Goal: Information Seeking & Learning: Learn about a topic

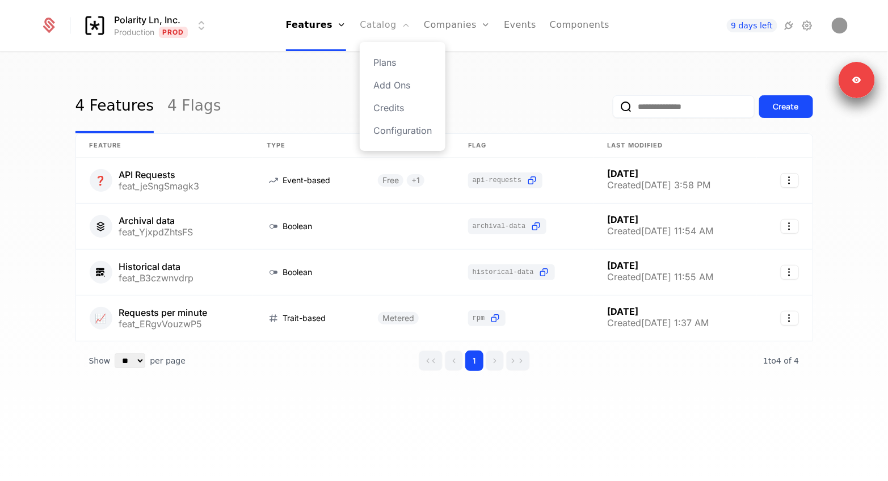
click at [376, 28] on link "Catalog" at bounding box center [385, 25] width 51 height 51
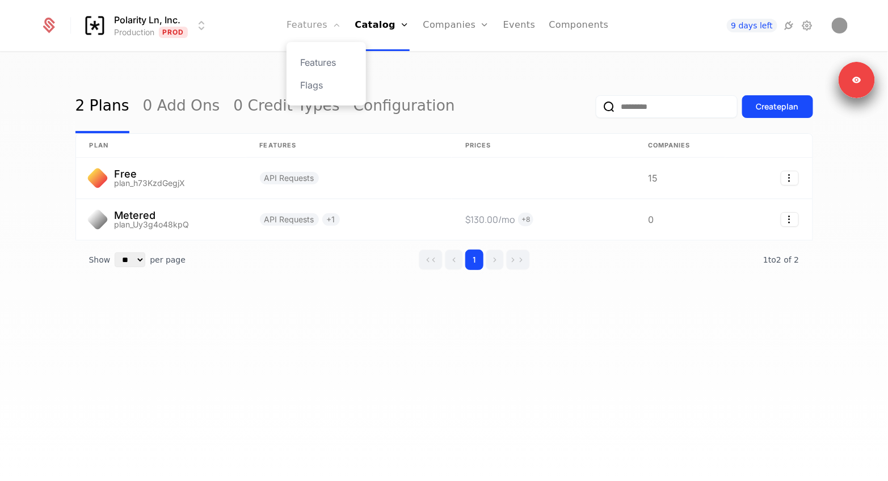
click at [325, 27] on link "Features" at bounding box center [314, 25] width 54 height 51
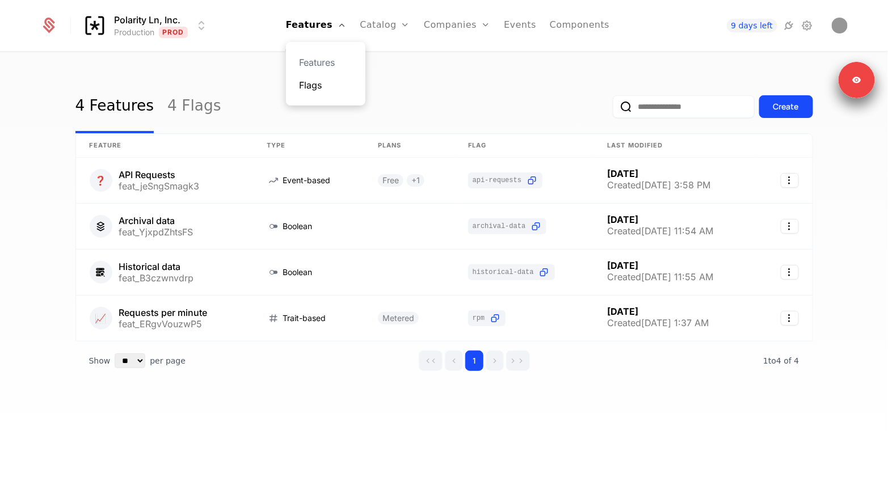
click at [309, 87] on link "Flags" at bounding box center [326, 85] width 52 height 14
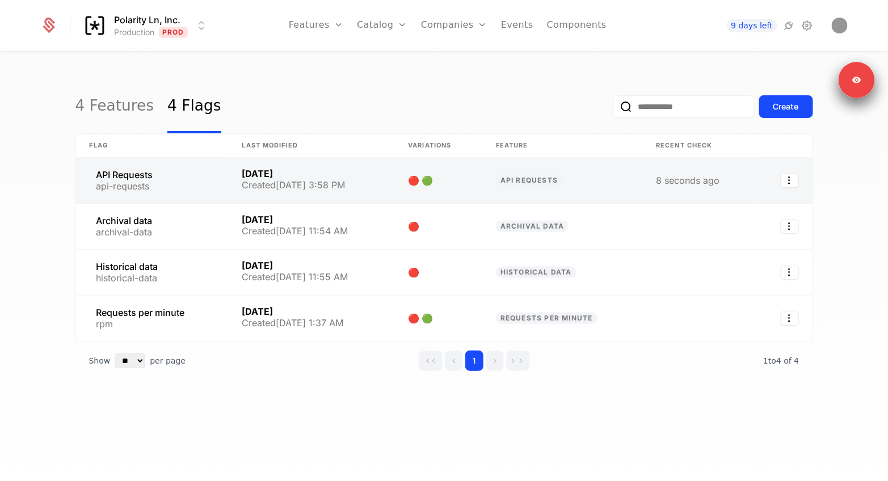
click at [176, 190] on link at bounding box center [152, 180] width 153 height 45
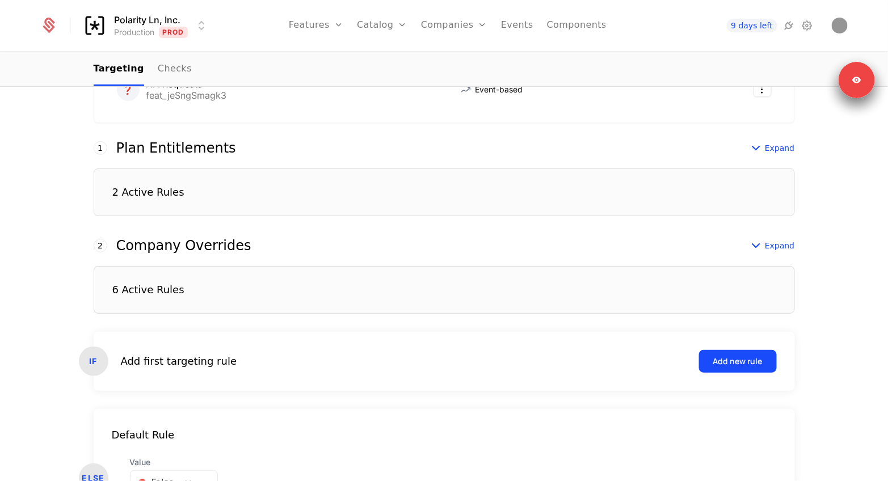
scroll to position [278, 0]
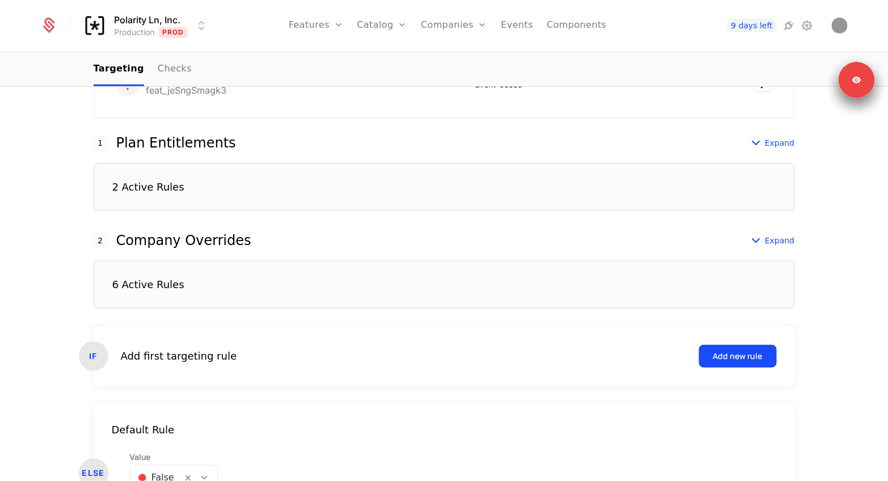
click at [146, 280] on div "6 Active Rules" at bounding box center [148, 285] width 72 height 10
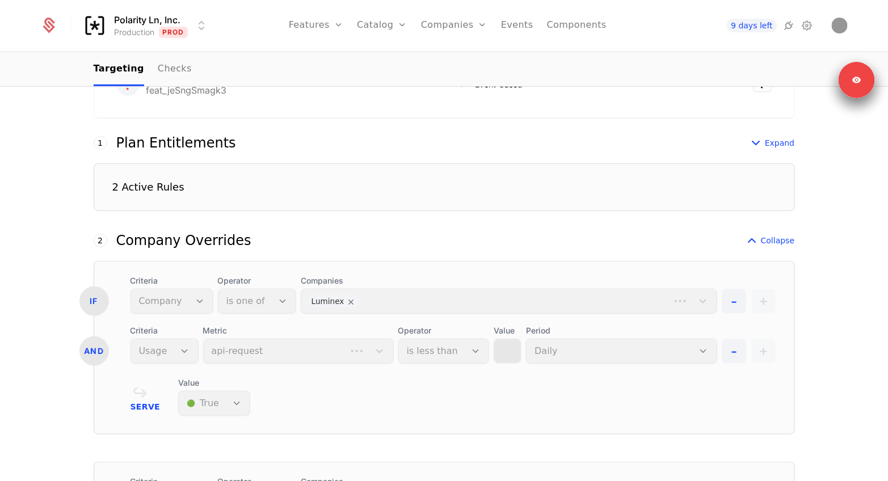
click at [157, 202] on div "2 Active Rules" at bounding box center [444, 187] width 701 height 48
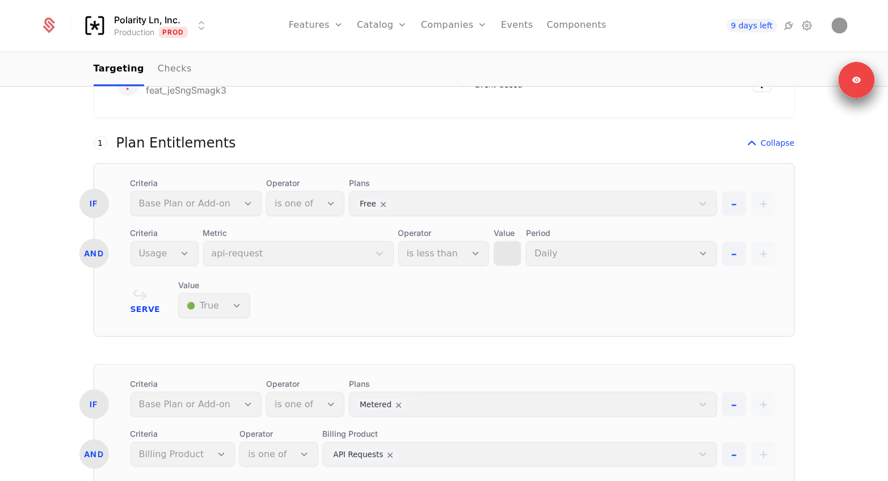
click at [148, 150] on div "Plan Entitlements" at bounding box center [176, 143] width 120 height 14
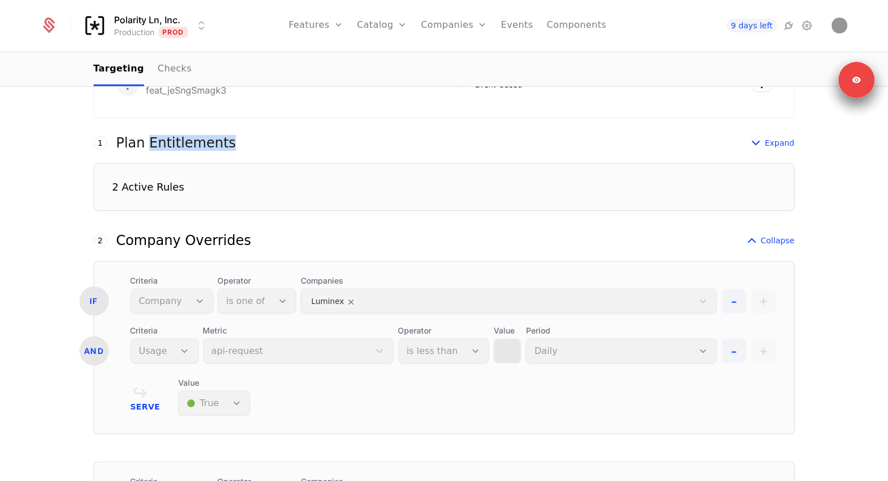
click at [148, 150] on div "Plan Entitlements" at bounding box center [176, 143] width 120 height 14
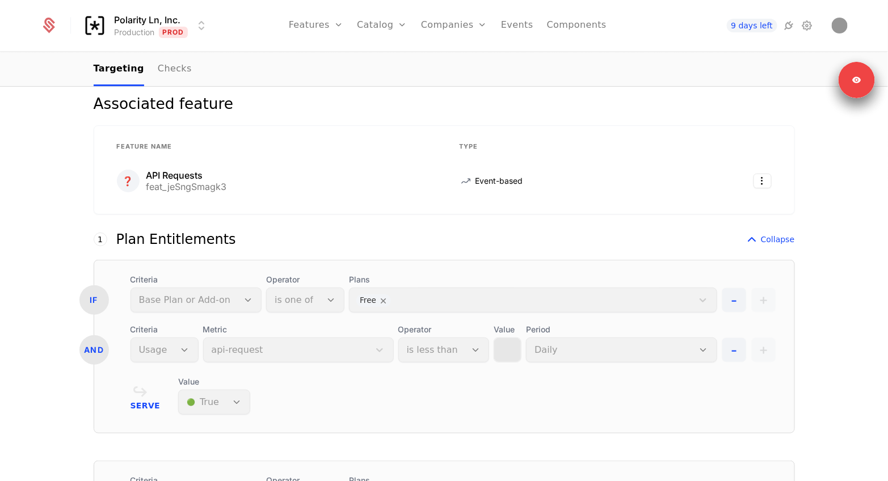
scroll to position [148, 0]
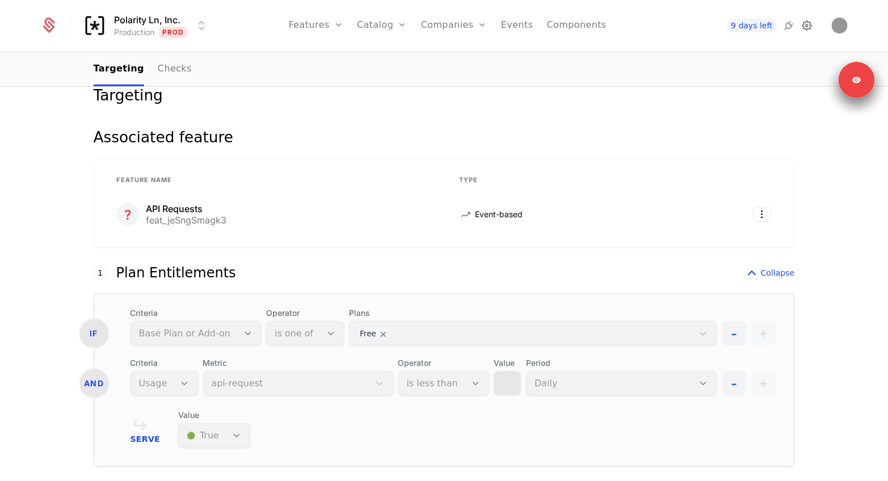
click at [812, 23] on icon at bounding box center [807, 26] width 14 height 14
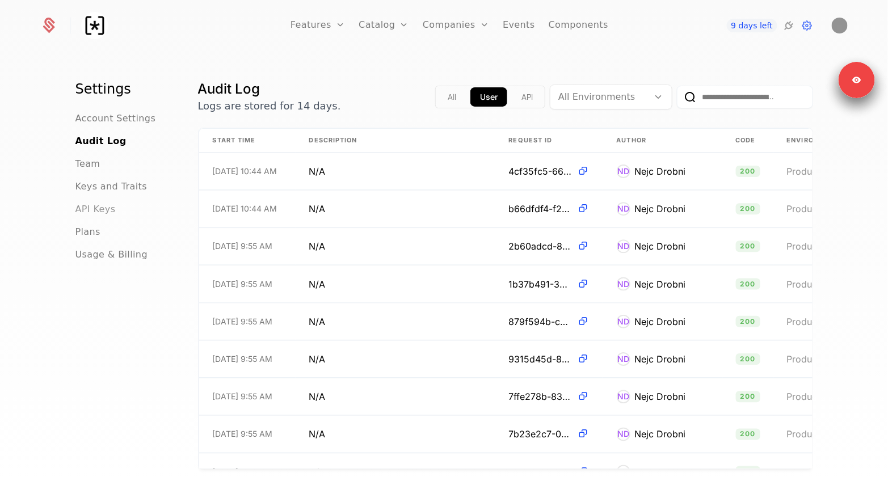
click at [95, 210] on span "API Keys" at bounding box center [95, 210] width 40 height 14
click at [325, 36] on link "Features" at bounding box center [318, 25] width 54 height 51
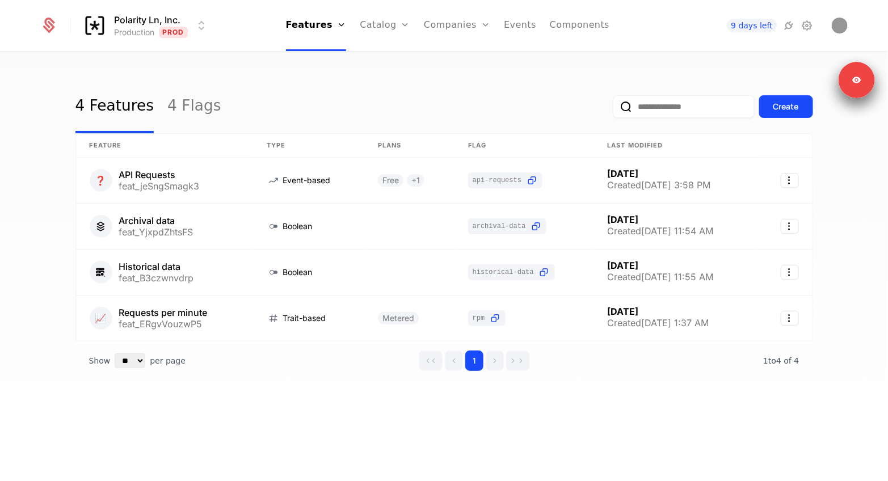
click at [151, 44] on div "Polarity Ln, Inc. Production Prod Features Features Flags Catalog Plans Add Ons…" at bounding box center [444, 25] width 808 height 51
click at [149, 35] on html "Polarity Ln, Inc. Production Prod Features Features Flags Catalog Plans Add Ons…" at bounding box center [444, 240] width 888 height 481
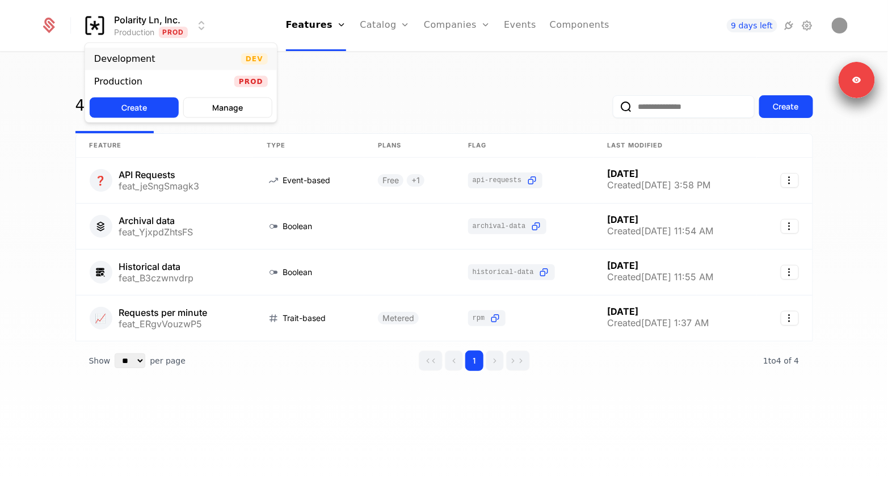
click at [146, 59] on div "Development" at bounding box center [124, 58] width 61 height 9
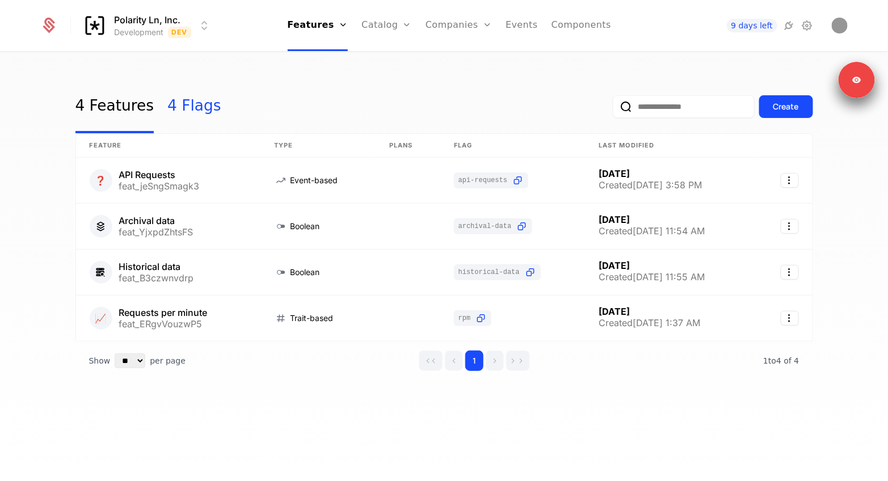
click at [193, 114] on link "4 Flags" at bounding box center [193, 106] width 53 height 53
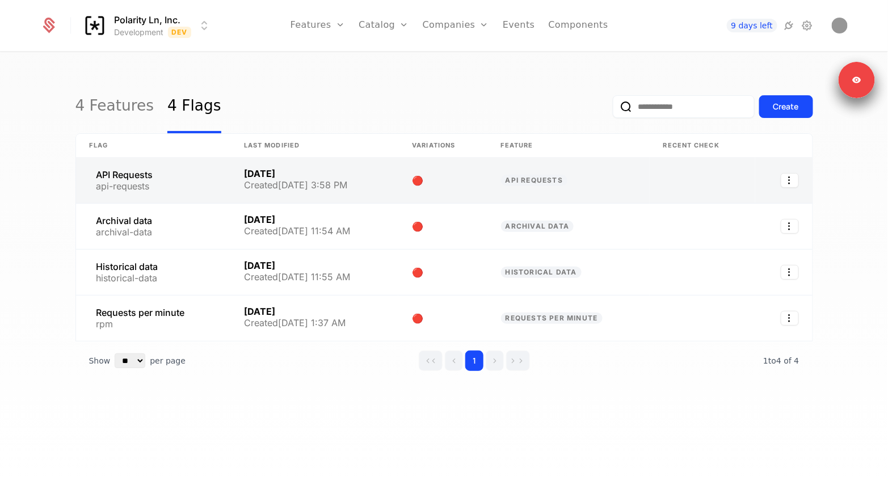
click at [136, 187] on link at bounding box center [153, 180] width 154 height 45
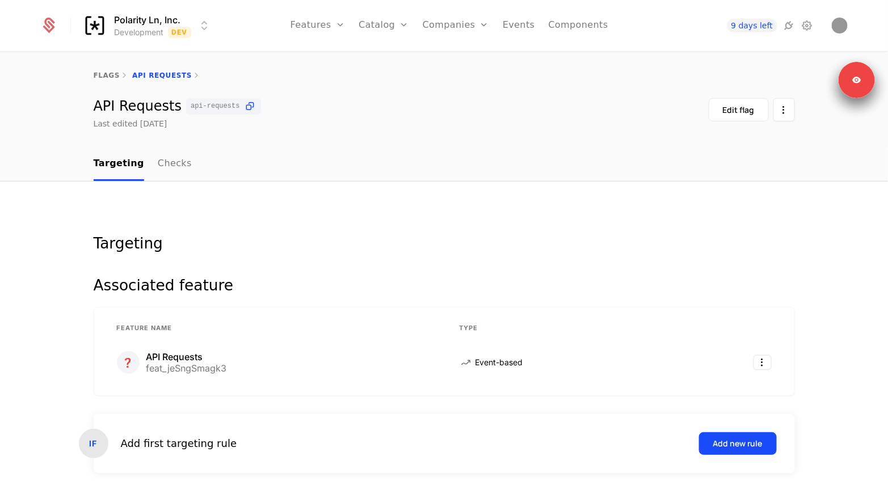
scroll to position [167, 0]
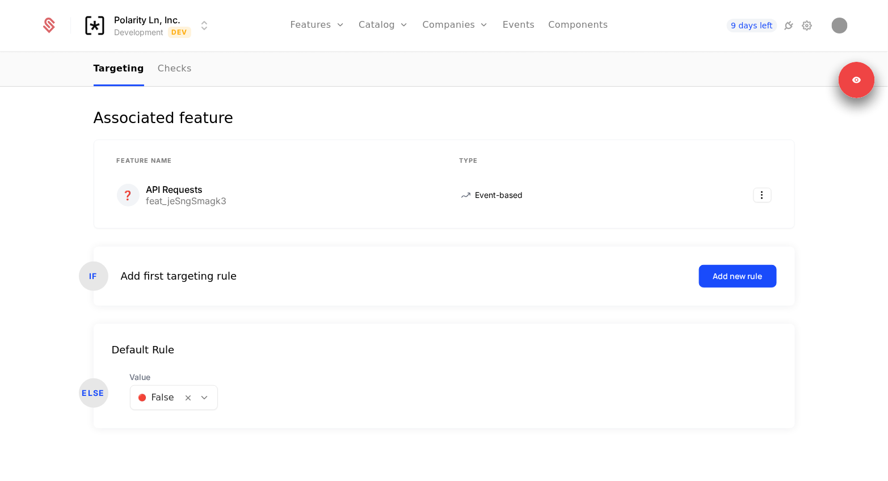
click at [156, 262] on div "IF Add first targeting rule Add new rule" at bounding box center [444, 276] width 701 height 59
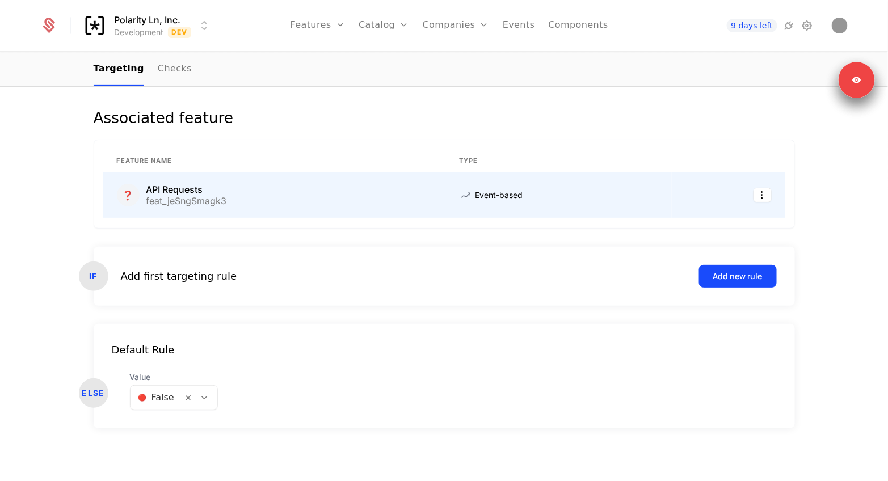
click at [159, 189] on div "API Requests" at bounding box center [186, 189] width 81 height 9
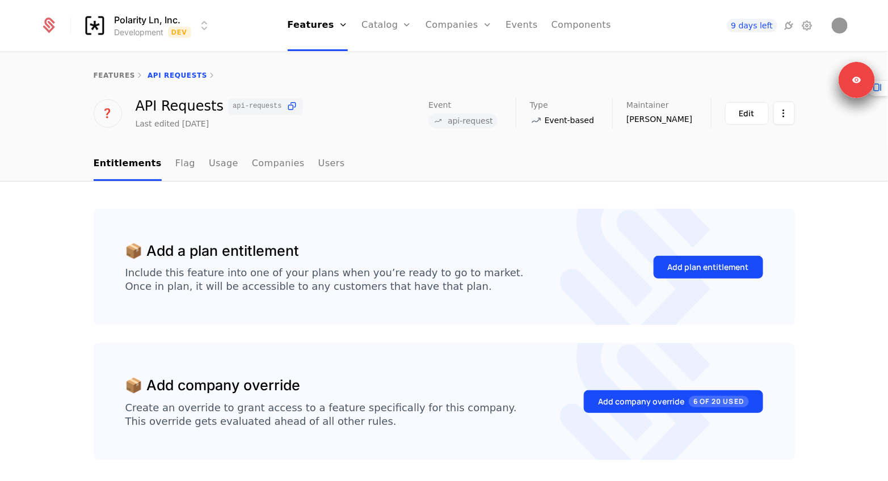
click at [148, 40] on div "Polarity Ln, Inc. Development Dev Features Features Flags Catalog Plans Add Ons…" at bounding box center [444, 25] width 808 height 51
click at [146, 30] on html "Polarity Ln, Inc. Development Dev Features Features Flags Catalog Plans Add Ons…" at bounding box center [444, 240] width 888 height 481
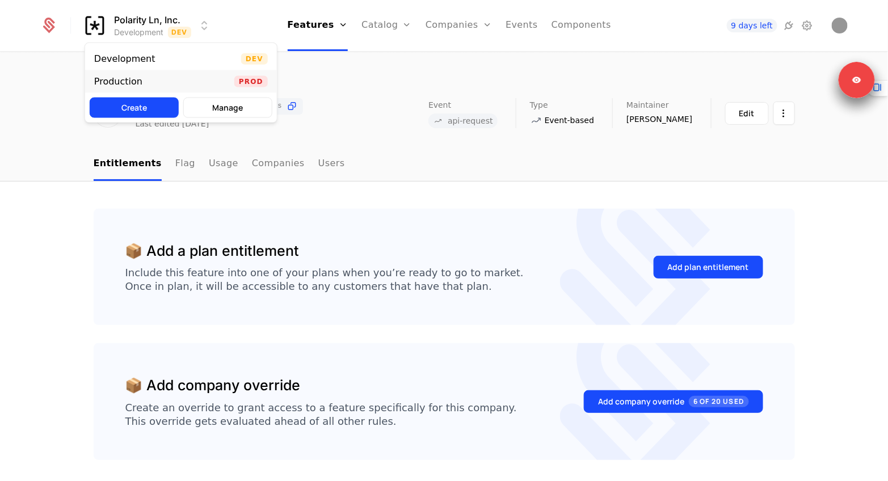
click at [128, 79] on div "Production" at bounding box center [118, 81] width 48 height 9
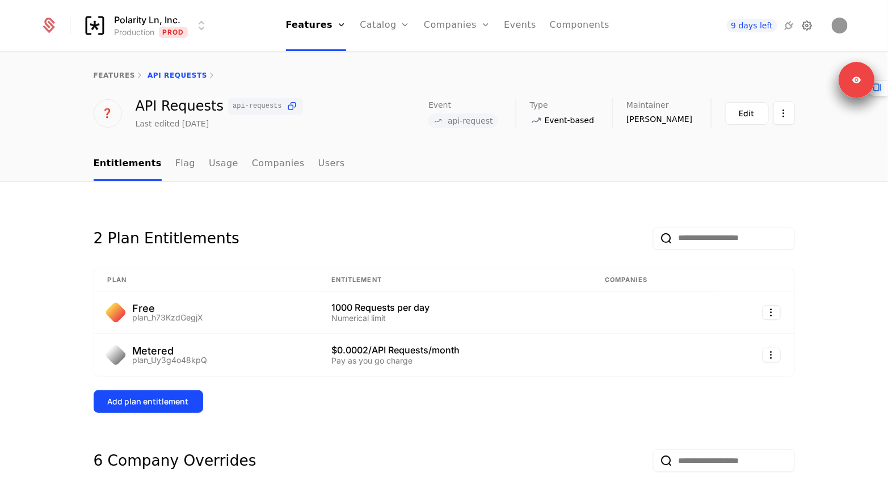
click at [810, 20] on icon at bounding box center [807, 26] width 14 height 14
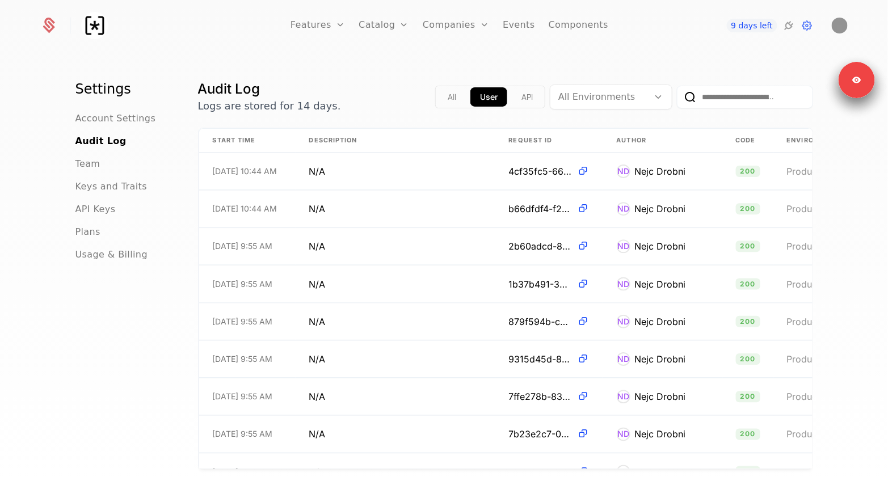
click at [94, 201] on ul "Account Settings Audit Log Team Keys and Traits API Keys Plans Usage & Billing" at bounding box center [122, 187] width 95 height 150
click at [91, 208] on span "API Keys" at bounding box center [95, 210] width 40 height 14
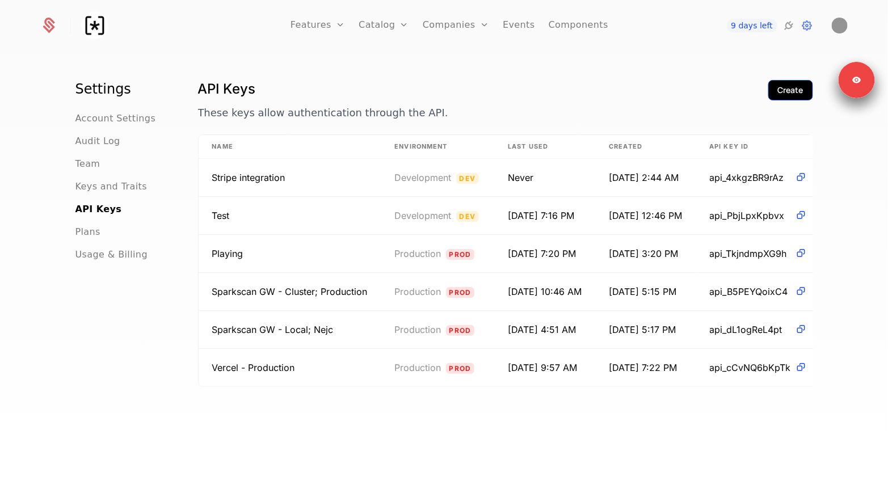
click at [778, 93] on div "Create" at bounding box center [791, 90] width 26 height 11
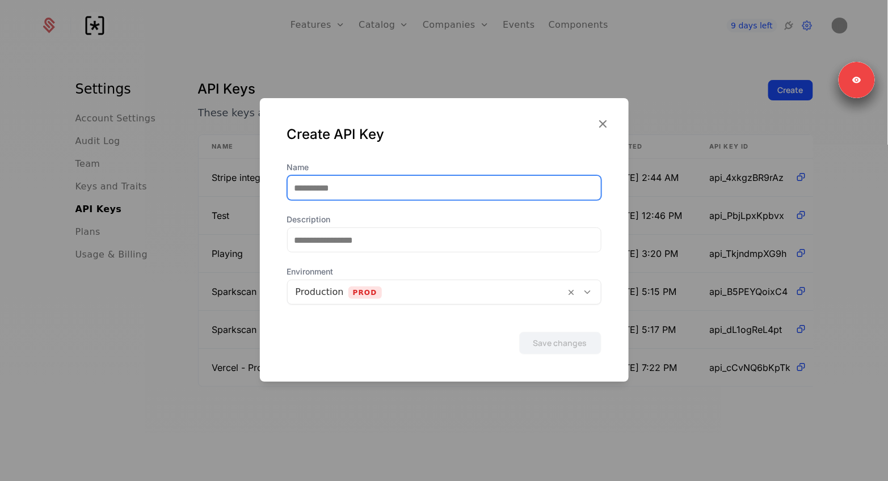
click at [352, 197] on input "Name" at bounding box center [444, 188] width 313 height 24
type input "**********"
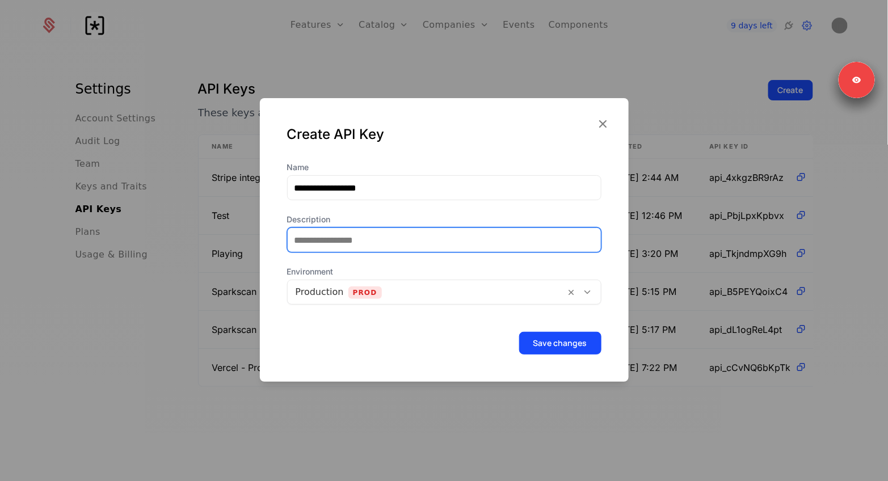
click at [350, 247] on input "Description" at bounding box center [444, 240] width 313 height 24
type input "**********"
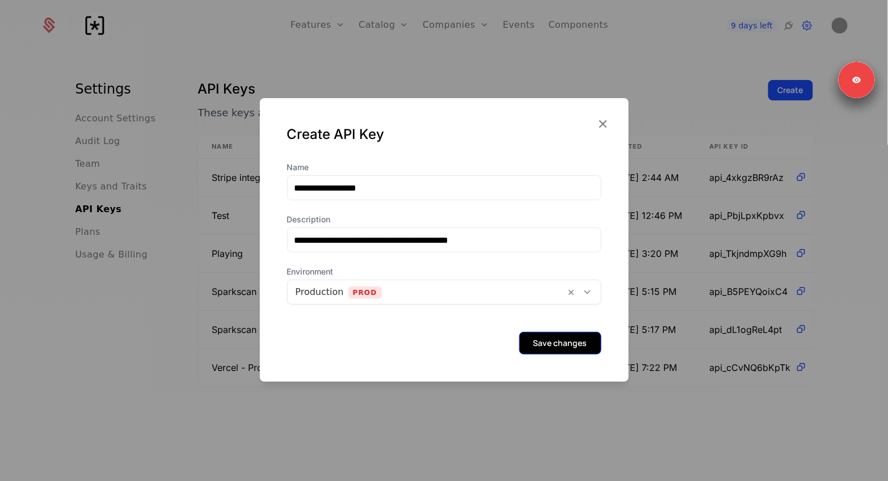
click at [568, 347] on button "Save changes" at bounding box center [560, 343] width 82 height 23
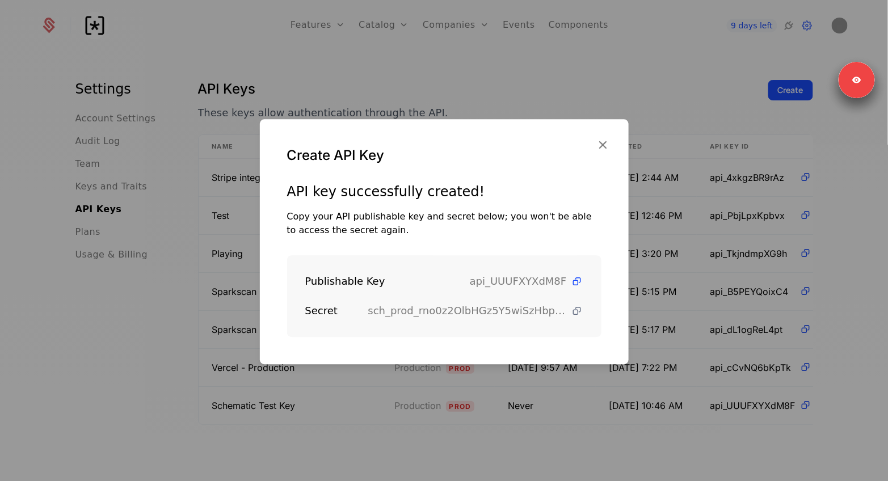
click at [578, 311] on icon at bounding box center [578, 311] width 12 height 12
drag, startPoint x: 477, startPoint y: 24, endPoint x: 472, endPoint y: 44, distance: 21.2
click at [477, 28] on div at bounding box center [444, 240] width 888 height 481
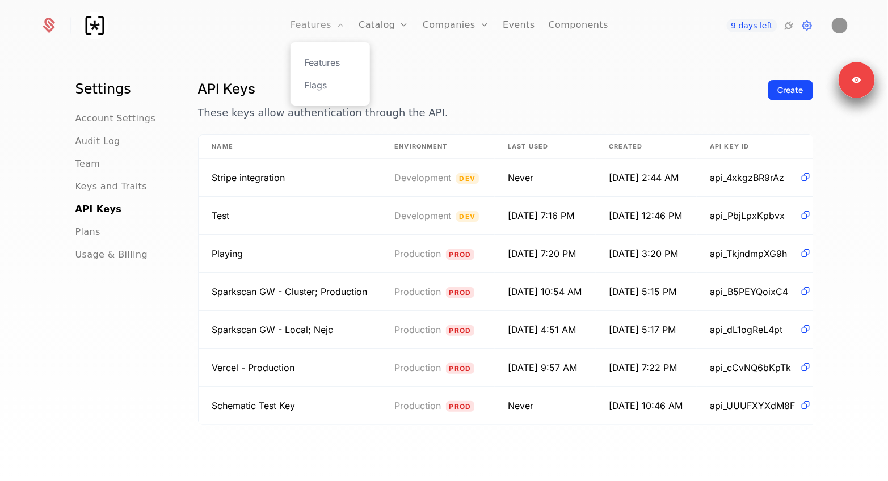
click at [313, 24] on link "Features" at bounding box center [318, 25] width 54 height 51
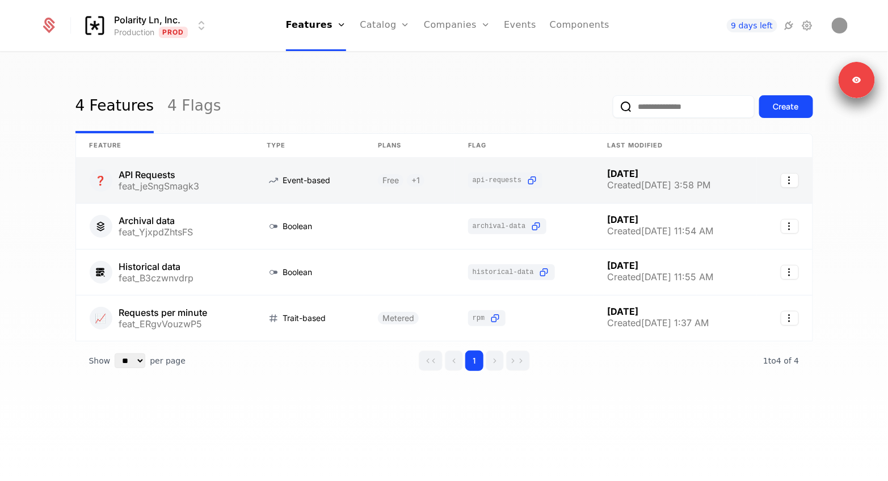
click at [211, 181] on link at bounding box center [165, 180] width 178 height 45
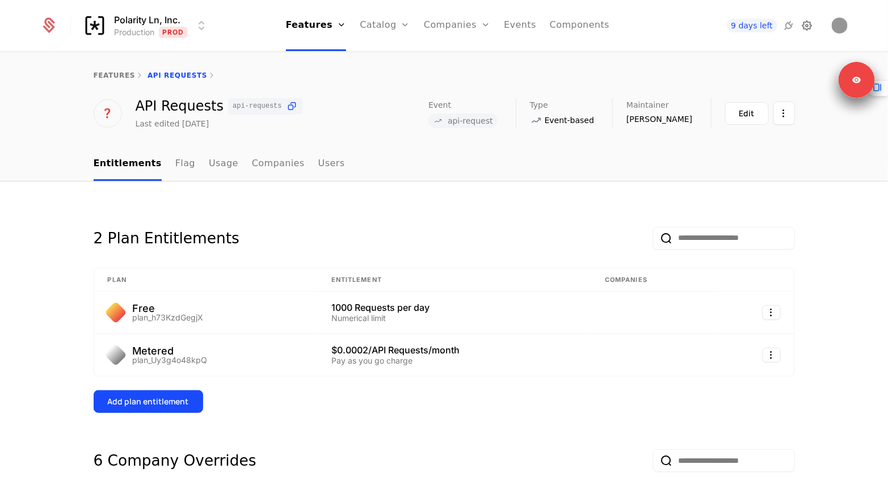
click at [801, 23] on icon at bounding box center [807, 26] width 14 height 14
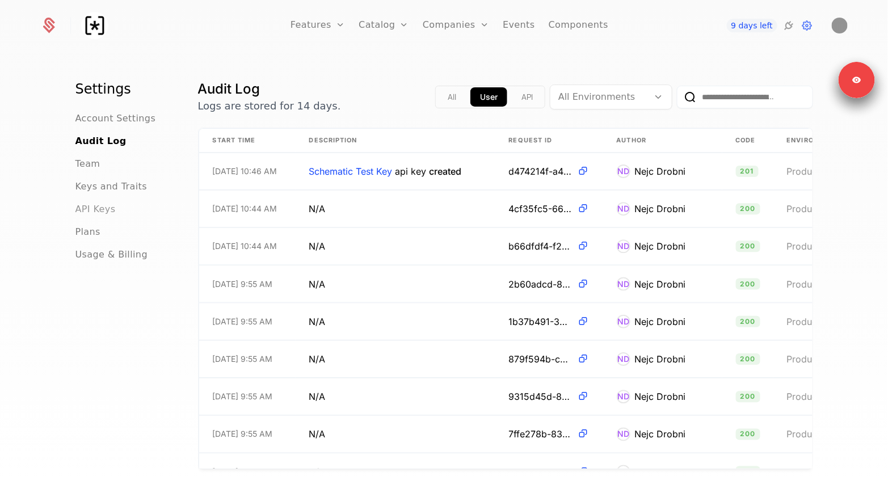
click at [99, 205] on span "API Keys" at bounding box center [95, 210] width 40 height 14
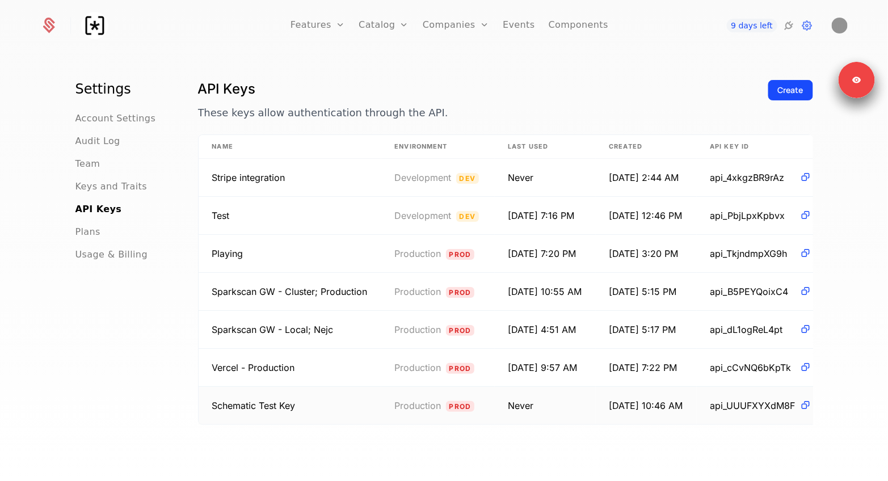
scroll to position [0, 64]
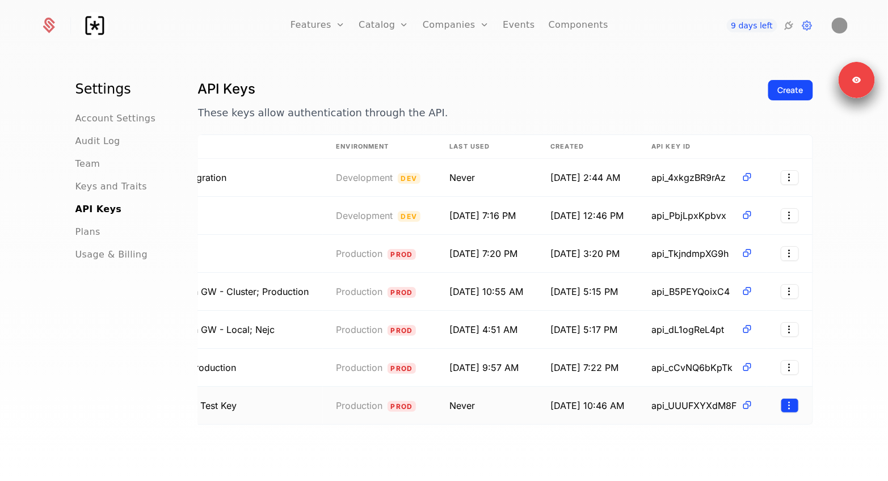
click at [785, 405] on html "Features Features Flags Catalog Plans Add Ons Credits Configuration Companies C…" at bounding box center [444, 240] width 888 height 481
click at [700, 461] on div "Revoke" at bounding box center [718, 461] width 37 height 16
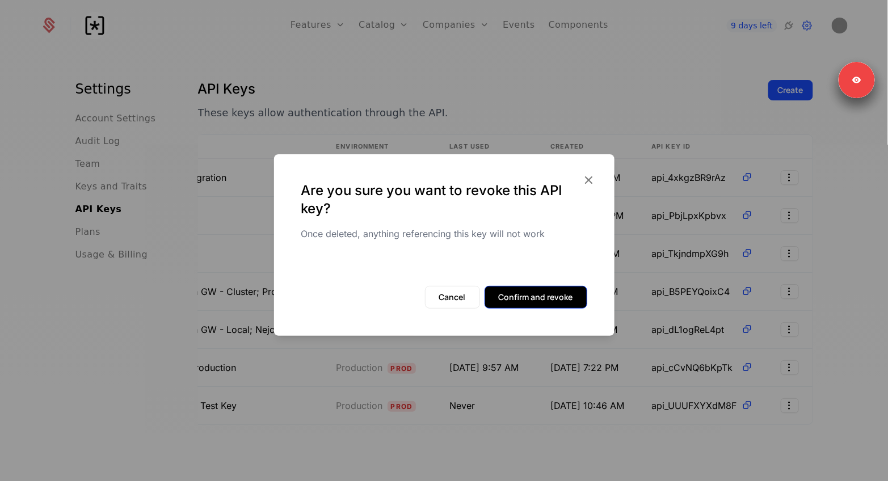
click at [562, 301] on button "Confirm and revoke" at bounding box center [536, 297] width 103 height 23
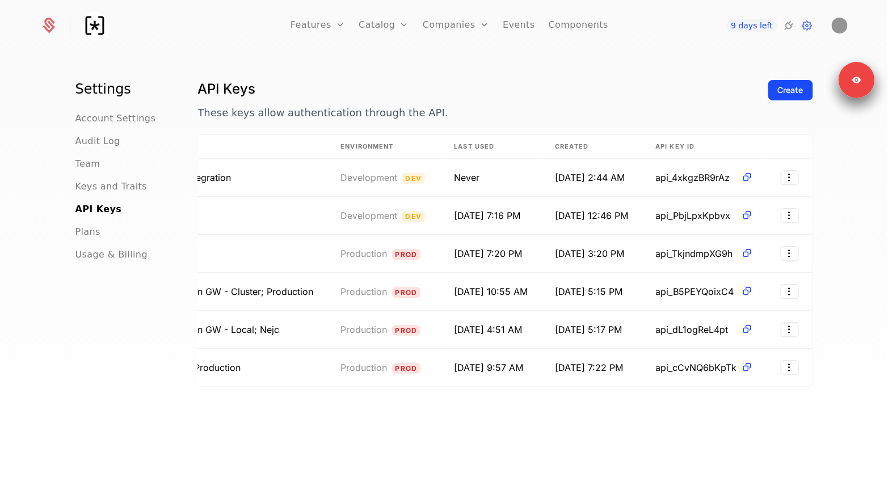
scroll to position [0, 60]
click at [795, 85] on div "Create" at bounding box center [791, 90] width 26 height 11
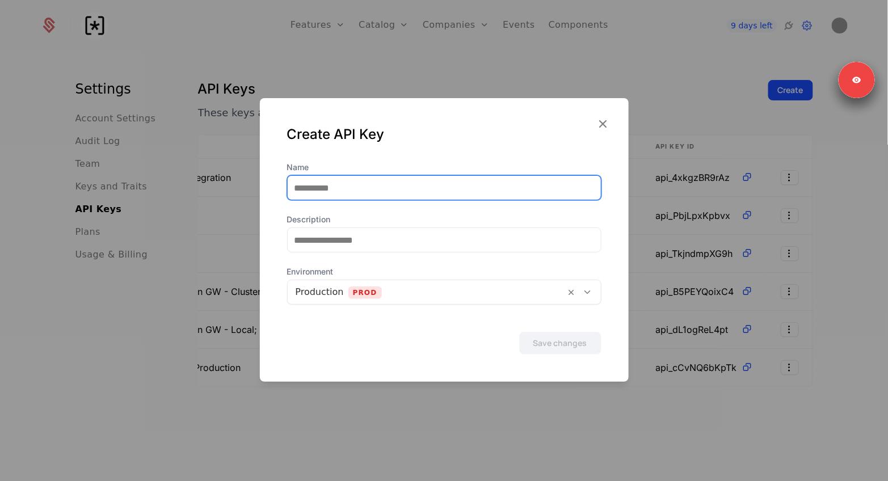
click at [344, 190] on input "Name" at bounding box center [444, 188] width 313 height 24
type input "**********"
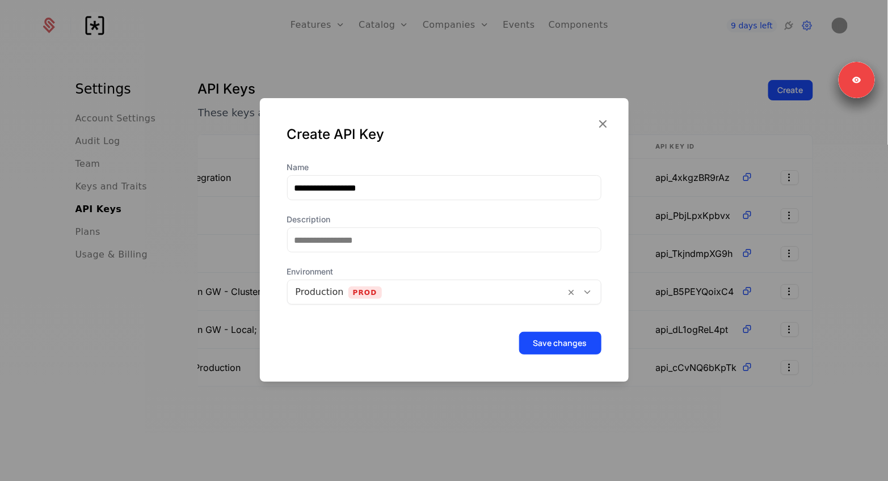
click at [340, 254] on div "**********" at bounding box center [444, 233] width 314 height 143
click at [370, 243] on input "Description" at bounding box center [444, 240] width 313 height 24
type input "**********"
click at [556, 348] on button "Save changes" at bounding box center [560, 343] width 82 height 23
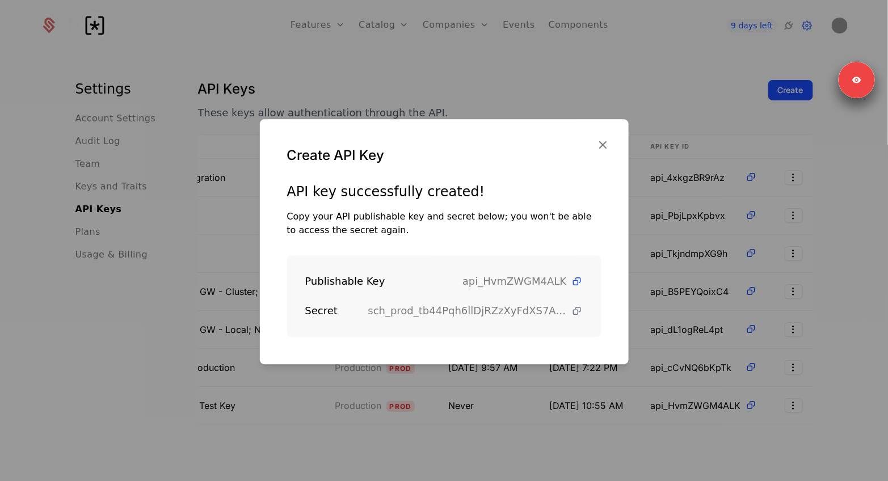
click at [576, 309] on icon at bounding box center [578, 311] width 12 height 12
click at [496, 285] on span "api_HvmZWGM4ALK" at bounding box center [515, 282] width 104 height 16
copy span "api_HvmZWGM4ALK"
click at [613, 137] on div "Create API Key" at bounding box center [444, 151] width 369 height 64
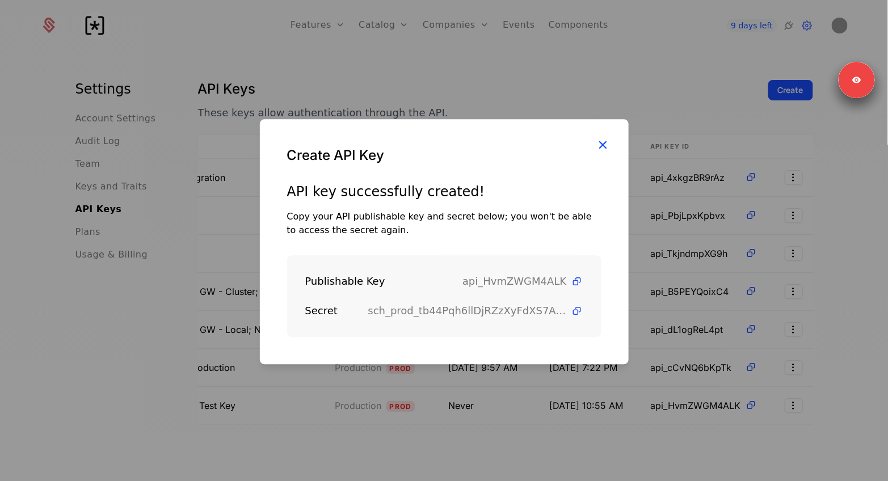
click at [607, 141] on icon "button" at bounding box center [603, 144] width 15 height 15
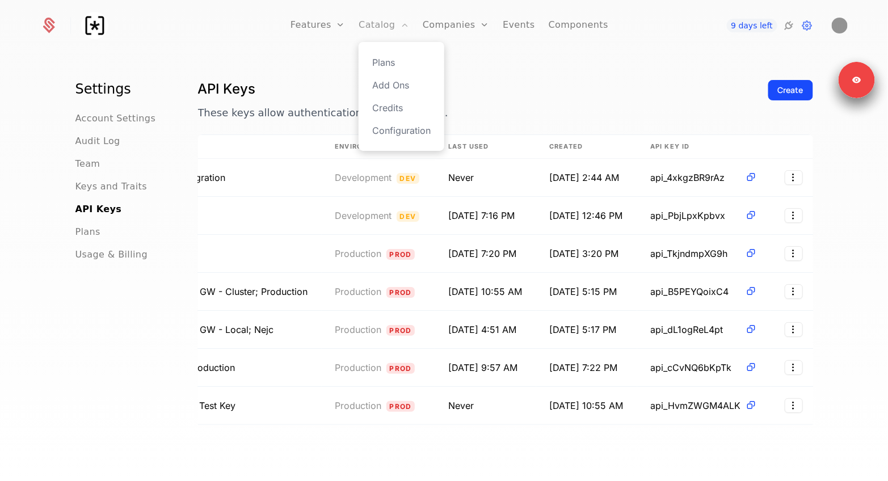
click at [386, 32] on link "Catalog" at bounding box center [384, 25] width 51 height 51
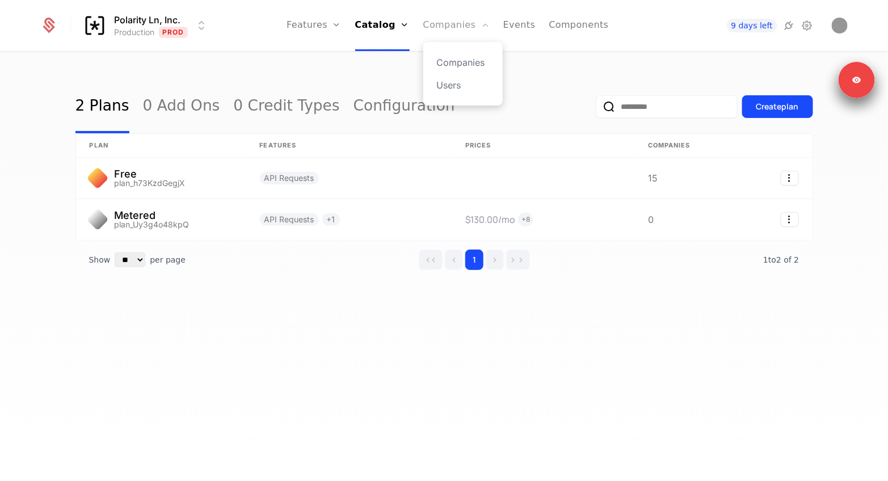
click at [440, 31] on link "Companies" at bounding box center [456, 25] width 66 height 51
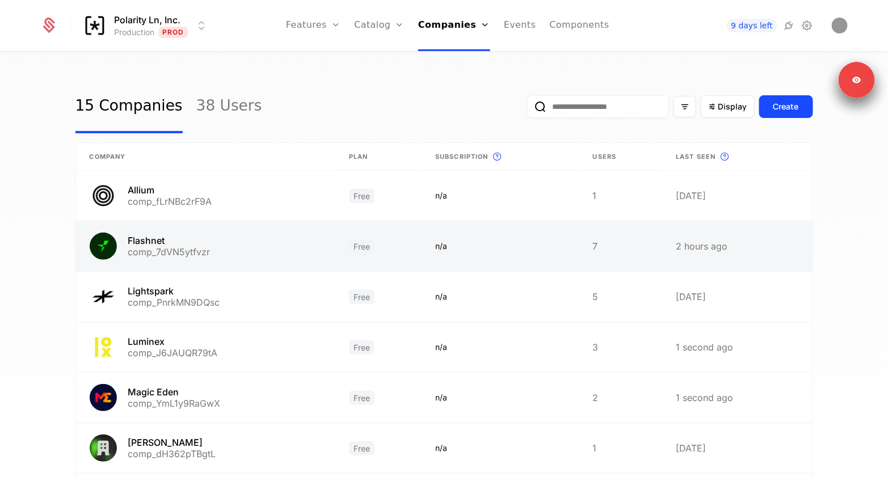
click at [264, 235] on link at bounding box center [205, 246] width 259 height 50
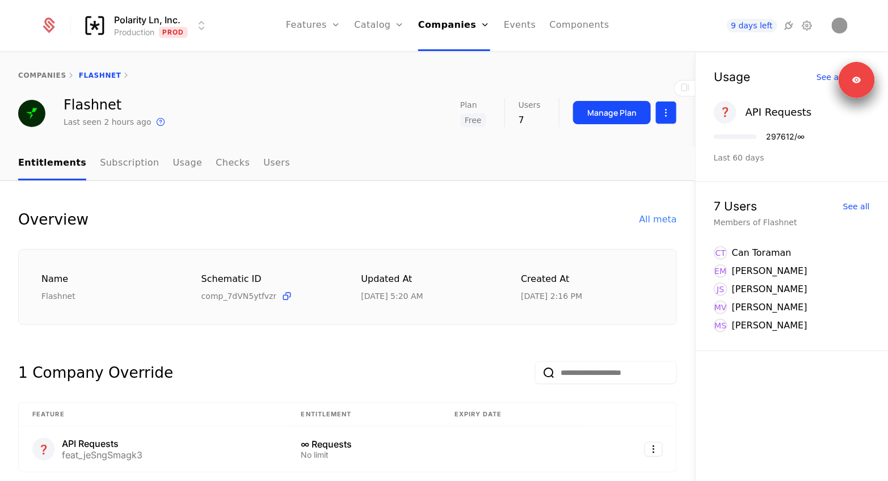
click at [655, 111] on html "Polarity Ln, Inc. Production Prod Features Features Flags Catalog Plans Add Ons…" at bounding box center [444, 240] width 888 height 481
click at [628, 143] on div "Edit company" at bounding box center [612, 146] width 70 height 16
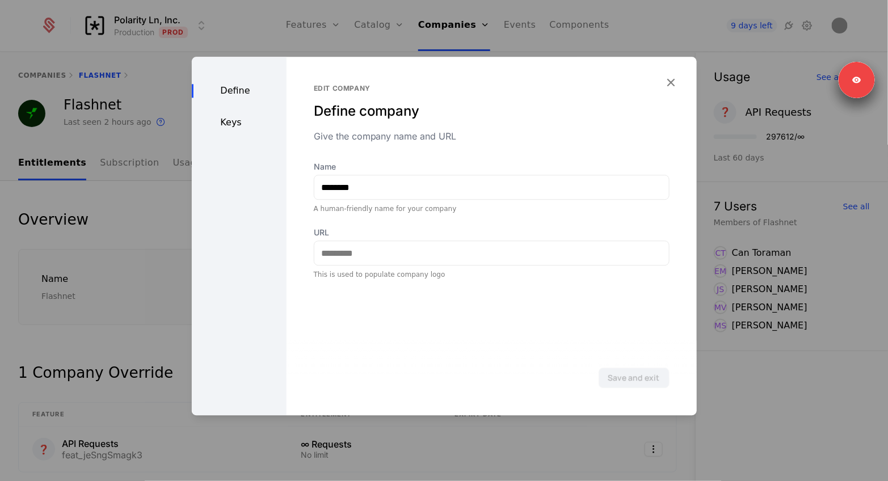
click at [218, 124] on div "Keys" at bounding box center [239, 123] width 95 height 14
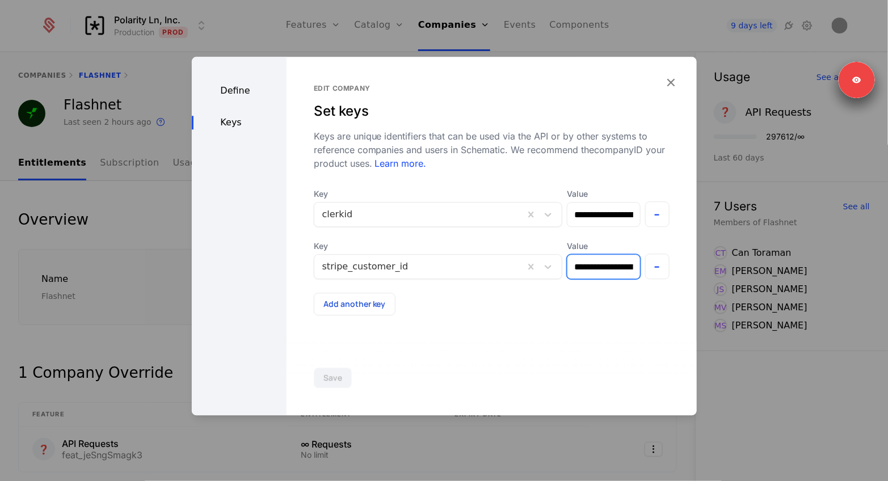
click at [582, 268] on input "**********" at bounding box center [604, 267] width 73 height 24
click at [598, 263] on input "**********" at bounding box center [604, 267] width 73 height 24
click at [494, 213] on div at bounding box center [419, 215] width 194 height 16
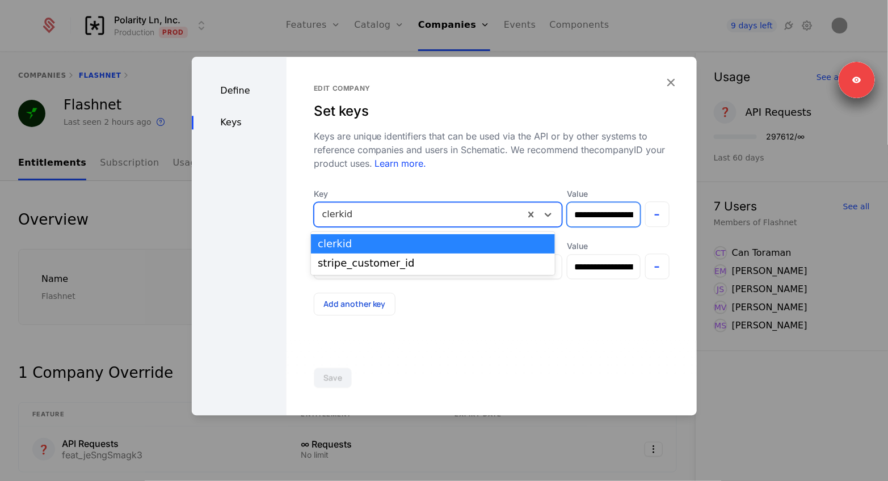
click at [596, 214] on input "**********" at bounding box center [604, 215] width 73 height 24
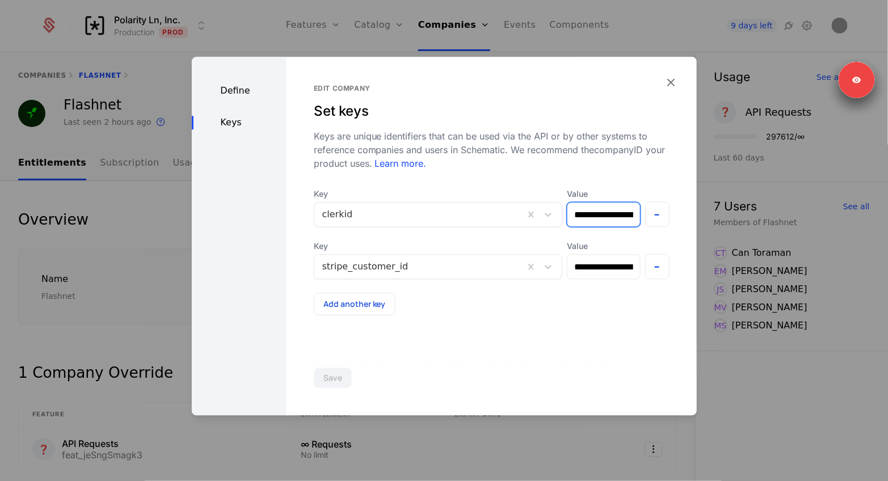
click at [596, 214] on input "**********" at bounding box center [604, 215] width 73 height 24
click at [597, 275] on input "**********" at bounding box center [604, 267] width 73 height 24
click at [597, 268] on input "**********" at bounding box center [604, 267] width 73 height 24
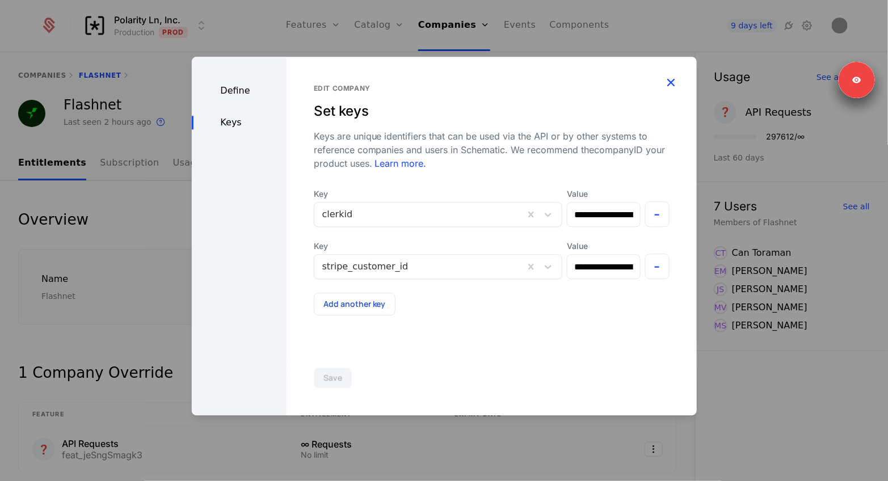
click at [669, 82] on icon "button" at bounding box center [671, 82] width 15 height 15
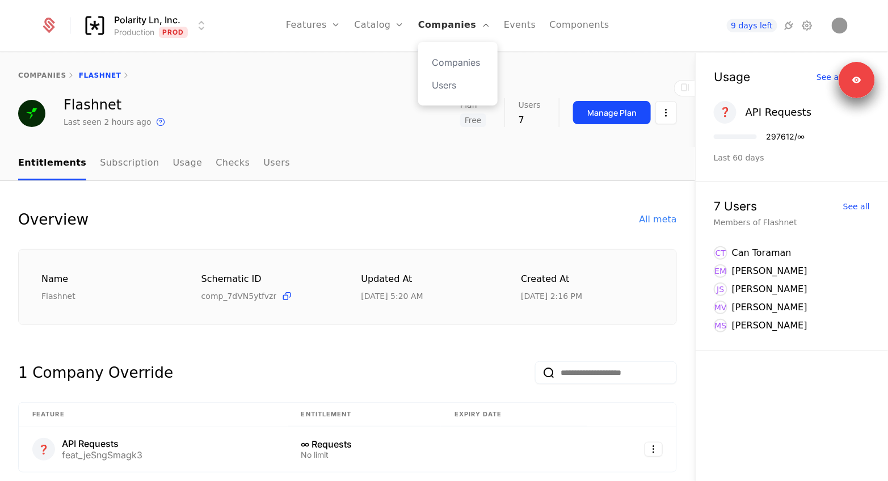
click at [457, 27] on link "Companies" at bounding box center [454, 25] width 72 height 51
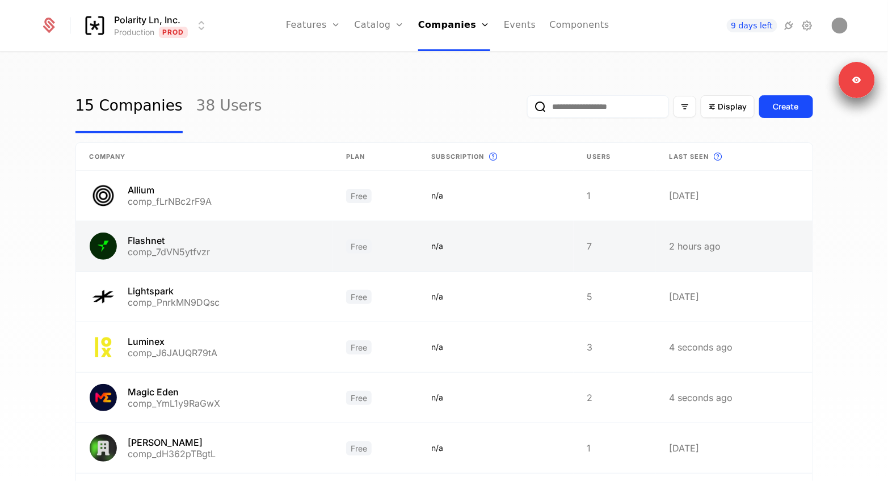
click at [228, 246] on link at bounding box center [204, 246] width 257 height 50
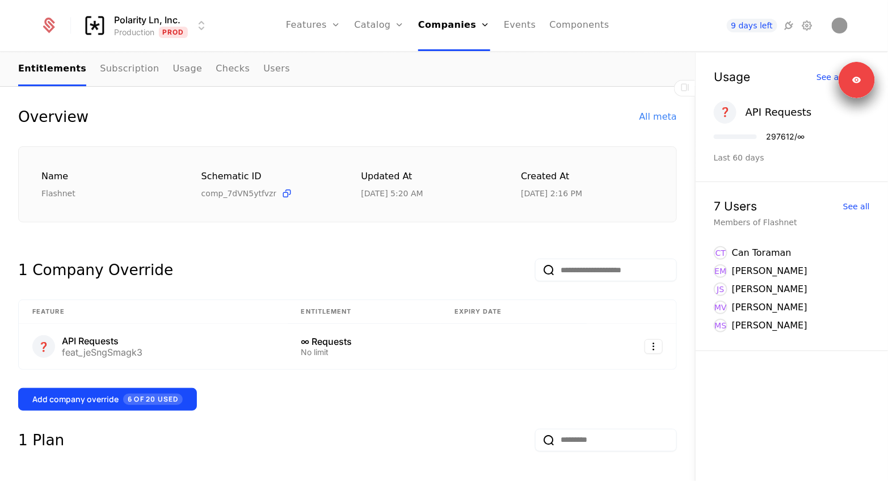
scroll to position [134, 0]
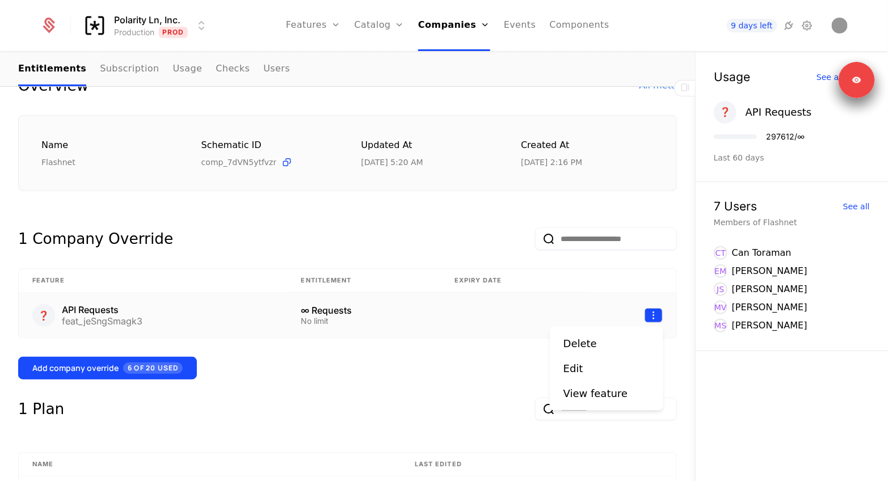
click at [657, 321] on html "Polarity Ln, Inc. Production Prod Features Features Flags Catalog Plans Add Ons…" at bounding box center [444, 240] width 888 height 481
click at [589, 347] on div "Delete" at bounding box center [580, 344] width 33 height 16
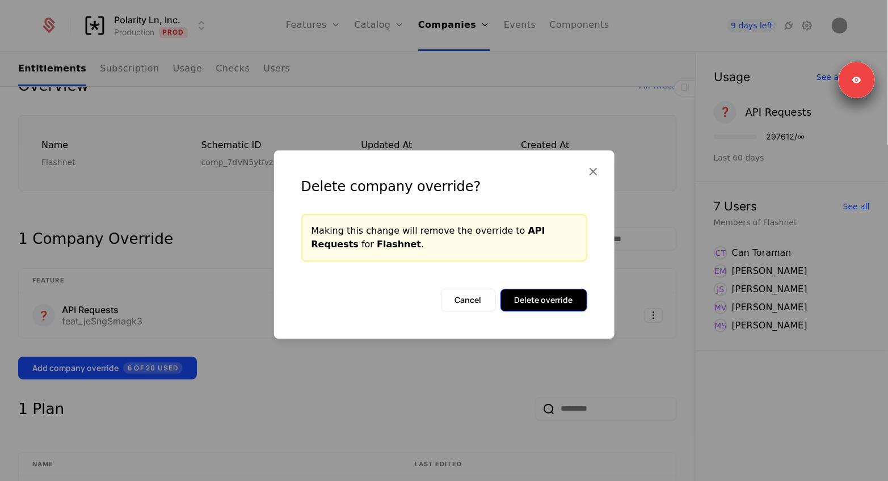
click at [552, 304] on button "Delete override" at bounding box center [544, 300] width 87 height 23
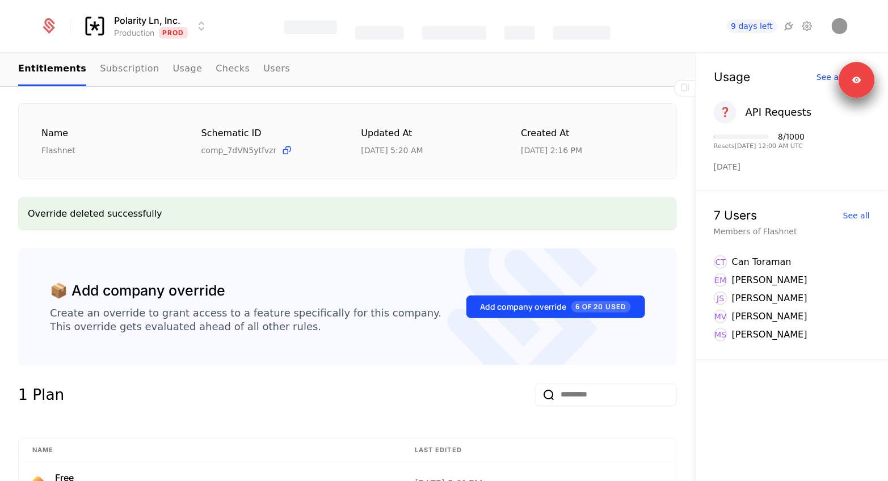
scroll to position [0, 0]
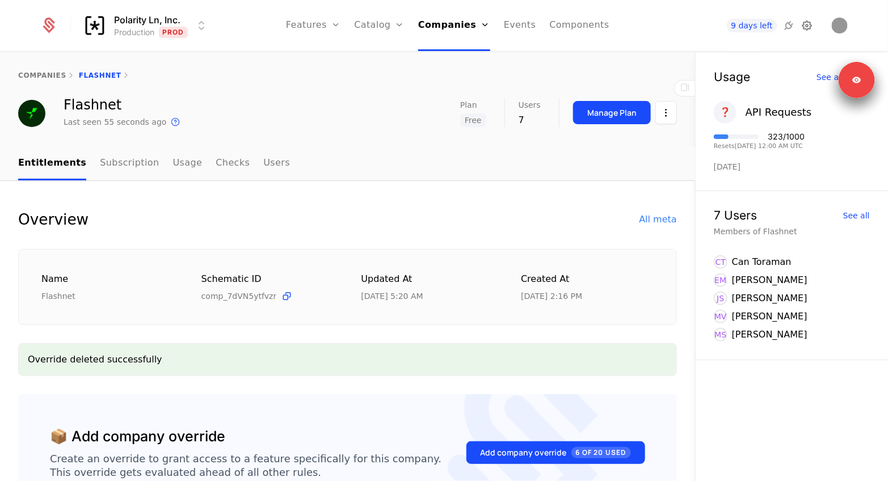
click at [813, 28] on icon at bounding box center [807, 26] width 14 height 14
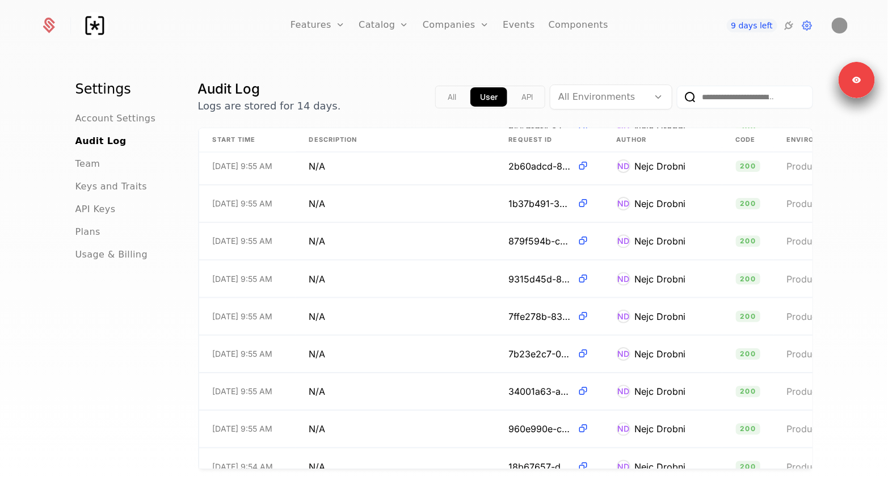
scroll to position [138, 0]
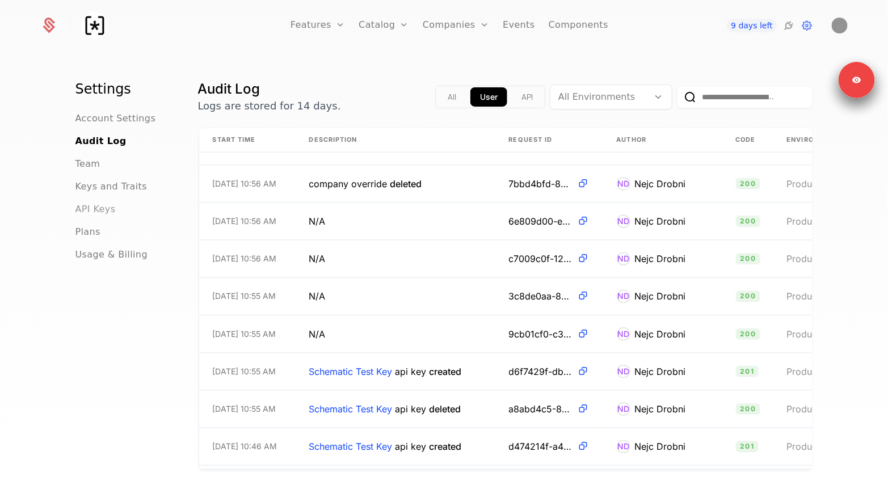
click at [90, 208] on span "API Keys" at bounding box center [95, 210] width 40 height 14
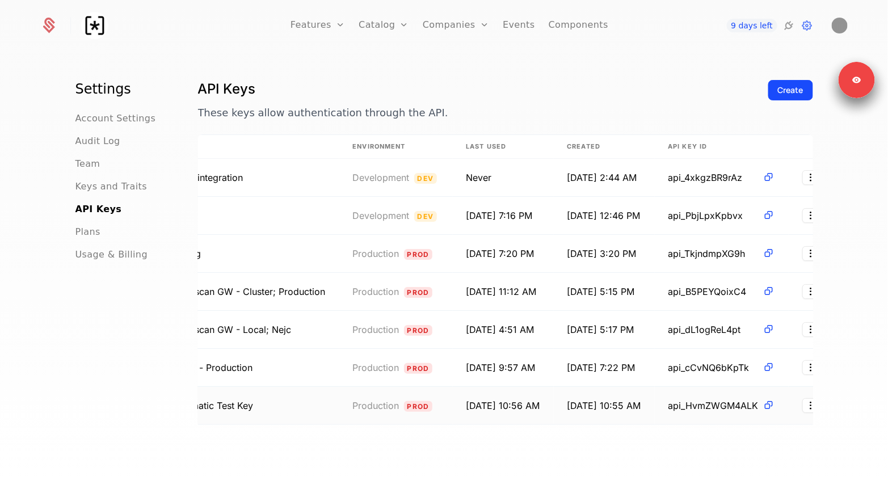
scroll to position [0, 69]
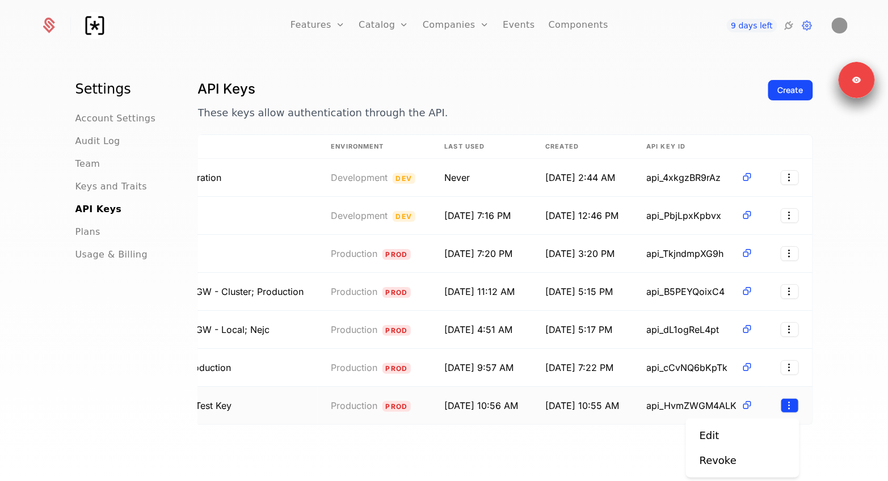
click at [795, 406] on html "Features Features Flags Catalog Plans Add Ons Credits Configuration Companies C…" at bounding box center [444, 240] width 888 height 481
click at [721, 461] on div "Revoke" at bounding box center [718, 461] width 37 height 16
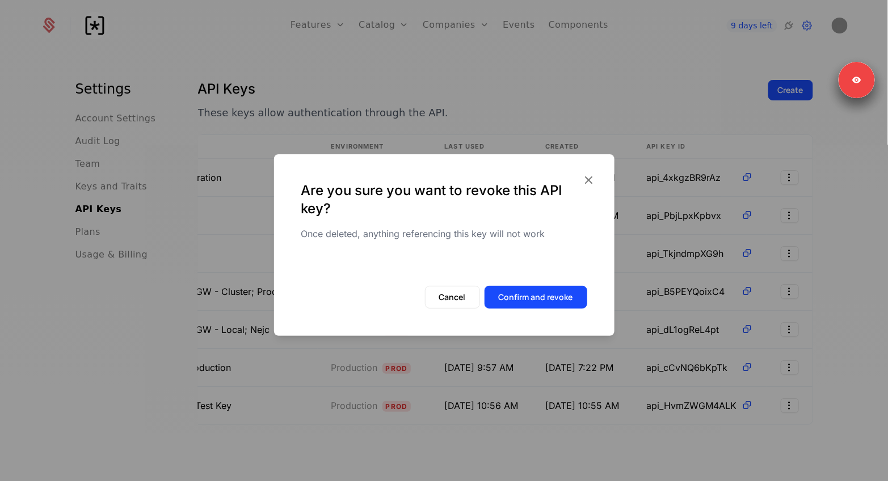
click at [535, 281] on div "Are you sure you want to revoke this API key? Once deleted, anything referencin…" at bounding box center [444, 245] width 341 height 182
click at [533, 288] on button "Confirm and revoke" at bounding box center [536, 297] width 103 height 23
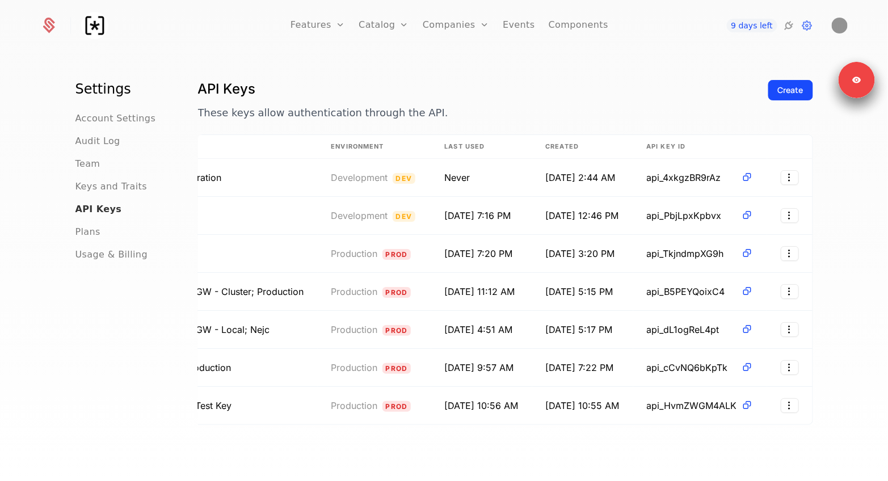
scroll to position [0, 60]
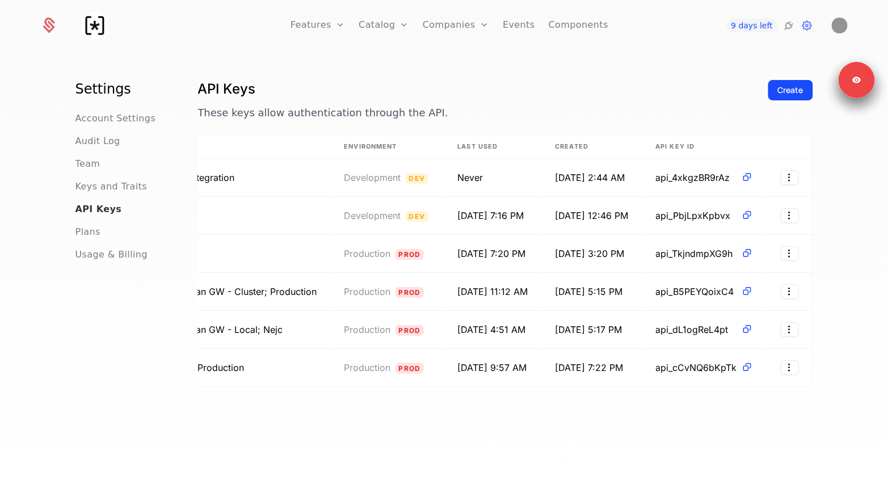
click at [98, 207] on span "API Keys" at bounding box center [98, 210] width 47 height 14
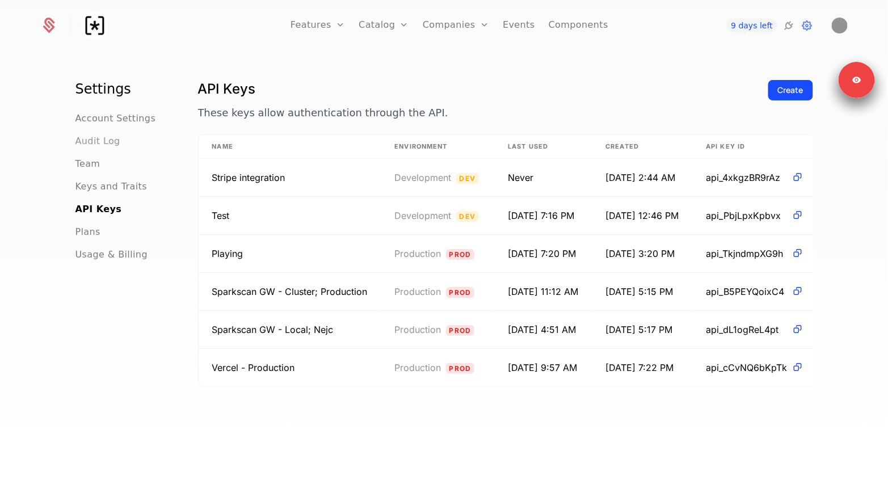
click at [102, 136] on span "Audit Log" at bounding box center [97, 142] width 45 height 14
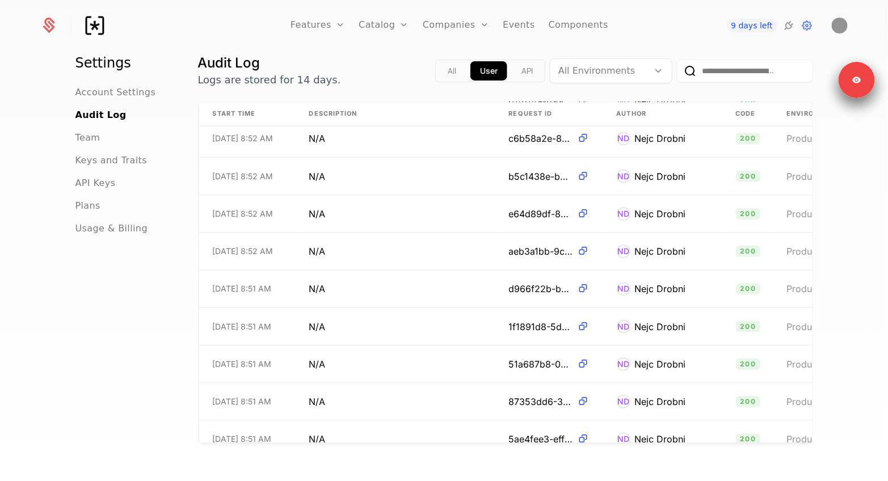
scroll to position [3137, 0]
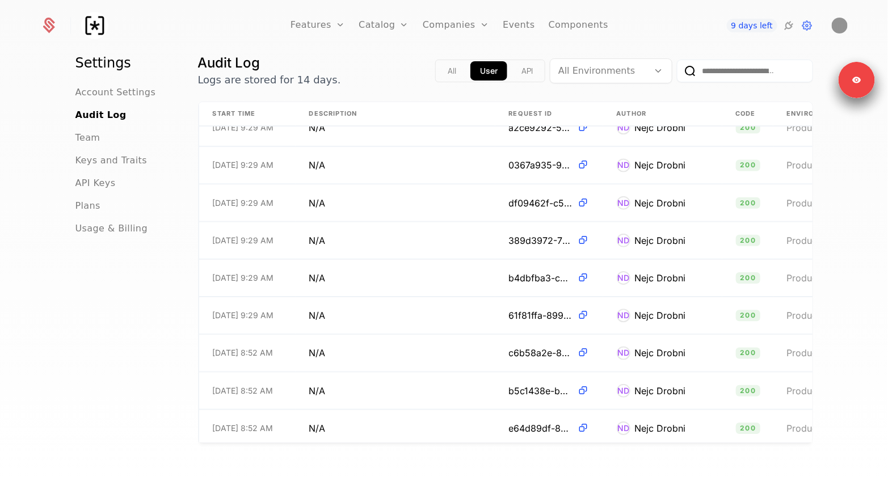
click at [470, 64] on button "User" at bounding box center [488, 70] width 37 height 19
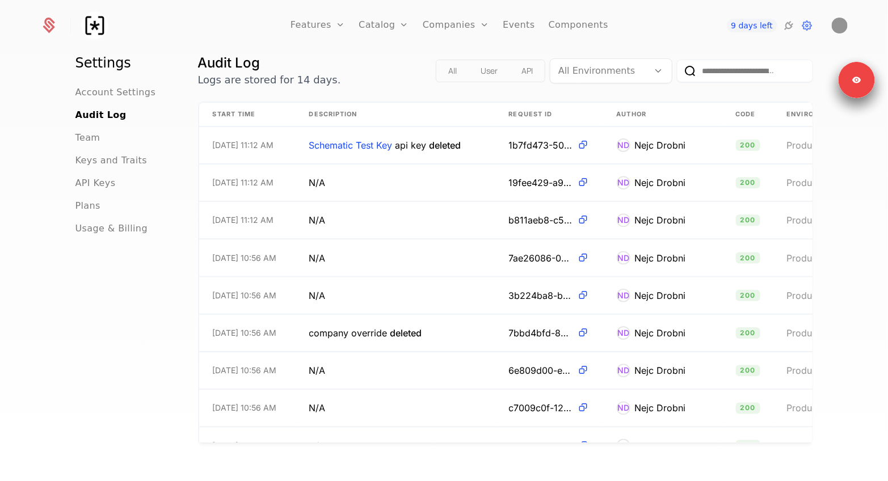
click at [453, 74] on button "All" at bounding box center [453, 70] width 28 height 19
click at [476, 74] on button "User" at bounding box center [489, 70] width 36 height 19
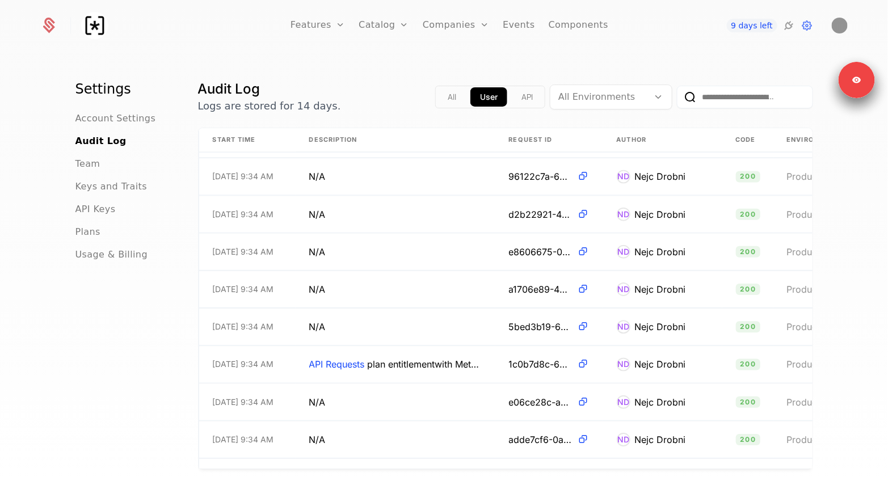
scroll to position [1734, 0]
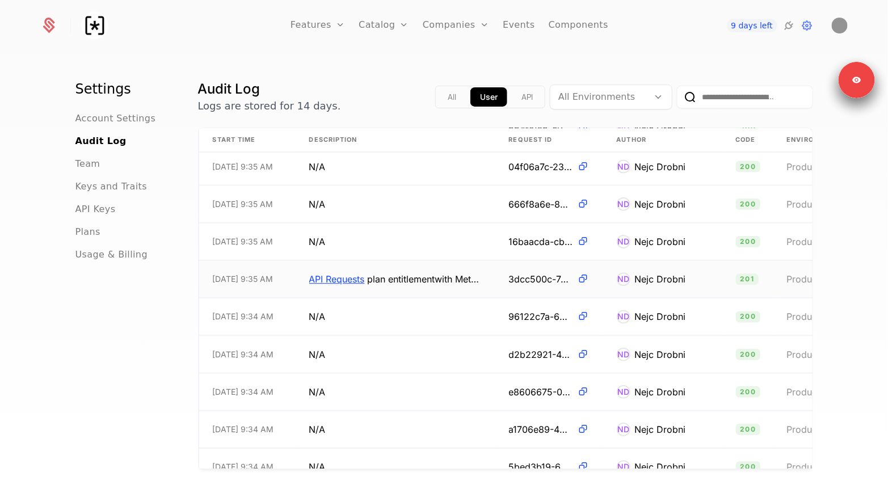
click at [337, 279] on span "API Requests" at bounding box center [337, 279] width 56 height 11
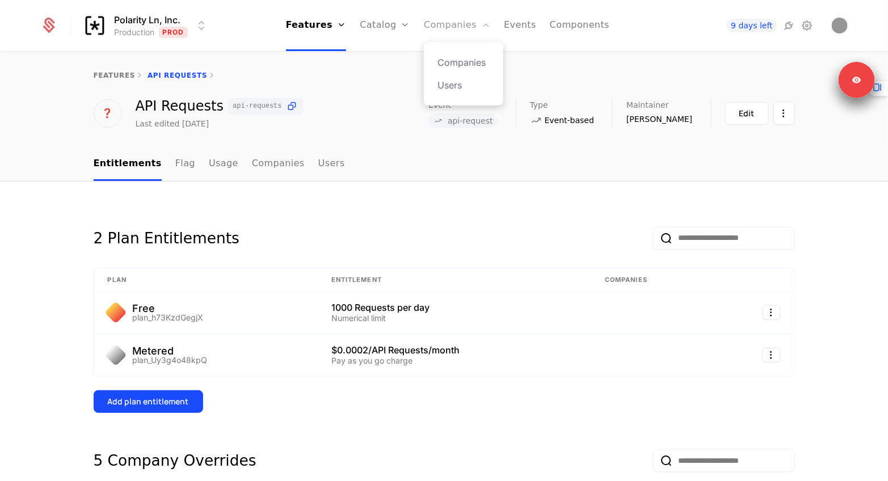
click at [458, 19] on link "Companies" at bounding box center [457, 25] width 66 height 51
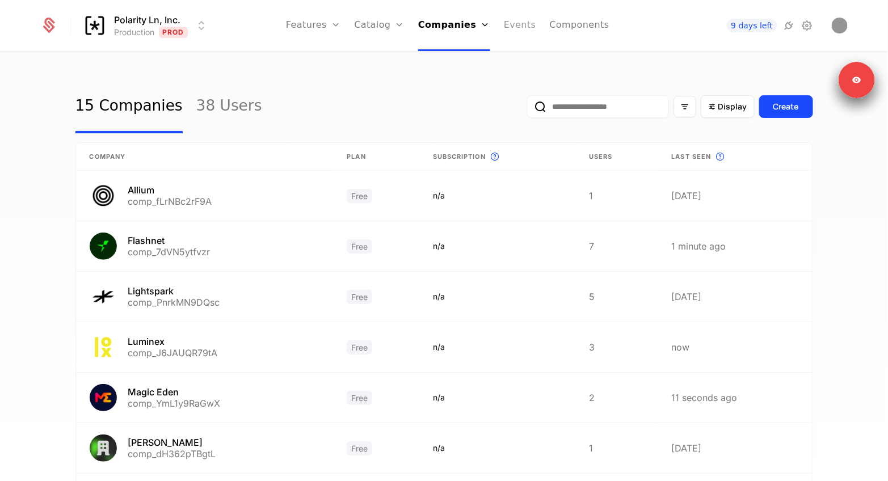
click at [516, 26] on link "Events" at bounding box center [520, 25] width 32 height 51
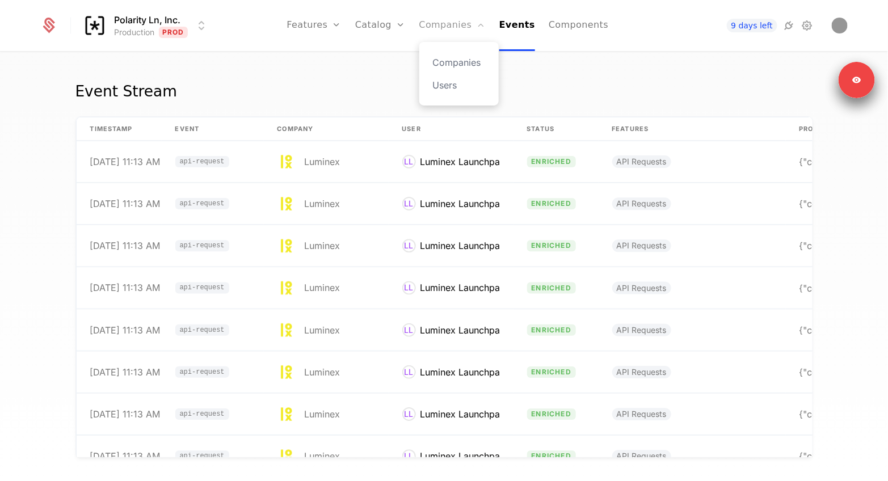
click at [463, 17] on link "Companies" at bounding box center [452, 25] width 66 height 51
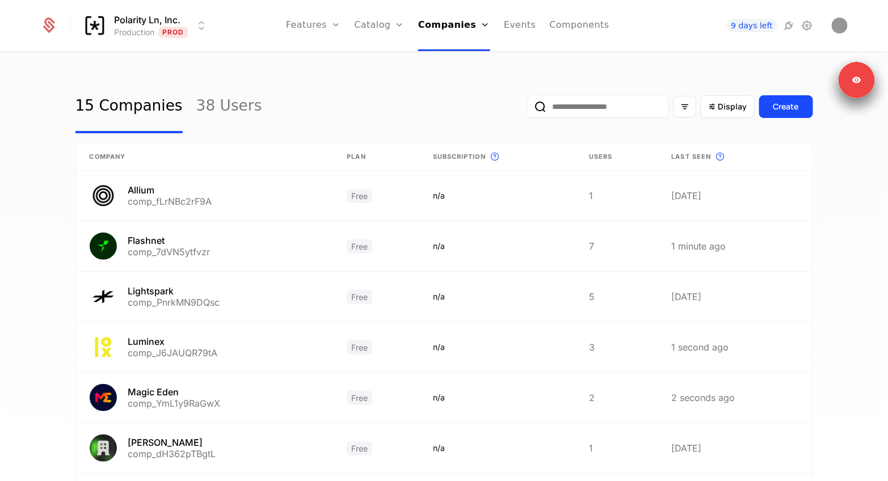
click at [810, 33] on div "Polarity Ln, Inc. Production Prod Features Features Flags Catalog Plans Add Ons…" at bounding box center [444, 25] width 808 height 51
click at [810, 30] on icon at bounding box center [807, 26] width 14 height 14
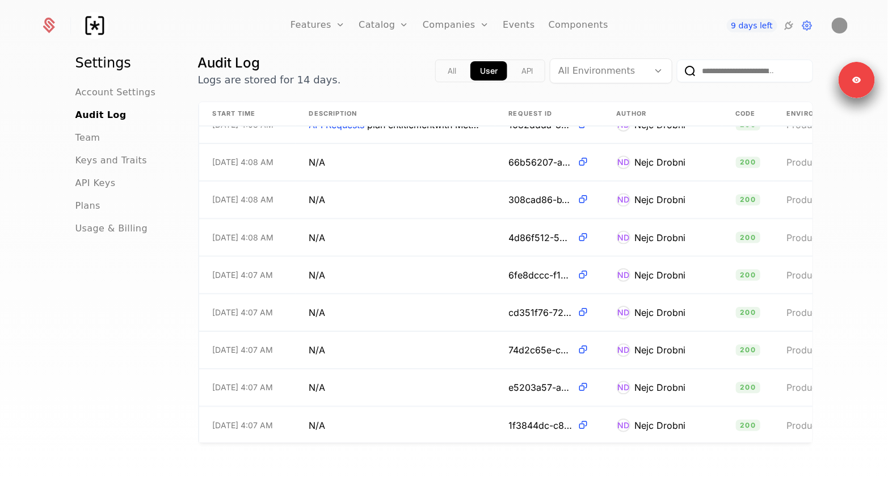
scroll to position [8005, 0]
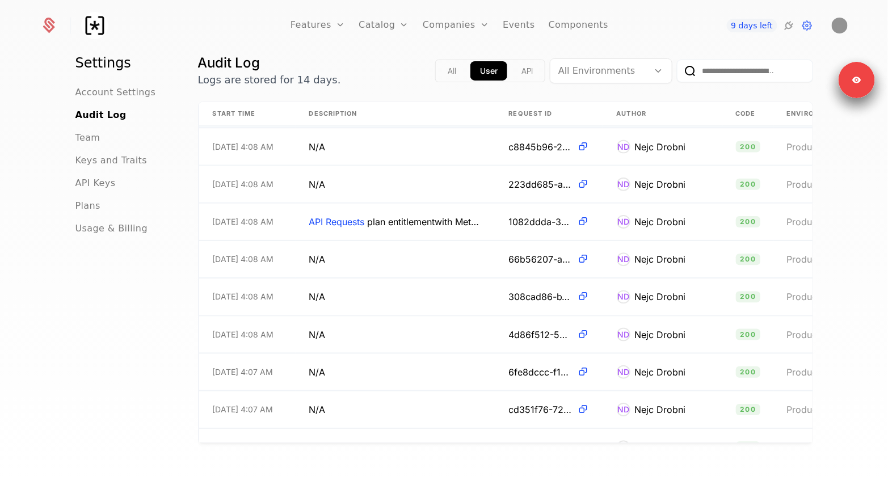
click at [717, 75] on input "email" at bounding box center [745, 71] width 136 height 23
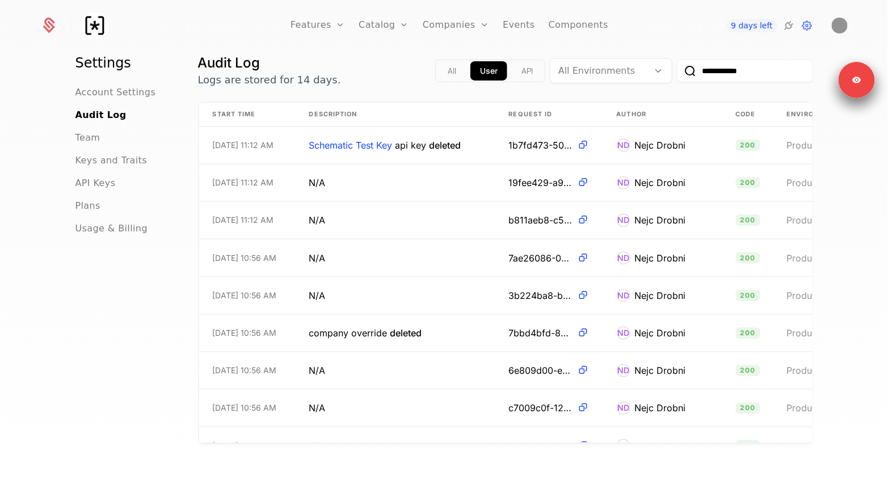
type input "**********"
click at [677, 73] on button "submit" at bounding box center [677, 73] width 0 height 0
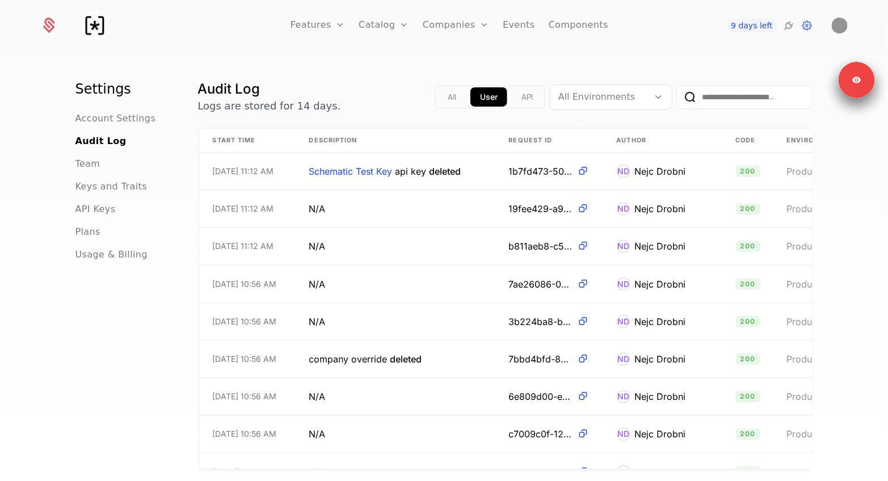
click at [700, 93] on input "email" at bounding box center [745, 97] width 136 height 23
type input "**********"
click at [677, 99] on button "submit" at bounding box center [677, 99] width 0 height 0
click at [715, 96] on input "email" at bounding box center [745, 97] width 136 height 23
type input "***"
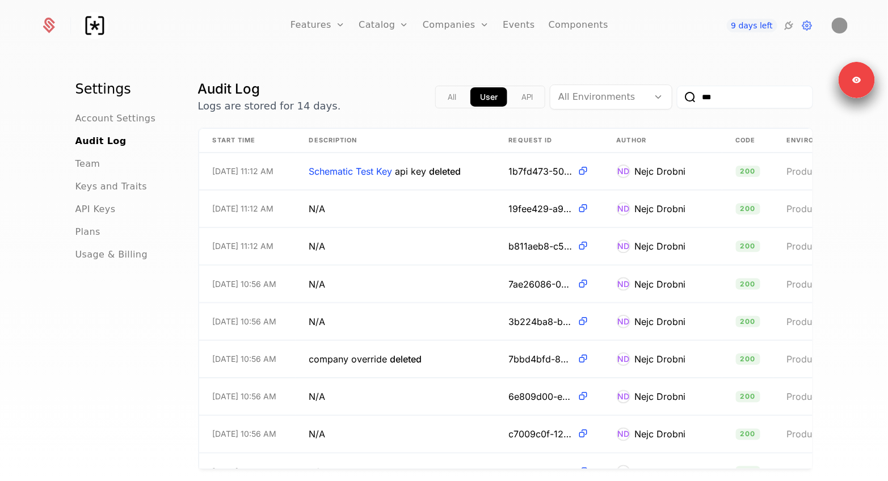
click at [677, 99] on button "submit" at bounding box center [677, 99] width 0 height 0
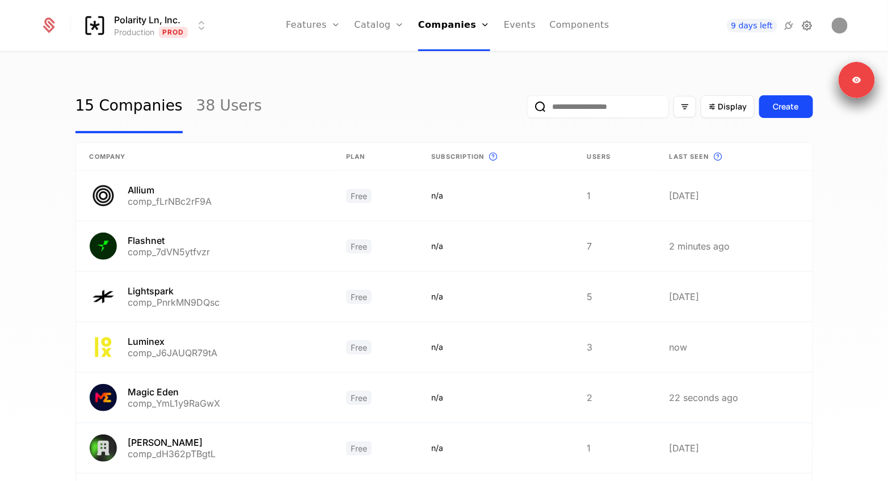
click at [804, 20] on icon at bounding box center [807, 26] width 14 height 14
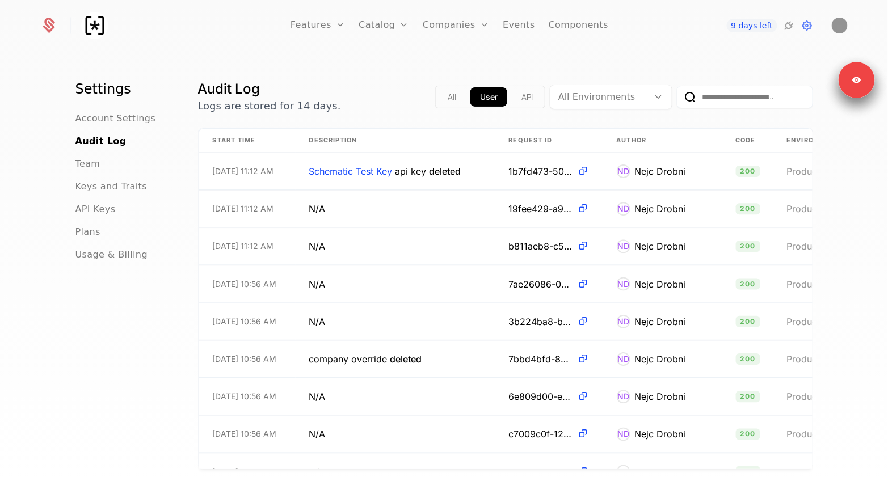
click at [735, 86] on input "email" at bounding box center [745, 97] width 136 height 23
click at [677, 99] on button "submit" at bounding box center [677, 99] width 0 height 0
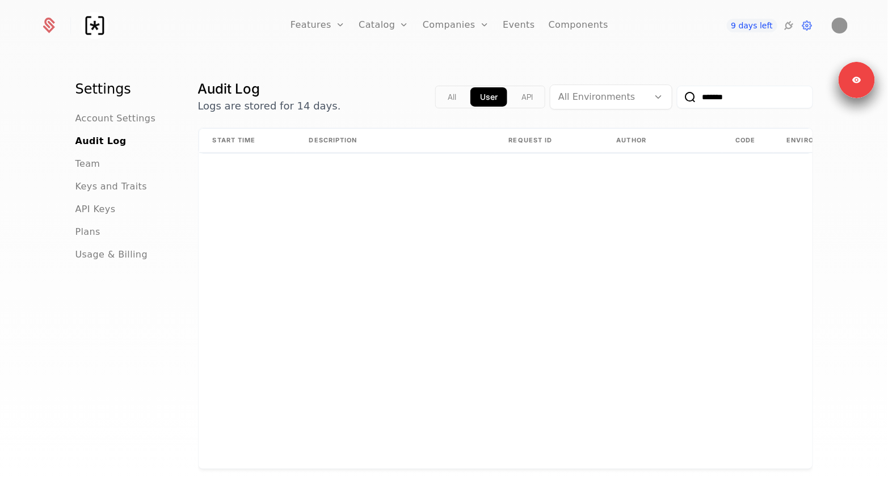
click at [715, 99] on input "*******" at bounding box center [745, 97] width 136 height 23
type input "*******"
type input "**********"
click at [677, 99] on button "submit" at bounding box center [677, 99] width 0 height 0
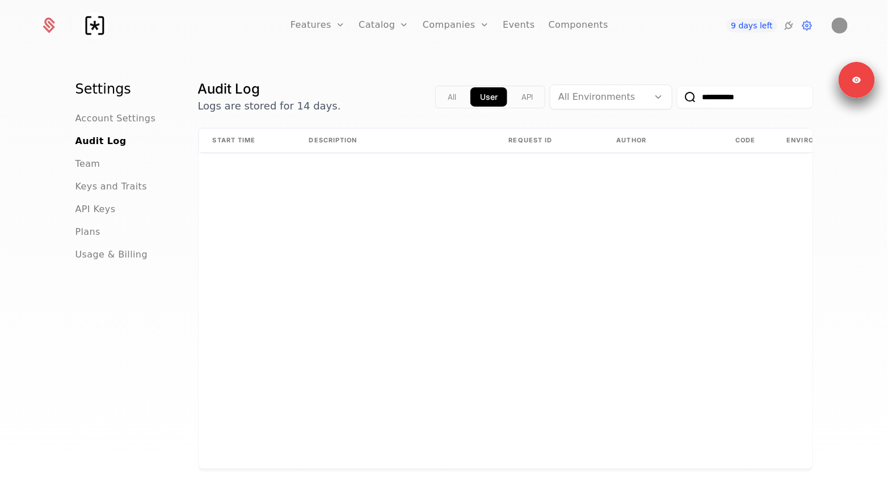
click at [448, 92] on button "All" at bounding box center [452, 96] width 28 height 19
click at [712, 99] on input "**********" at bounding box center [745, 97] width 136 height 23
click at [677, 99] on button "submit" at bounding box center [677, 99] width 0 height 0
click at [483, 91] on button "User" at bounding box center [489, 96] width 36 height 19
click at [749, 97] on input "**********" at bounding box center [745, 97] width 136 height 23
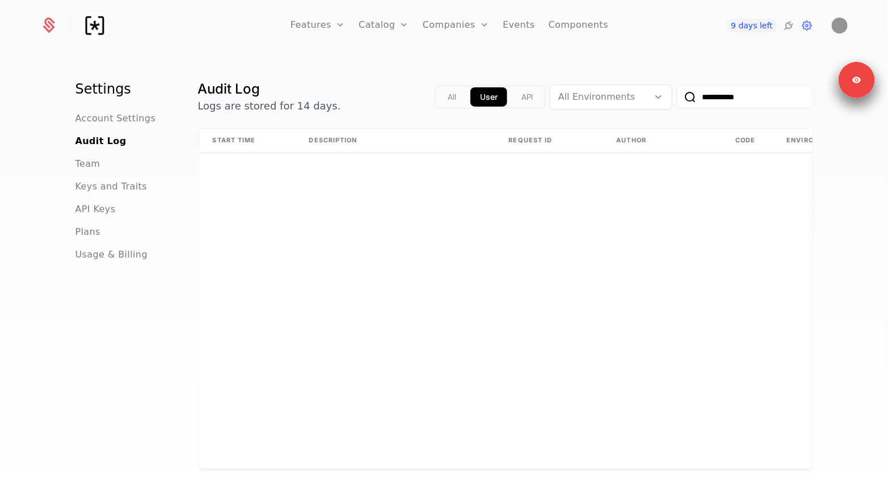
click at [749, 97] on input "**********" at bounding box center [745, 97] width 136 height 23
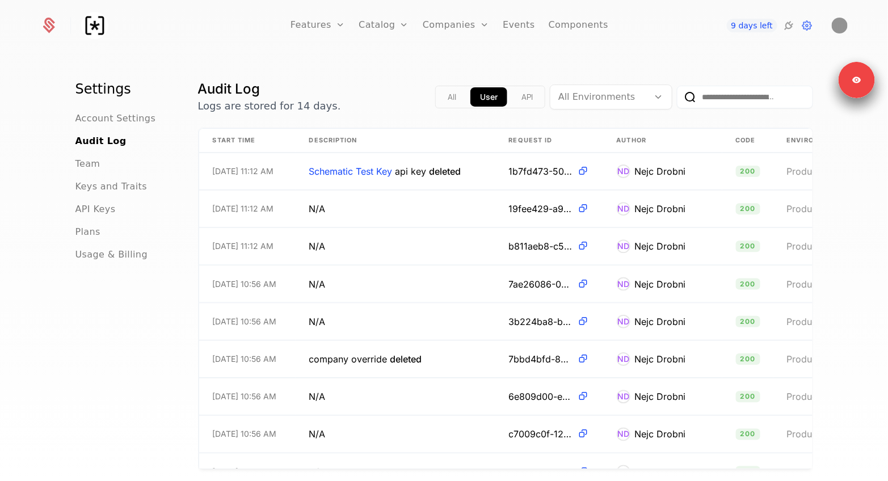
click at [624, 104] on div at bounding box center [599, 97] width 82 height 16
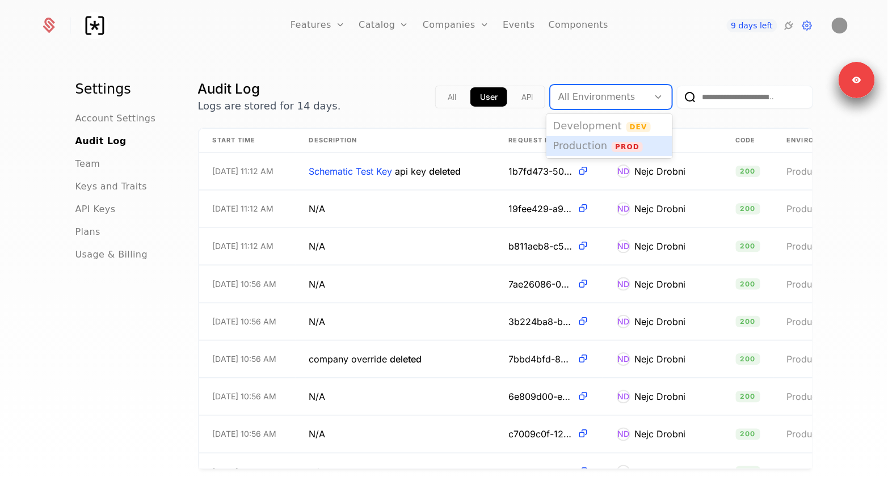
click at [590, 141] on span "Production" at bounding box center [580, 146] width 54 height 12
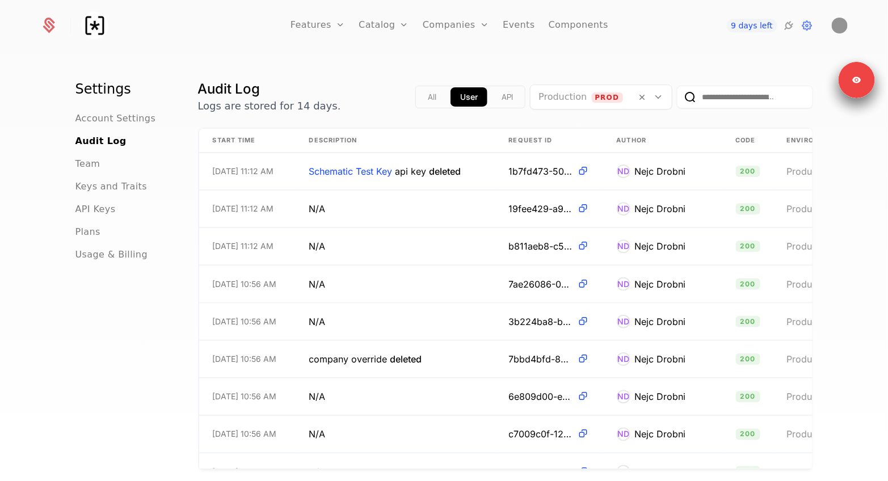
click at [342, 71] on div "Settings Account Settings Audit Log Team Keys and Traits API Keys Plans Usage &…" at bounding box center [444, 270] width 888 height 435
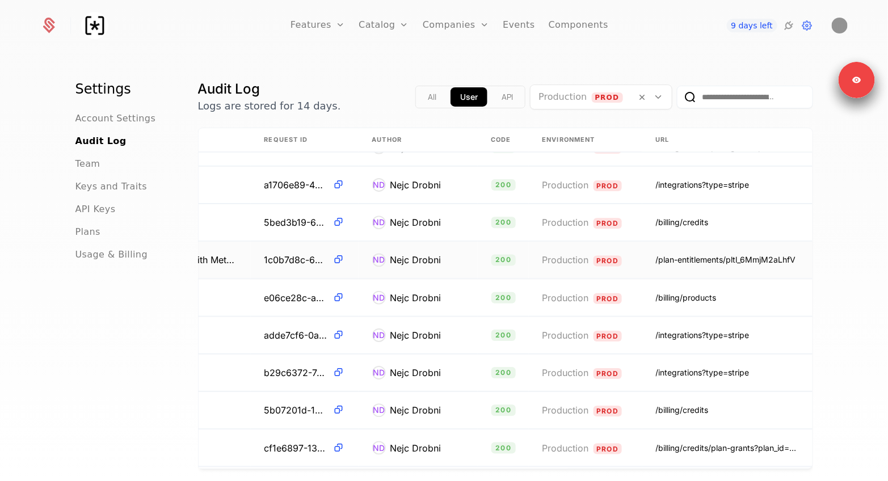
scroll to position [1978, 0]
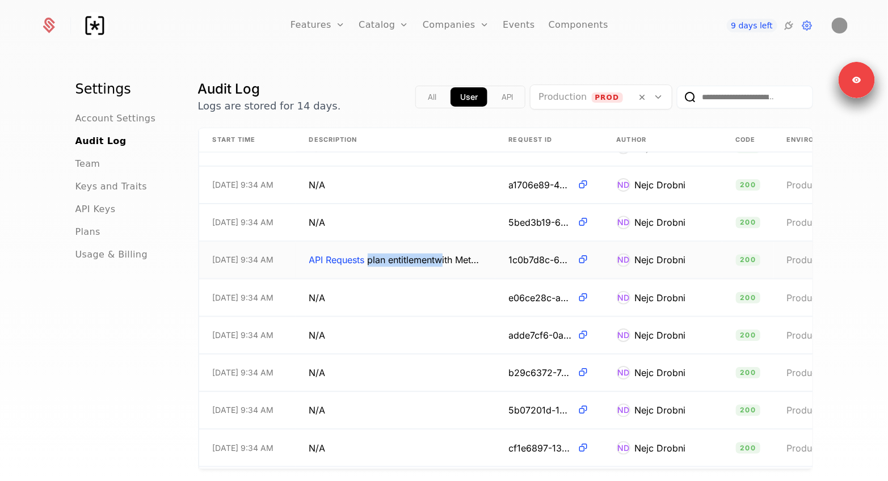
drag, startPoint x: 370, startPoint y: 265, endPoint x: 439, endPoint y: 263, distance: 68.7
click at [439, 263] on span "API Requests plan entitlement with Metered deleted" at bounding box center [395, 260] width 173 height 14
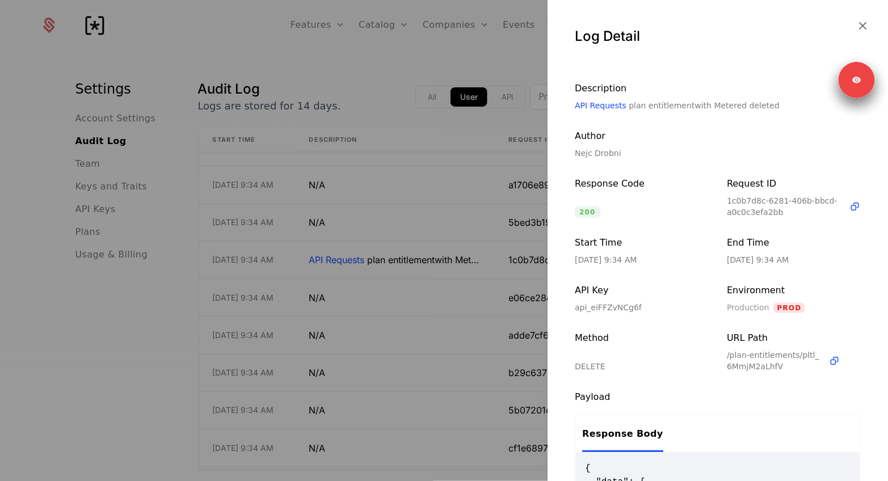
click at [635, 106] on span "API Requests plan entitlement with Metered deleted" at bounding box center [677, 105] width 205 height 11
click at [762, 104] on span "deleted" at bounding box center [765, 105] width 30 height 9
copy span "plan entitlement with Metered deleted"
click at [372, 82] on div at bounding box center [444, 240] width 888 height 481
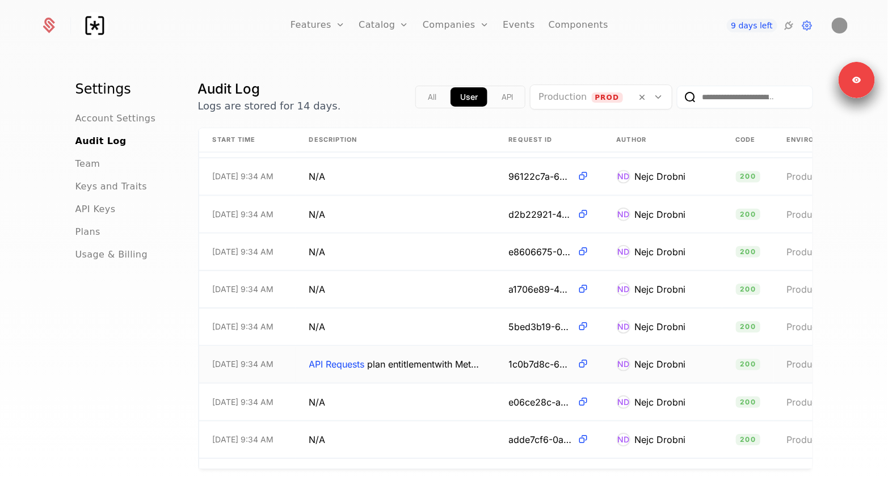
scroll to position [1905, 0]
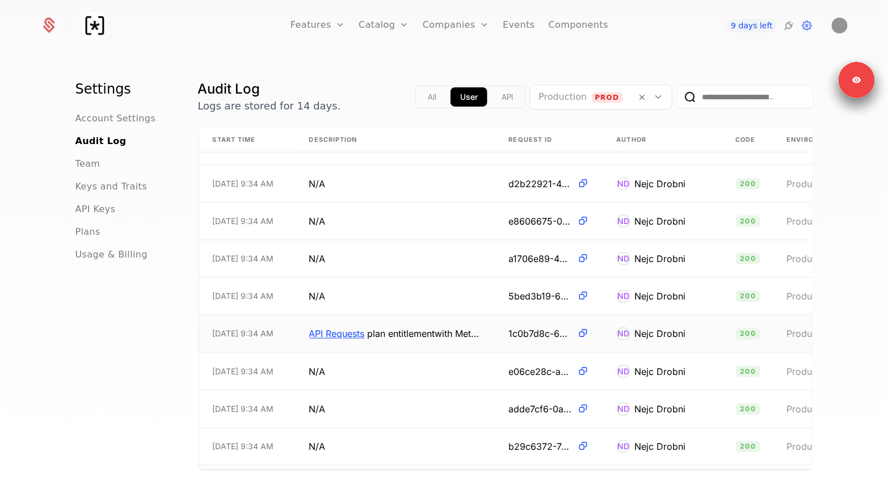
click at [339, 334] on span "API Requests" at bounding box center [337, 333] width 56 height 11
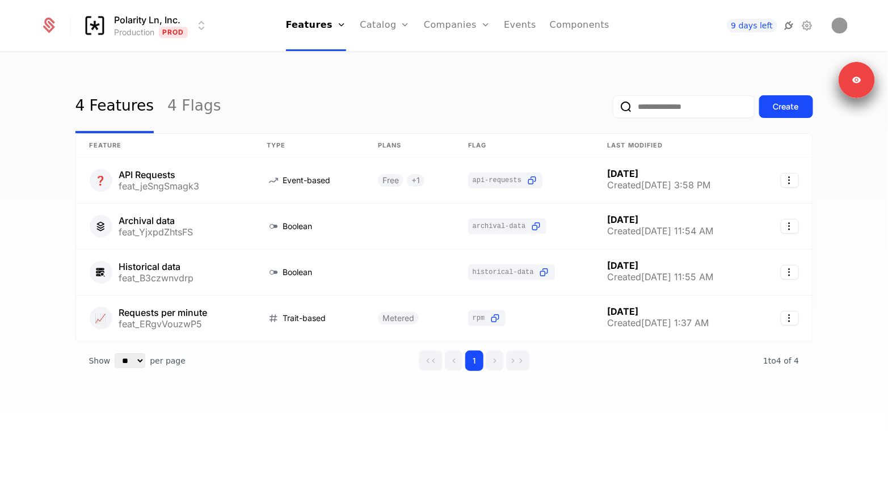
click at [788, 24] on icon at bounding box center [789, 26] width 14 height 14
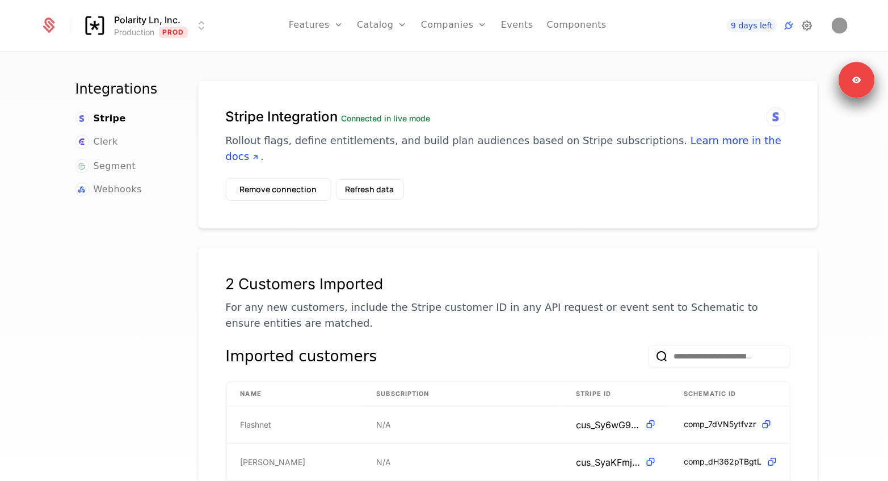
click at [806, 20] on icon at bounding box center [807, 26] width 14 height 14
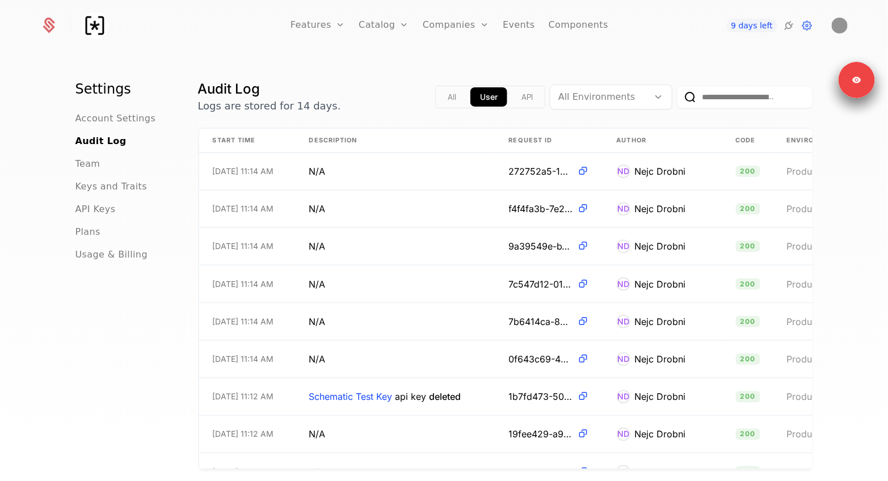
click at [731, 96] on input "email" at bounding box center [745, 97] width 136 height 23
paste input "**********"
type input "**********"
click at [677, 99] on button "submit" at bounding box center [677, 99] width 0 height 0
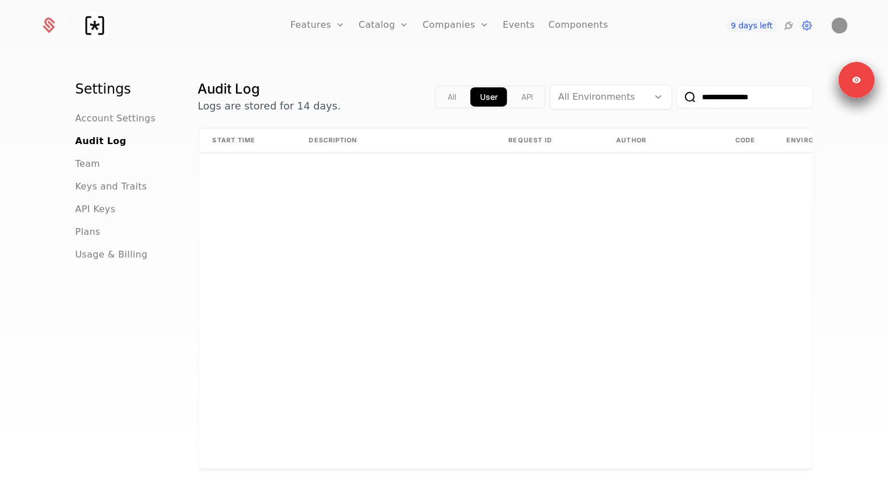
click at [723, 98] on input "**********" at bounding box center [745, 97] width 136 height 23
click at [677, 99] on button "submit" at bounding box center [677, 99] width 0 height 0
click at [470, 91] on button "User" at bounding box center [488, 96] width 37 height 19
click at [460, 96] on button "All" at bounding box center [453, 96] width 28 height 19
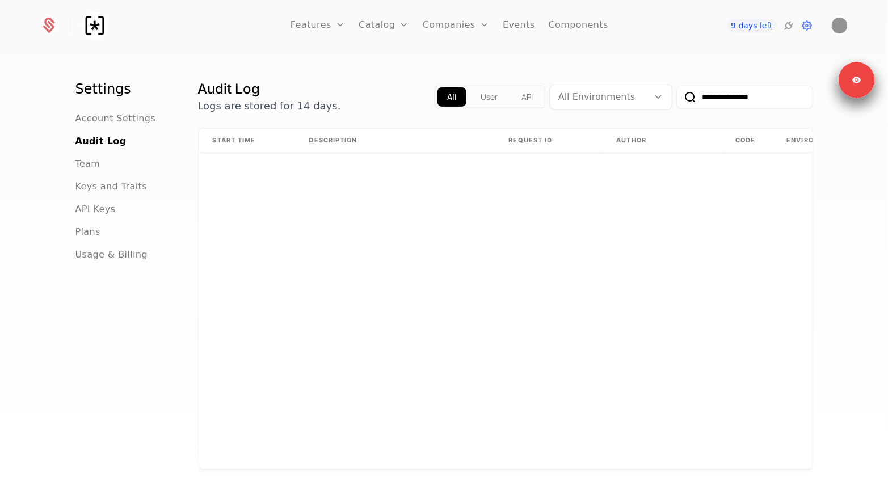
click at [637, 90] on div at bounding box center [599, 97] width 82 height 16
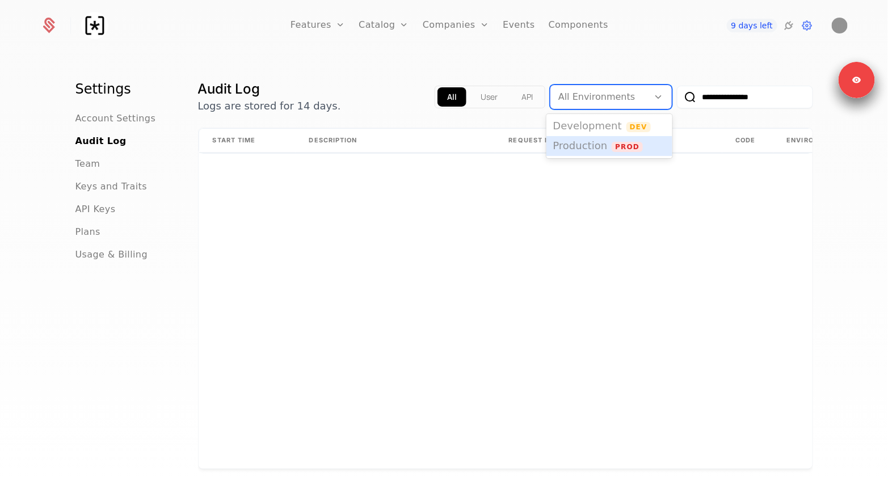
click at [587, 144] on span "Production" at bounding box center [580, 146] width 54 height 12
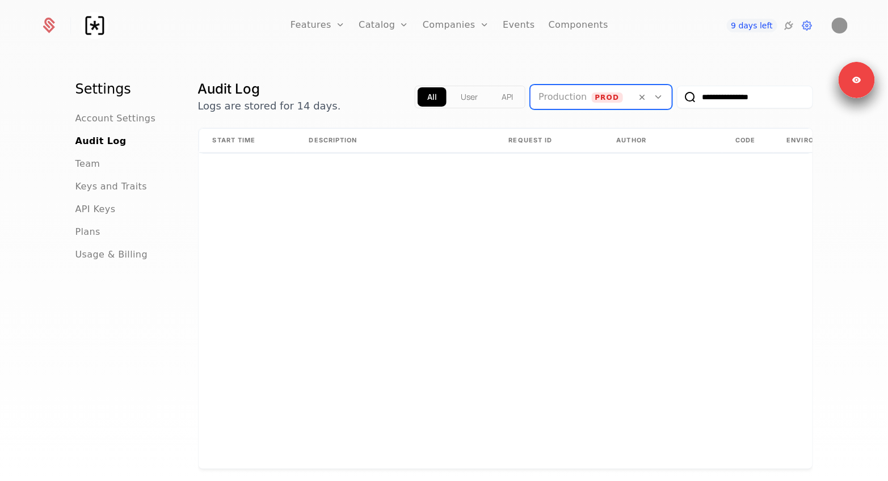
click at [708, 108] on input "**********" at bounding box center [745, 97] width 136 height 23
click at [729, 95] on input "**********" at bounding box center [745, 97] width 136 height 23
click at [677, 99] on button "submit" at bounding box center [677, 99] width 0 height 0
click at [729, 95] on input "**********" at bounding box center [745, 97] width 136 height 23
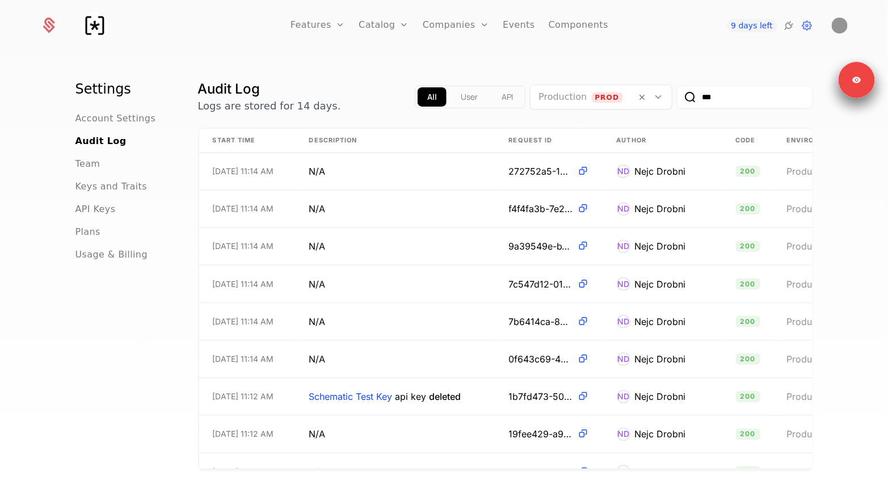
type input "***"
click at [677, 99] on button "submit" at bounding box center [677, 99] width 0 height 0
click at [712, 94] on input "***" at bounding box center [745, 97] width 136 height 23
click at [681, 53] on div "Settings Account Settings Audit Log Team Keys and Traits API Keys Plans Usage &…" at bounding box center [444, 270] width 888 height 435
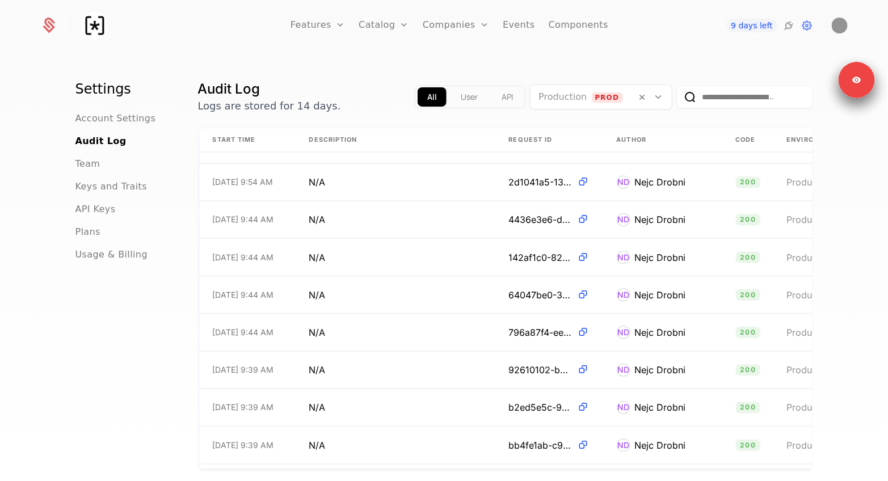
scroll to position [1671, 0]
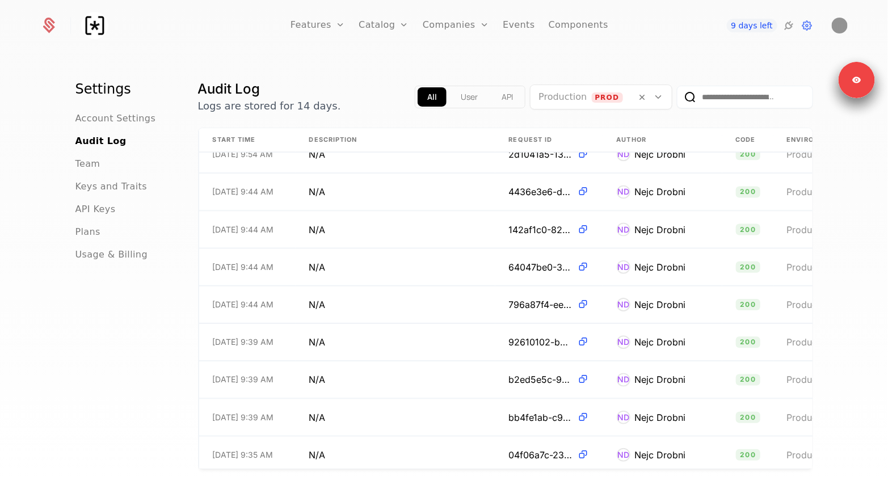
click at [453, 85] on div "All User API Production Prod" at bounding box center [614, 97] width 398 height 34
click at [453, 95] on button "User" at bounding box center [469, 96] width 36 height 19
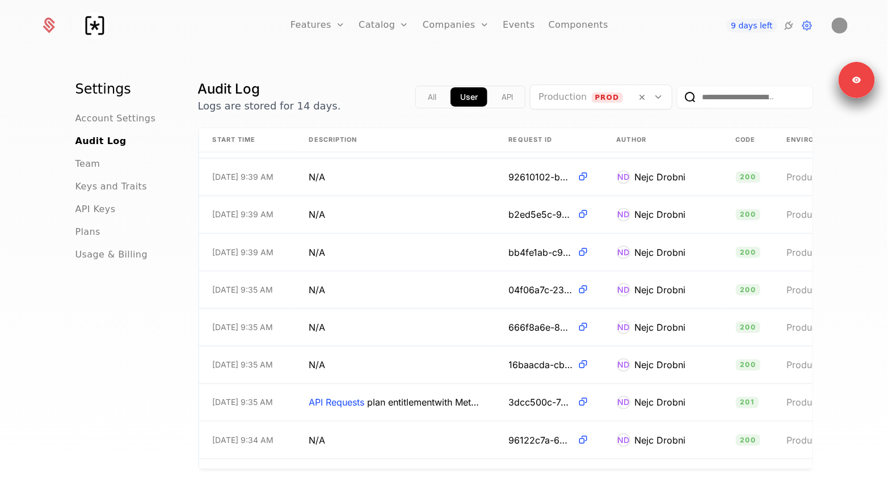
scroll to position [1990, 0]
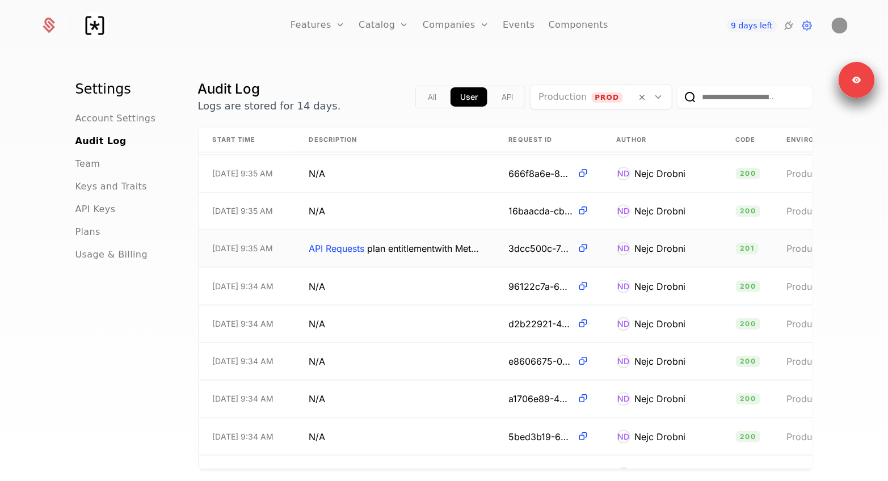
click at [380, 251] on span "API Requests plan entitlement with Metered created" at bounding box center [395, 249] width 173 height 14
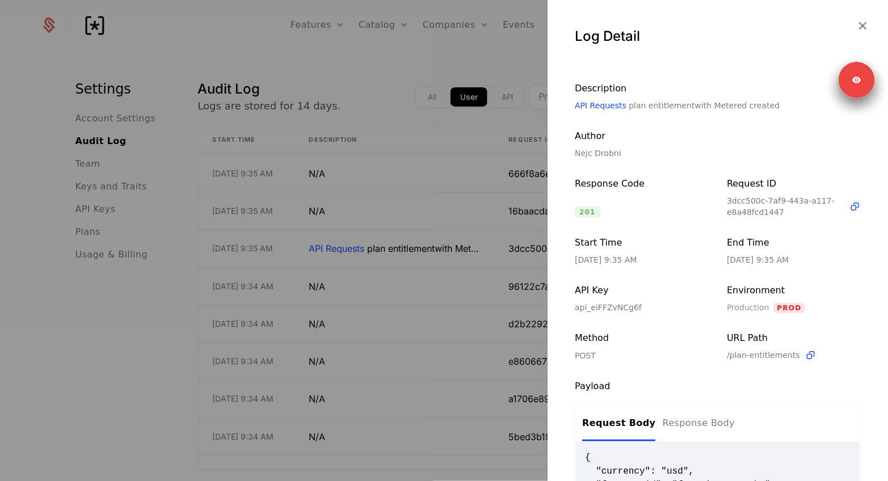
click at [288, 70] on div at bounding box center [444, 240] width 888 height 481
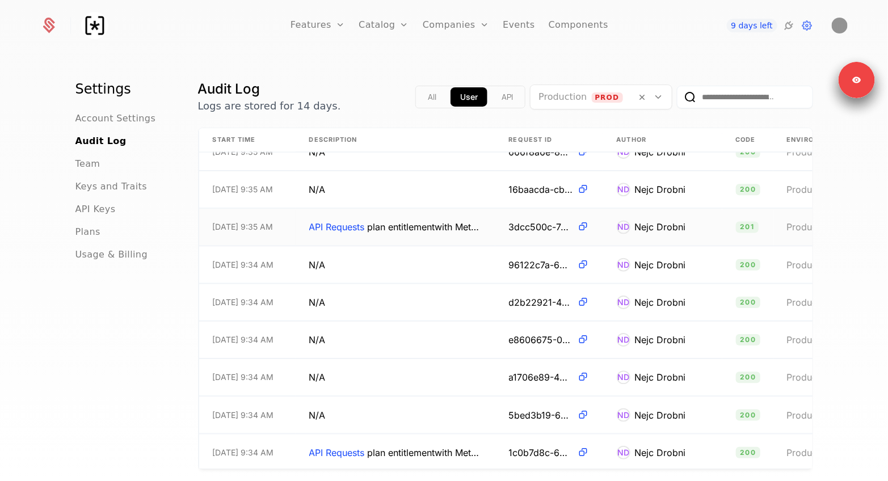
scroll to position [2023, 0]
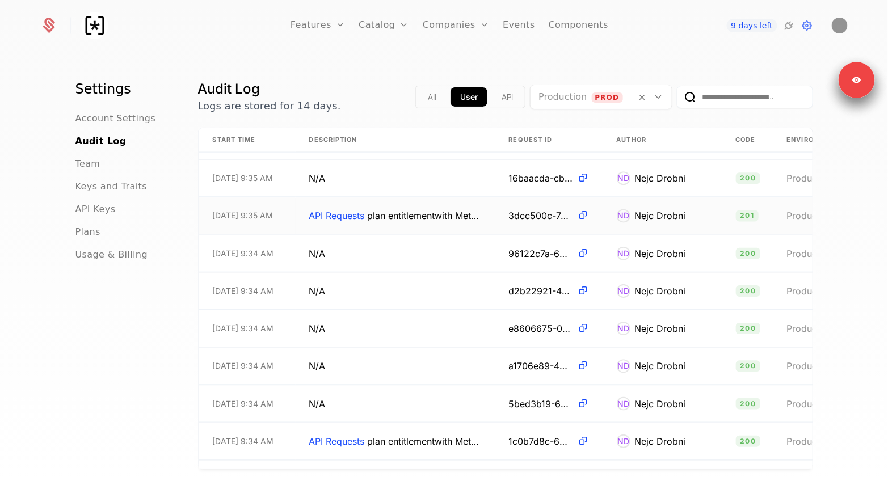
click at [384, 211] on span "API Requests plan entitlement with Metered created" at bounding box center [395, 216] width 173 height 14
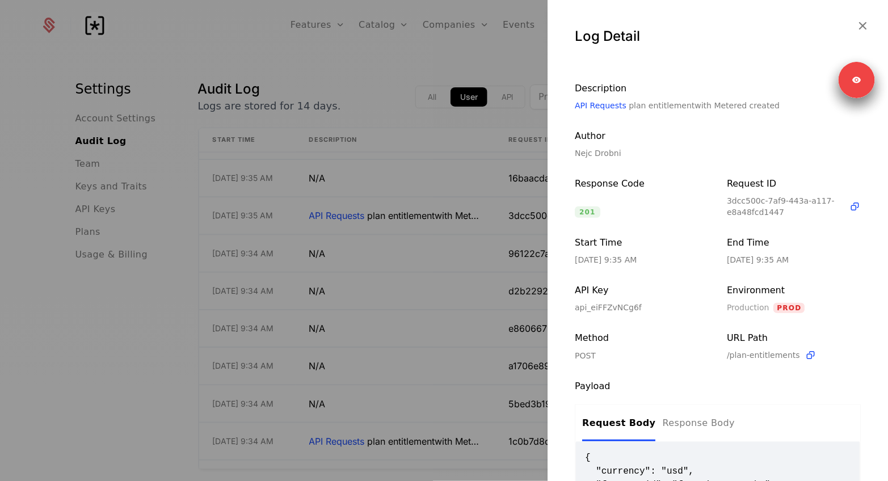
scroll to position [116, 0]
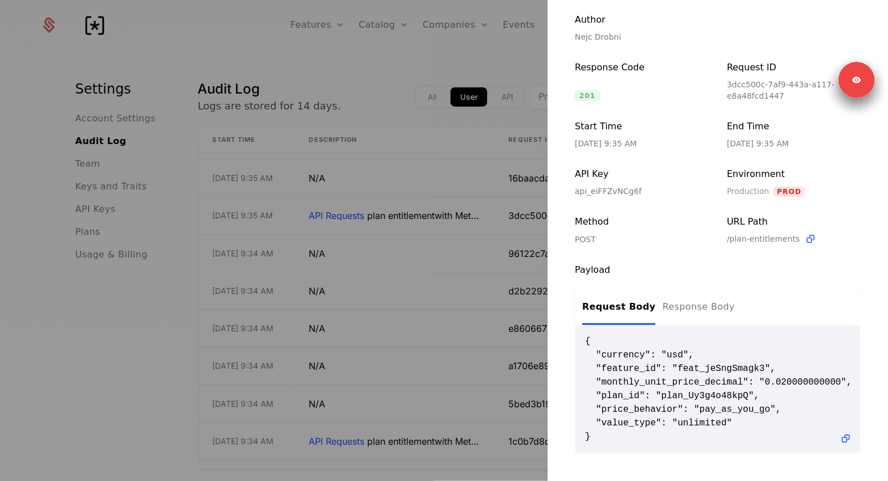
click at [367, 301] on div at bounding box center [444, 240] width 888 height 481
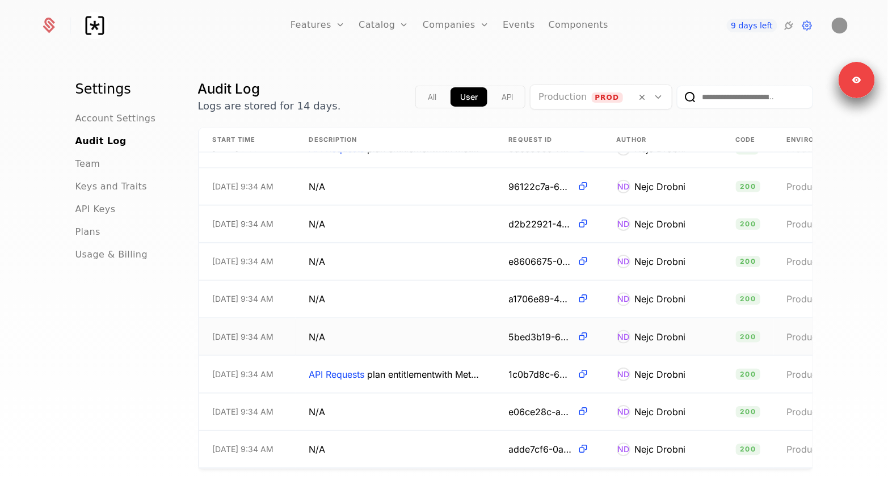
scroll to position [2108, 0]
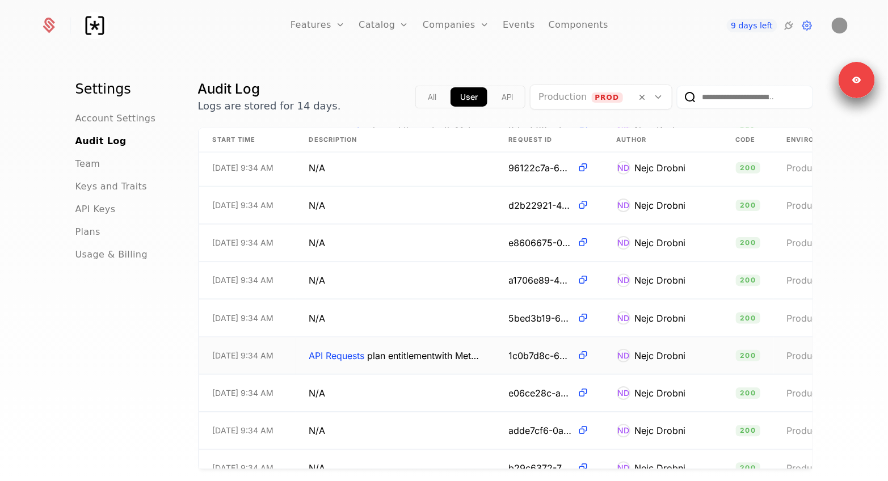
click at [398, 360] on span "API Requests plan entitlement with Metered deleted" at bounding box center [395, 356] width 173 height 14
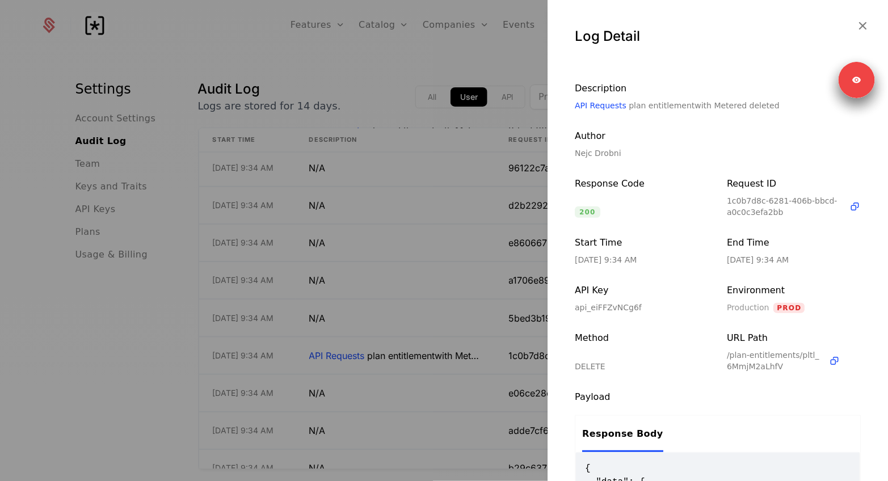
scroll to position [100, 0]
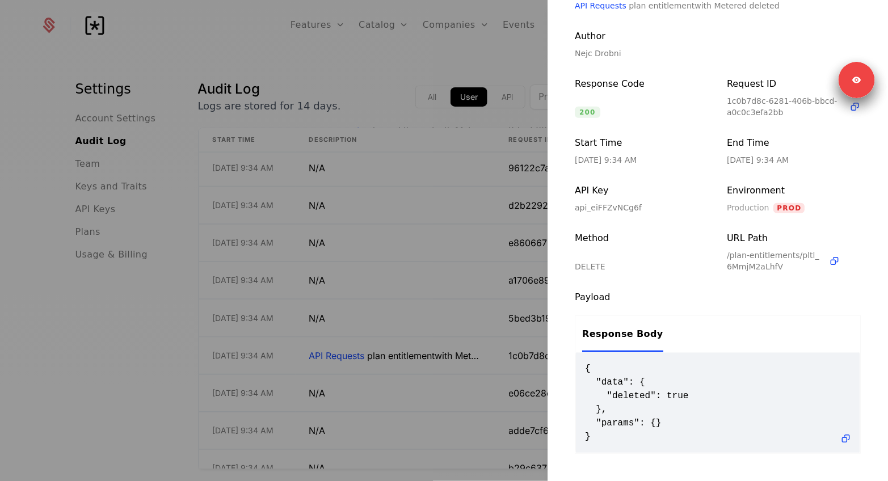
click at [387, 293] on div at bounding box center [444, 240] width 888 height 481
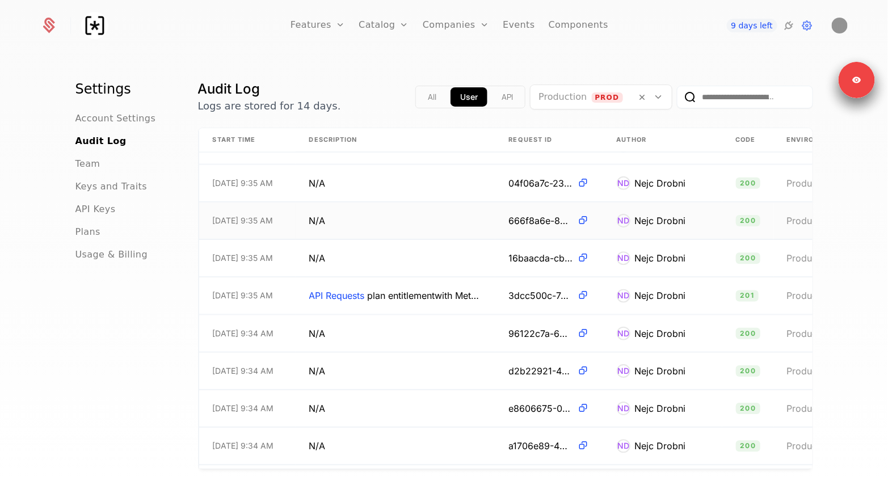
scroll to position [1910, 0]
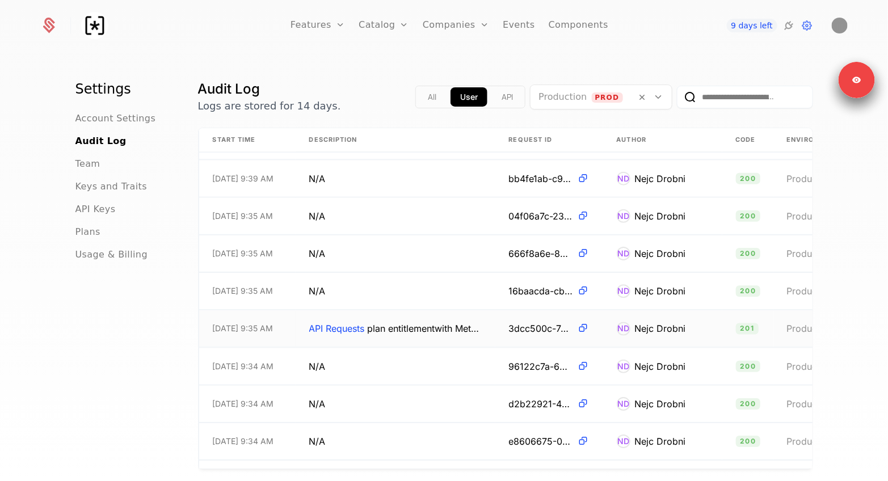
click at [367, 325] on span "API Requests plan entitlement with Metered created" at bounding box center [395, 329] width 173 height 14
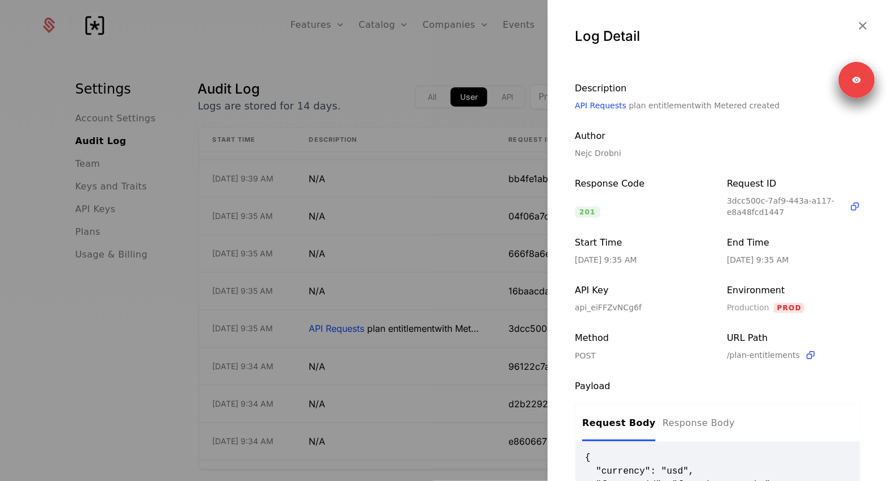
scroll to position [116, 0]
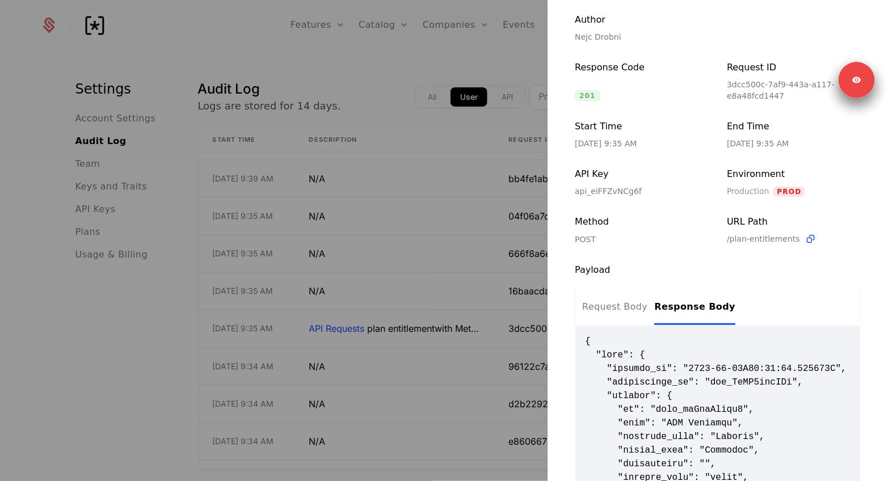
click at [675, 305] on div "Response Body" at bounding box center [694, 307] width 81 height 14
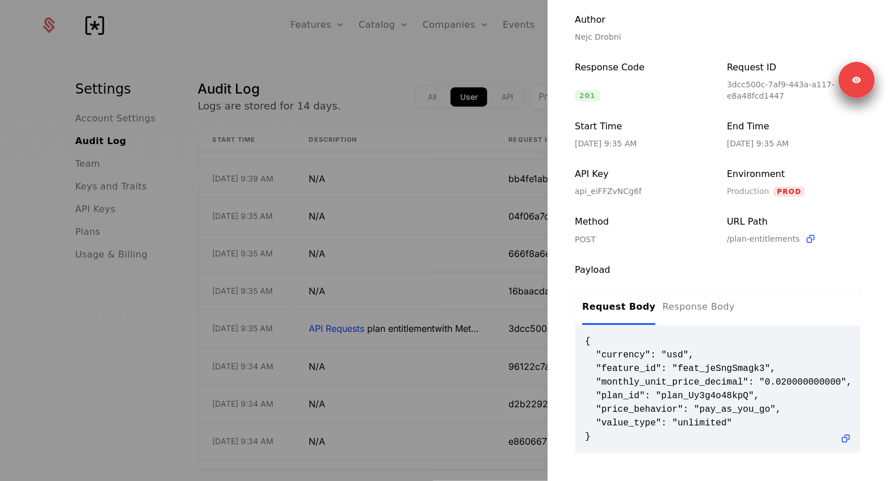
click at [623, 309] on div "Request Body" at bounding box center [618, 307] width 73 height 14
click at [675, 309] on div "Response Body" at bounding box center [698, 307] width 73 height 14
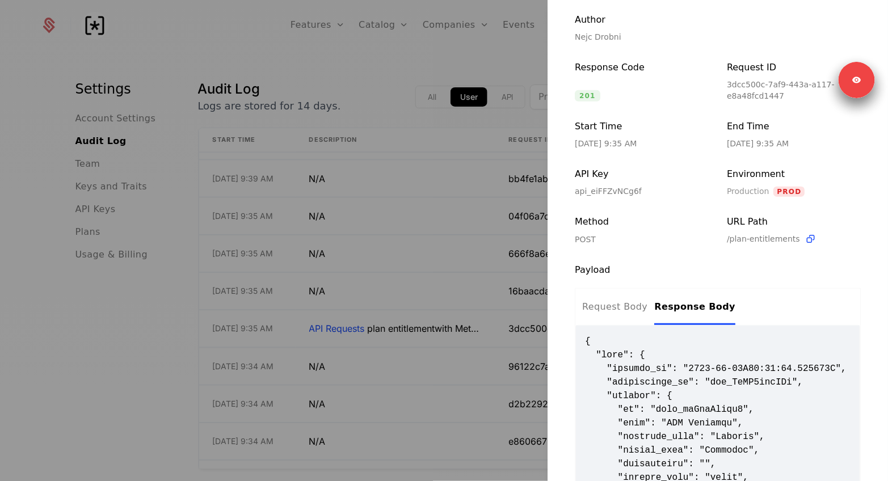
click at [618, 81] on div "Log Detail Description API Requests plan entitlement with Metered created Autho…" at bounding box center [718, 240] width 341 height 481
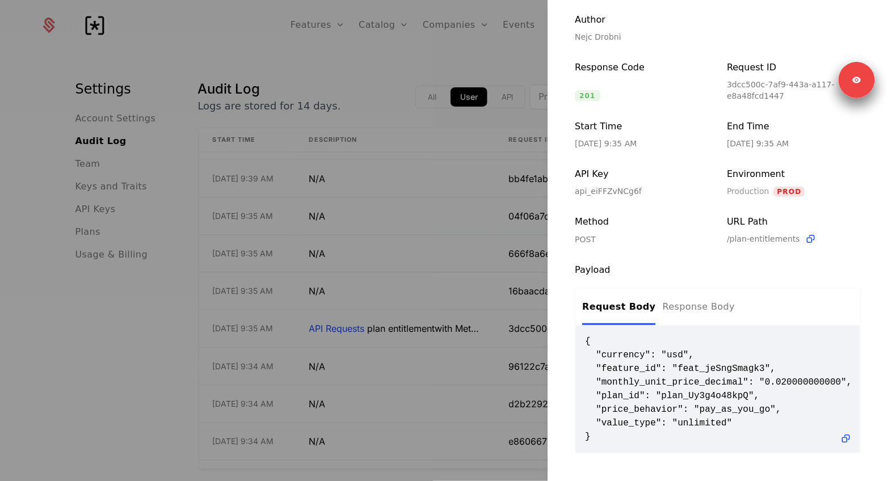
click at [410, 330] on div at bounding box center [444, 240] width 888 height 481
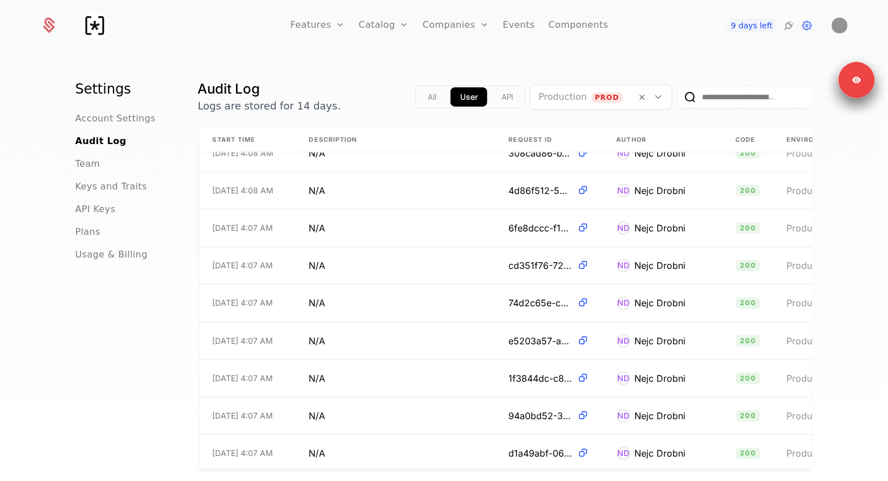
scroll to position [8281, 0]
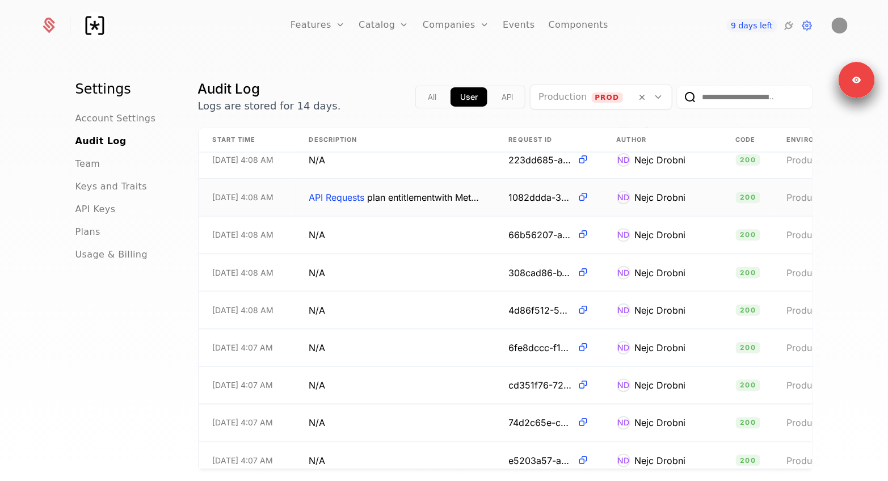
click at [420, 198] on span "API Requests plan entitlement with Metered updated" at bounding box center [395, 198] width 173 height 14
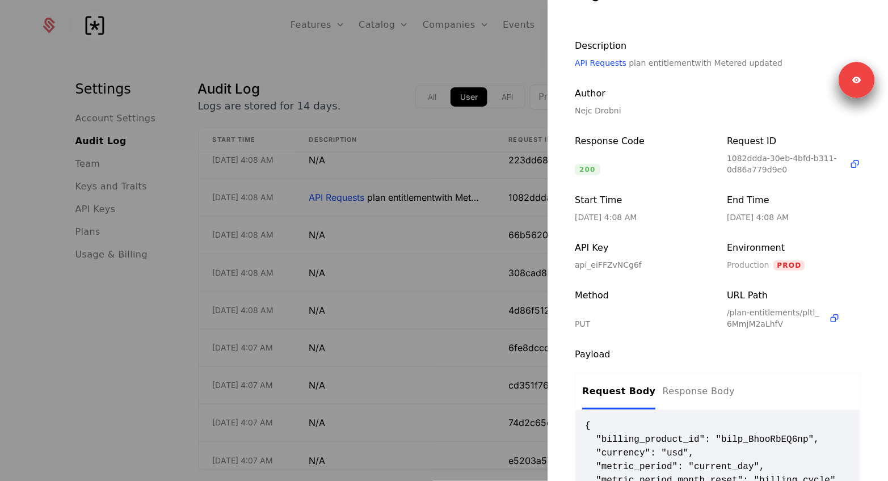
scroll to position [154, 0]
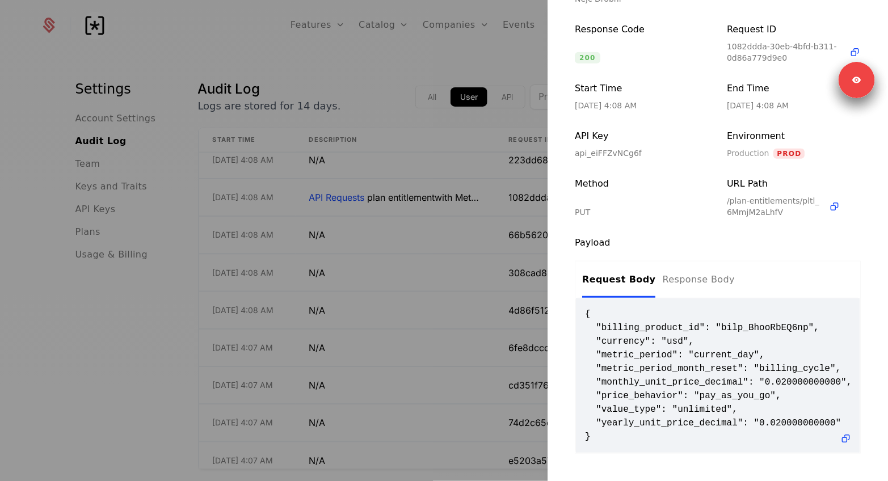
click at [111, 326] on div at bounding box center [444, 240] width 888 height 481
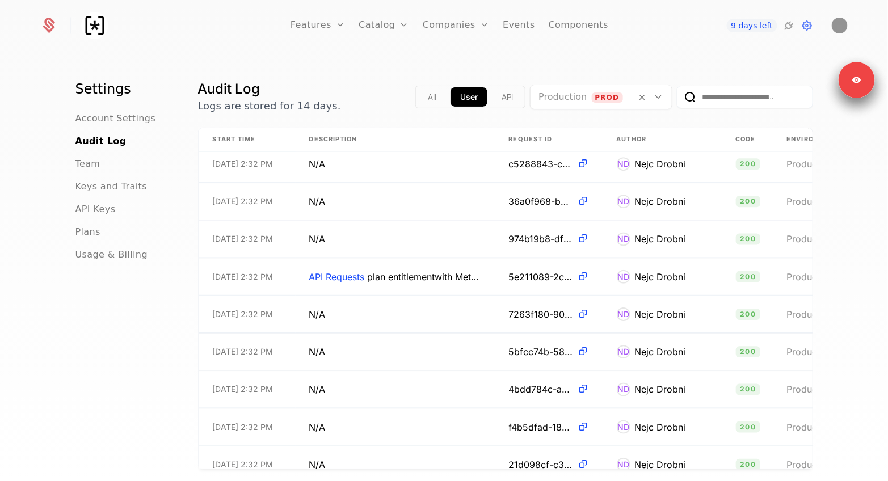
scroll to position [10484, 0]
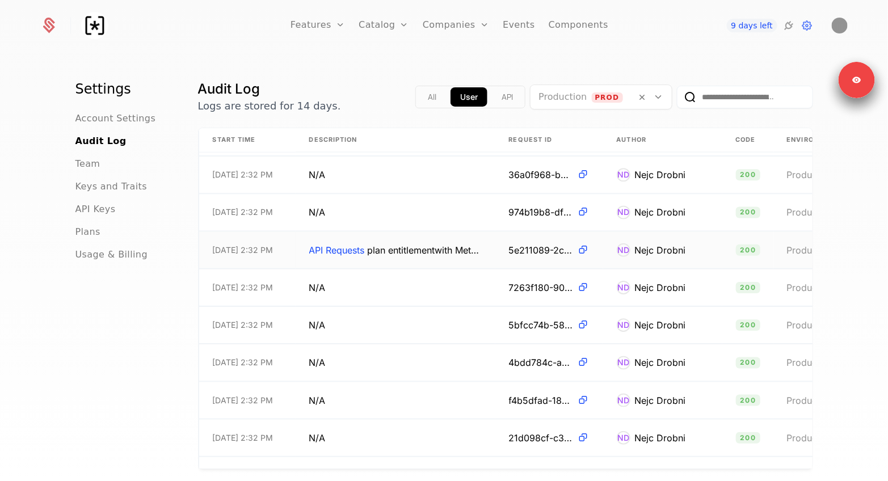
click at [415, 239] on td "API Requests plan entitlement with Metered updated" at bounding box center [396, 250] width 200 height 37
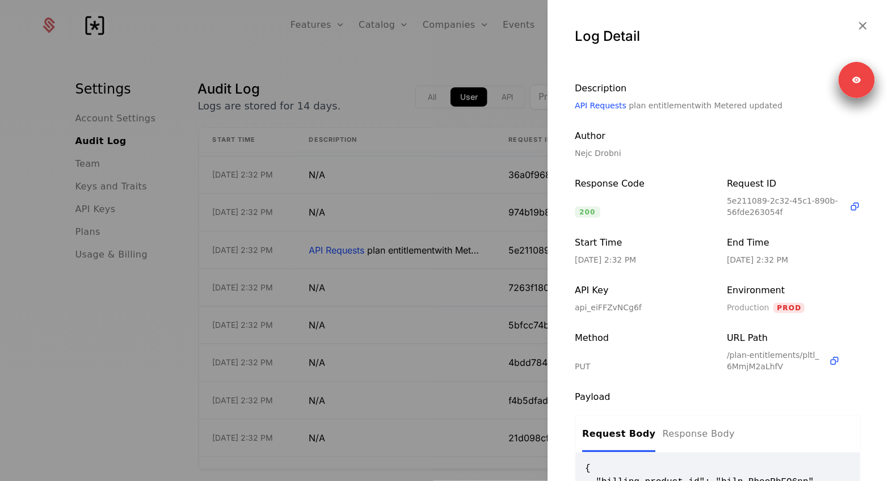
scroll to position [168, 0]
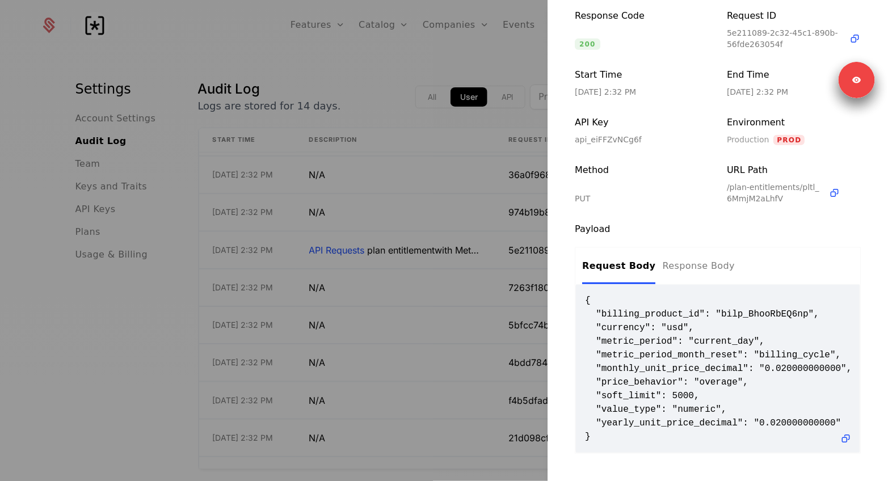
click at [44, 317] on div at bounding box center [444, 240] width 888 height 481
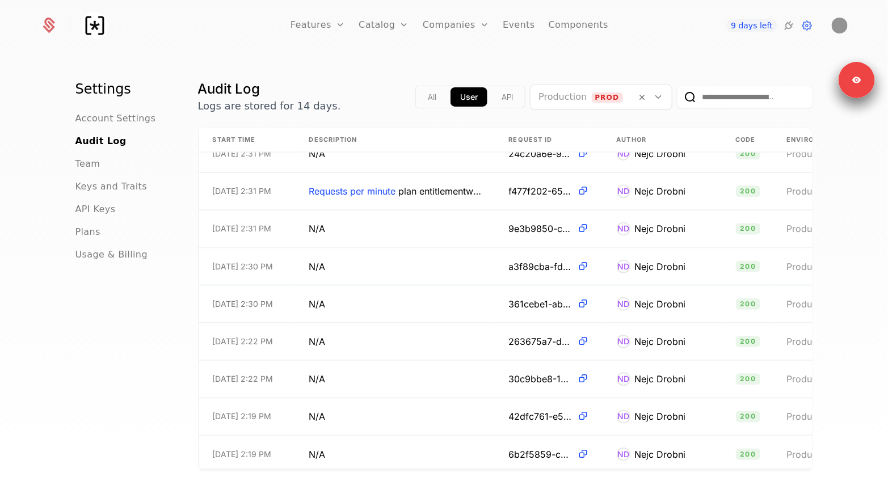
scroll to position [10770, 0]
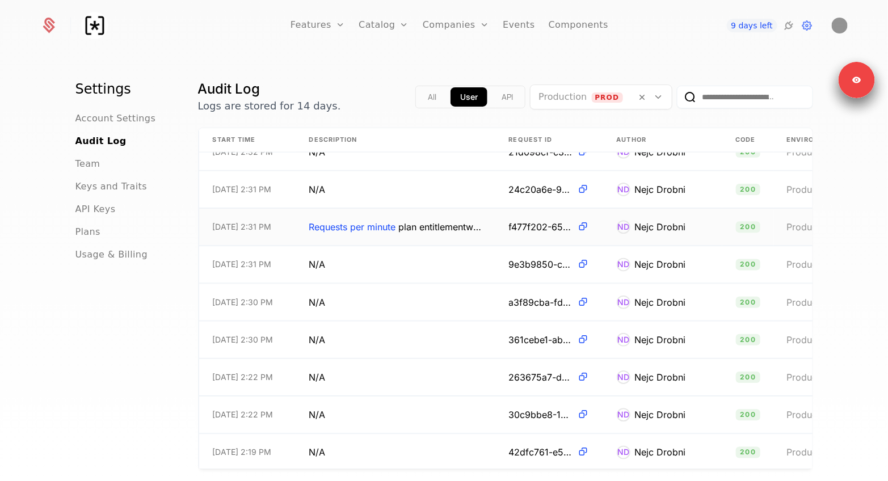
click at [433, 234] on td "Requests per minute plan entitlement with Metered updated" at bounding box center [396, 227] width 200 height 37
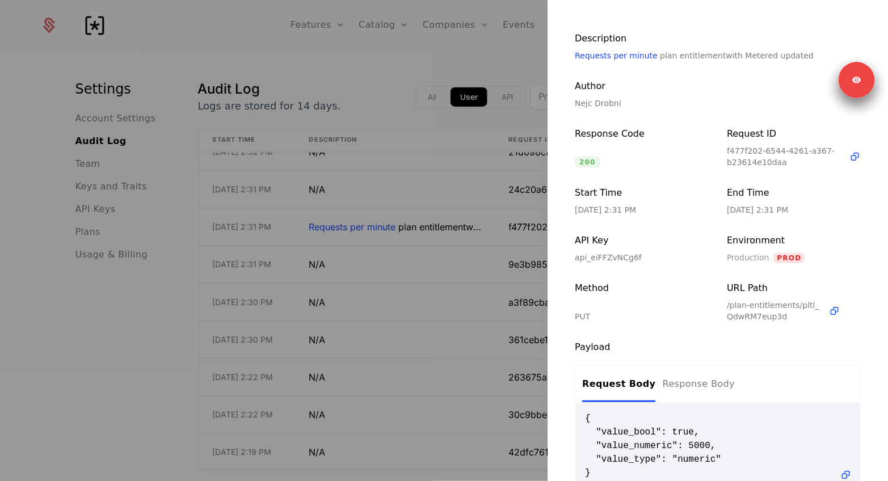
scroll to position [86, 0]
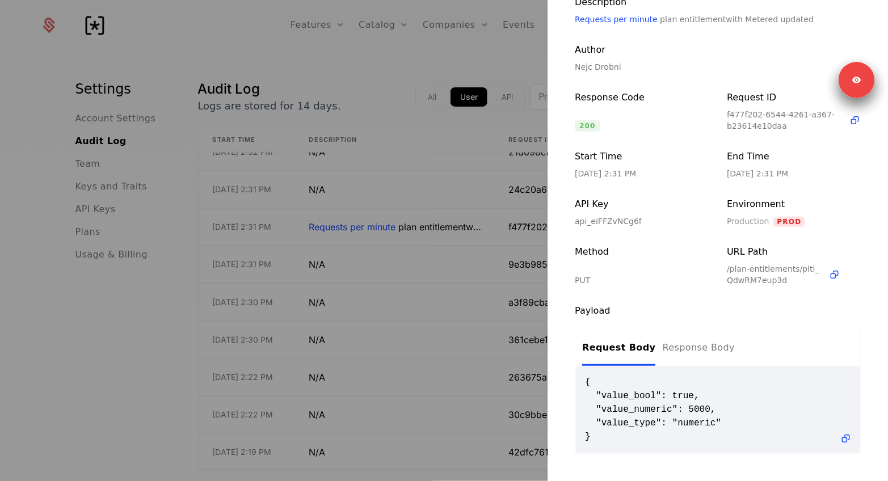
click at [369, 295] on div at bounding box center [444, 240] width 888 height 481
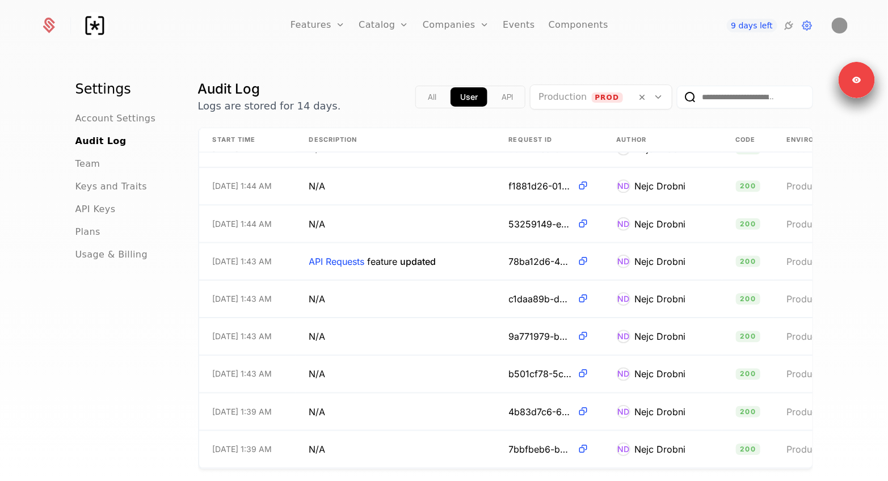
scroll to position [12524, 0]
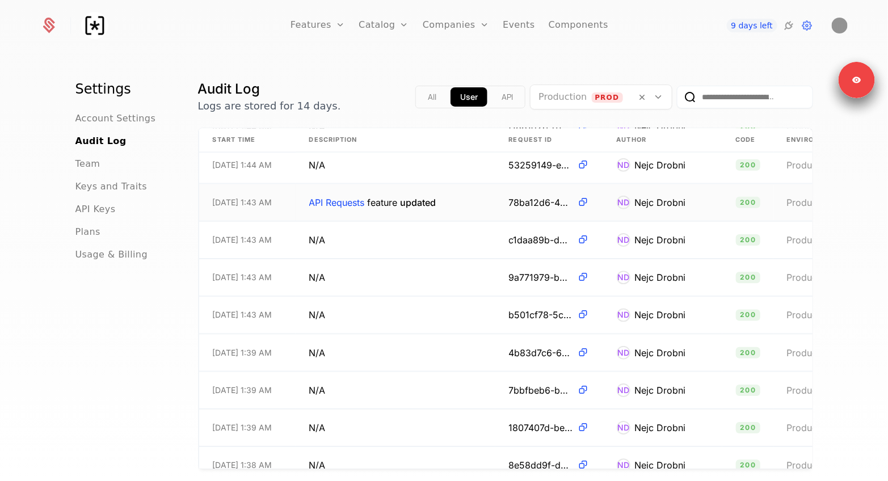
click at [393, 195] on span "API Requests feature updated" at bounding box center [372, 202] width 127 height 14
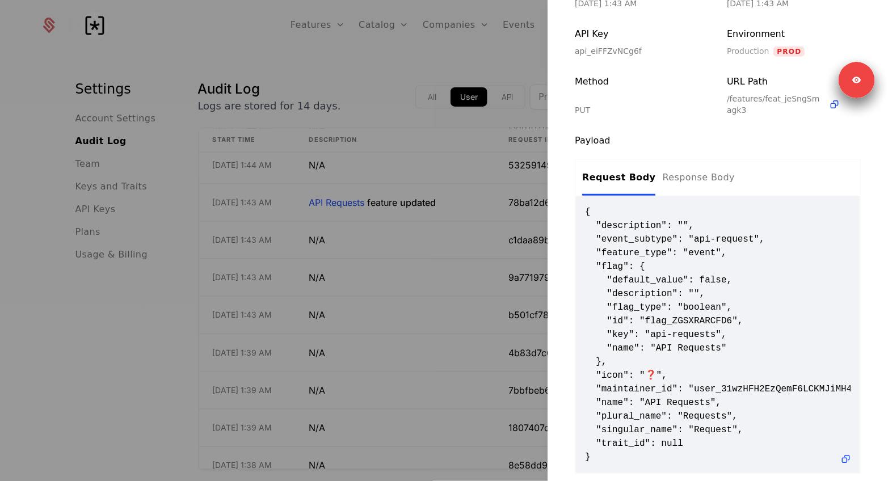
scroll to position [277, 0]
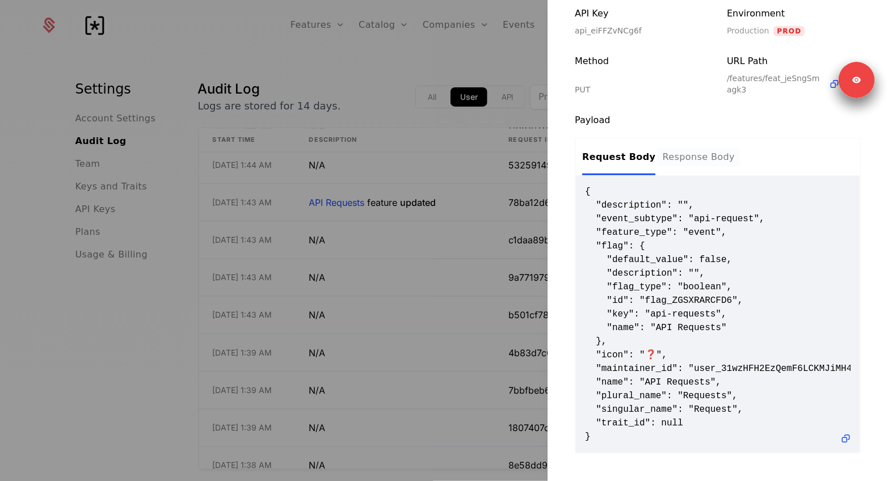
click at [687, 168] on button "Response Body" at bounding box center [698, 157] width 73 height 36
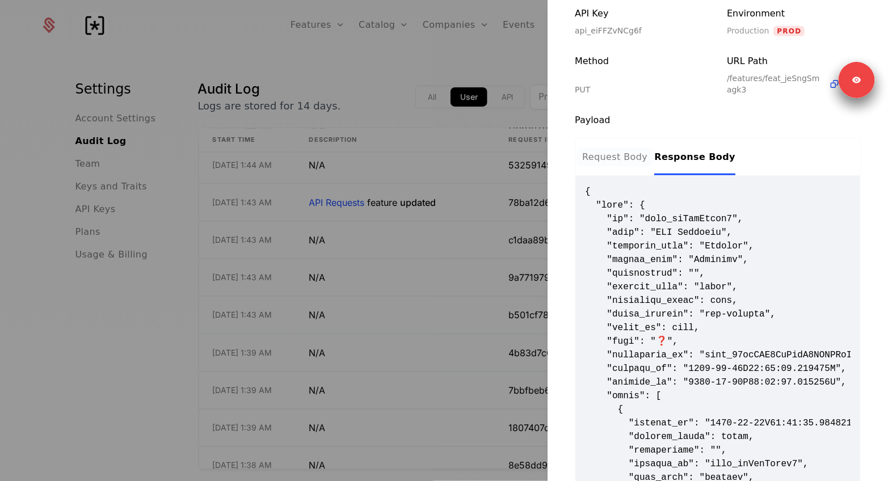
click at [600, 160] on div "Request Body" at bounding box center [614, 157] width 65 height 14
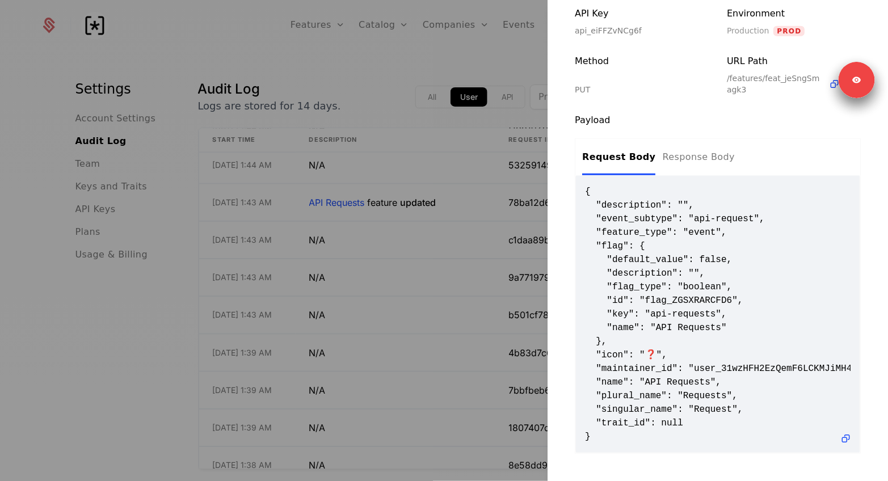
click at [161, 312] on div at bounding box center [444, 240] width 888 height 481
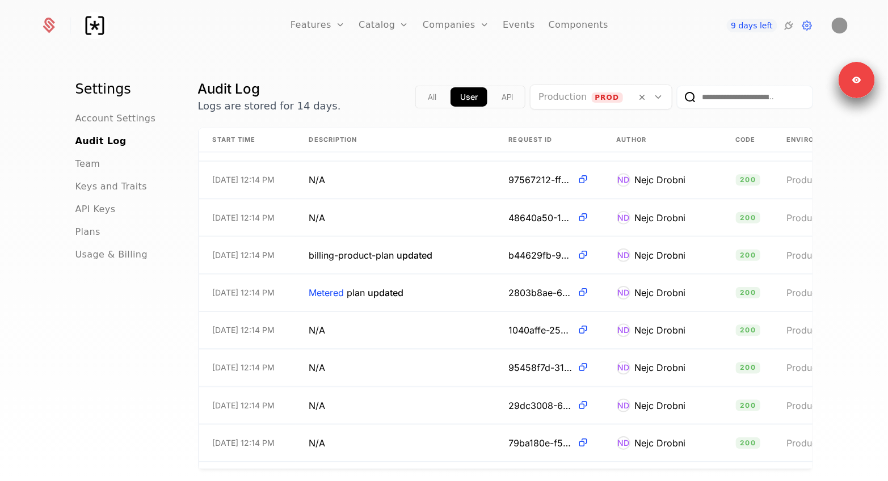
scroll to position [21158, 0]
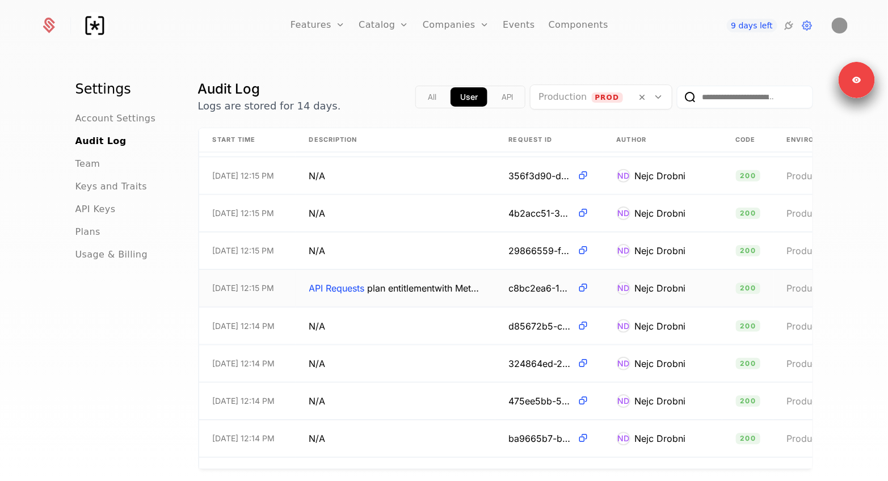
click at [397, 291] on span "API Requests plan entitlement with Metered updated" at bounding box center [395, 288] width 173 height 14
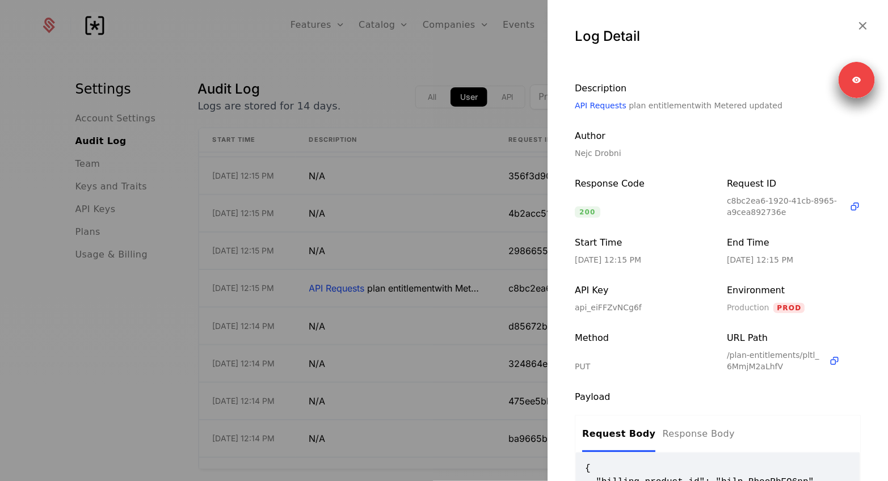
scroll to position [168, 0]
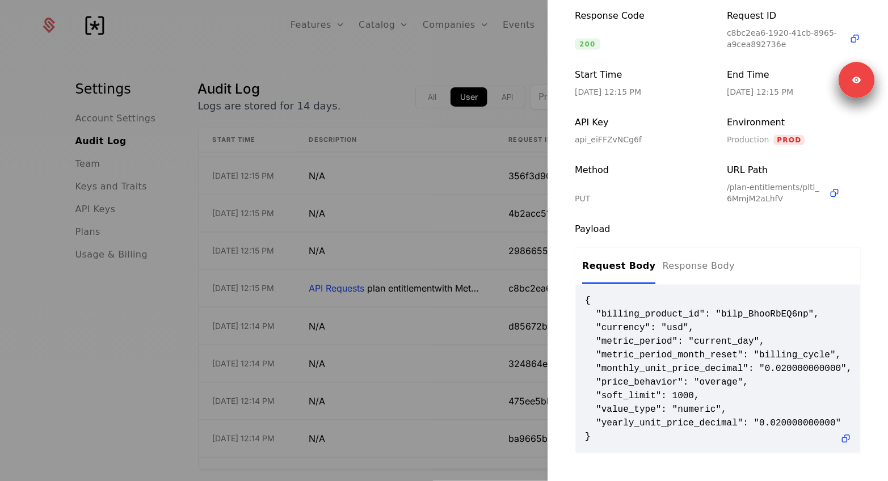
click at [167, 324] on div at bounding box center [444, 240] width 888 height 481
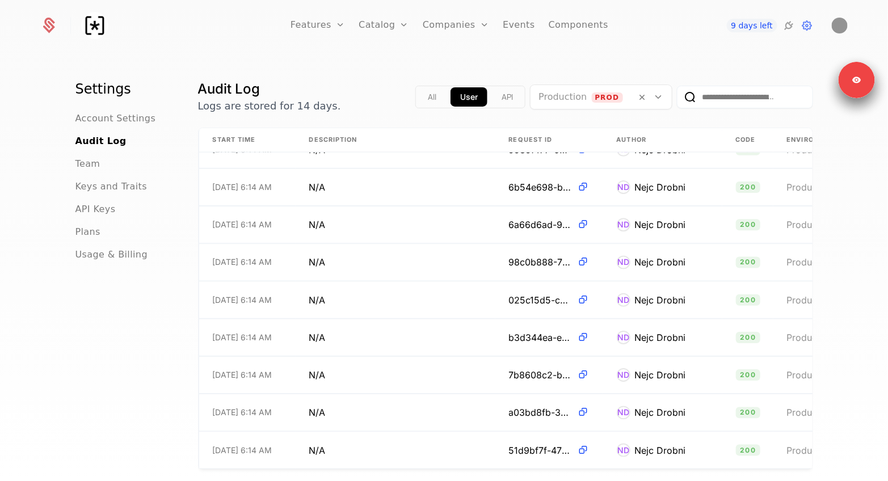
scroll to position [26513, 0]
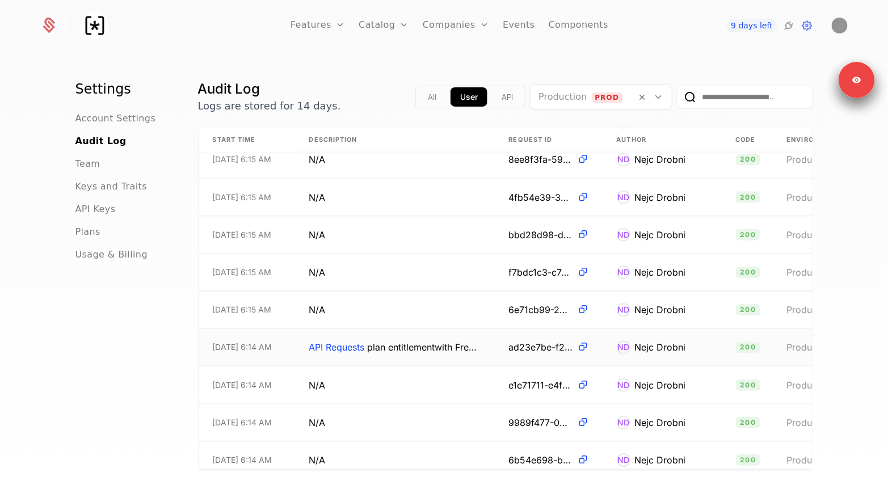
click at [411, 345] on span "API Requests plan entitlement with Free updated" at bounding box center [395, 348] width 173 height 14
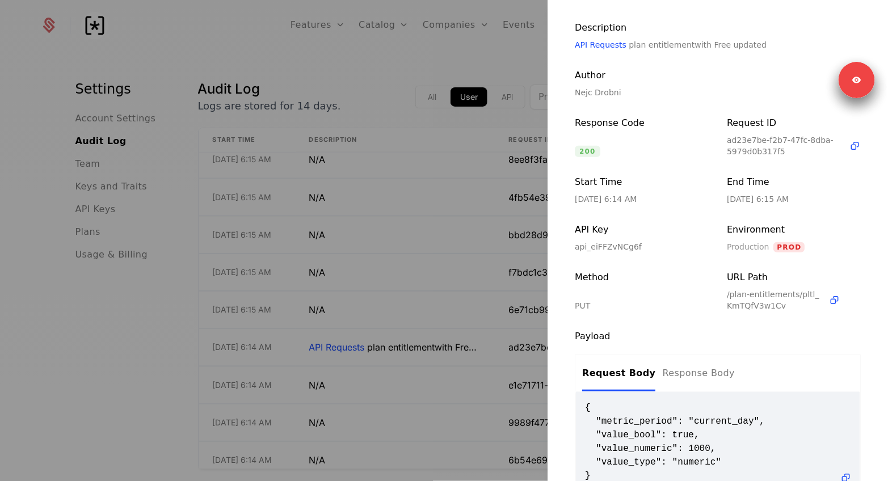
scroll to position [58, 0]
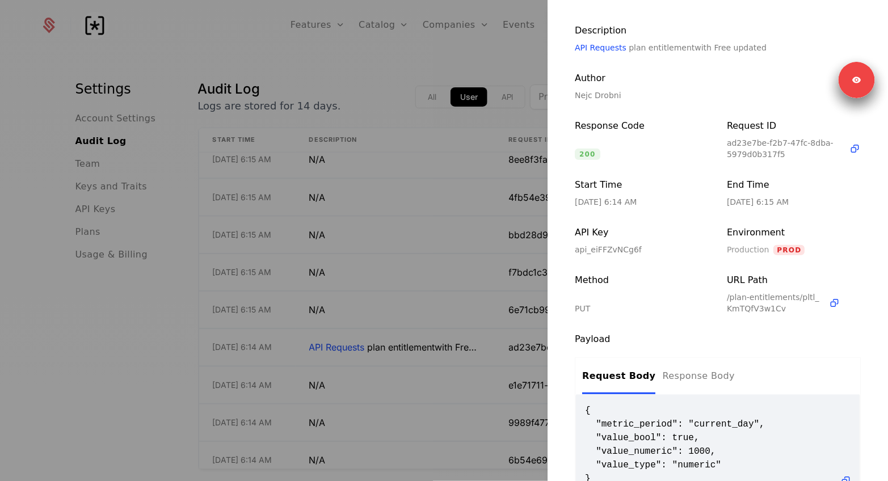
click at [736, 296] on span "/plan-entitlements/pltl_KmTQfV3w1Cv" at bounding box center [775, 303] width 97 height 23
click at [772, 298] on span "/plan-entitlements/pltl_KmTQfV3w1Cv" at bounding box center [775, 303] width 97 height 23
click at [729, 298] on span "/plan-entitlements/pltl_KmTQfV3w1Cv" at bounding box center [775, 303] width 97 height 23
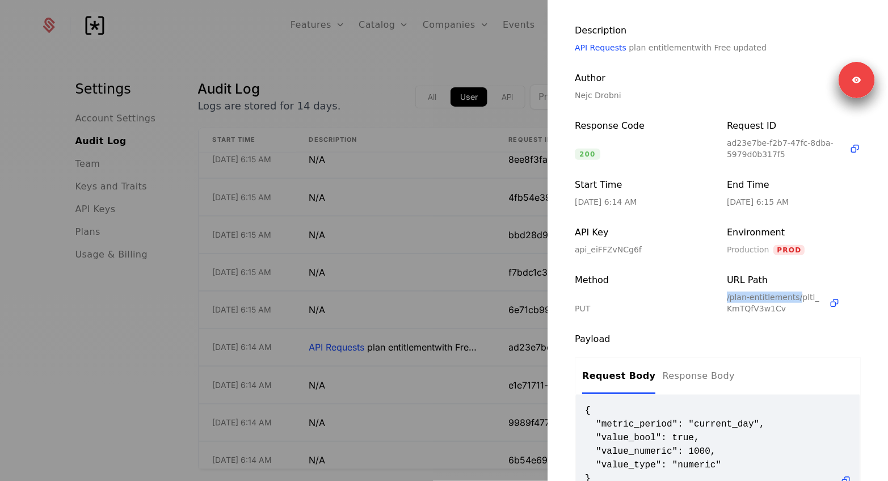
drag, startPoint x: 722, startPoint y: 300, endPoint x: 798, endPoint y: 300, distance: 75.5
click at [798, 300] on div "Description API Requests plan entitlement with Free updated Author Nejc Drobni …" at bounding box center [718, 169] width 286 height 291
copy span "/plan-entitlements/"
click at [379, 252] on div at bounding box center [444, 240] width 888 height 481
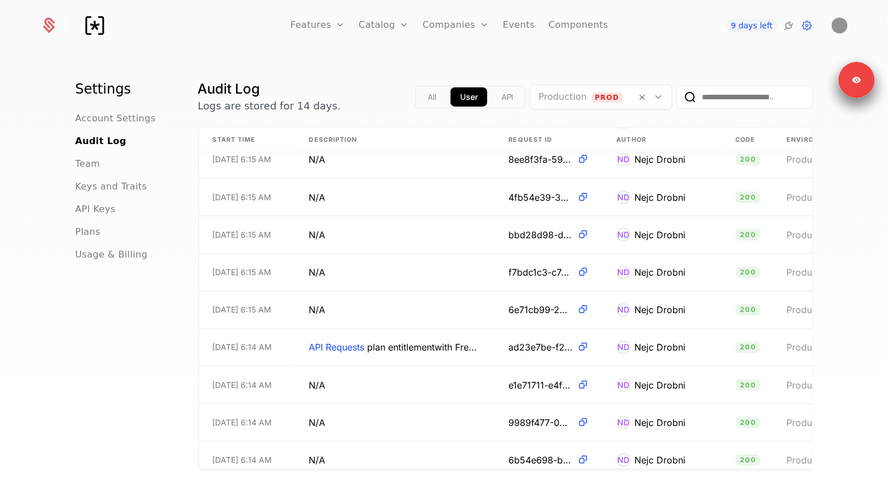
click at [716, 102] on input "email" at bounding box center [745, 97] width 136 height 23
paste input "**********"
type input "**********"
click at [677, 99] on button "submit" at bounding box center [677, 99] width 0 height 0
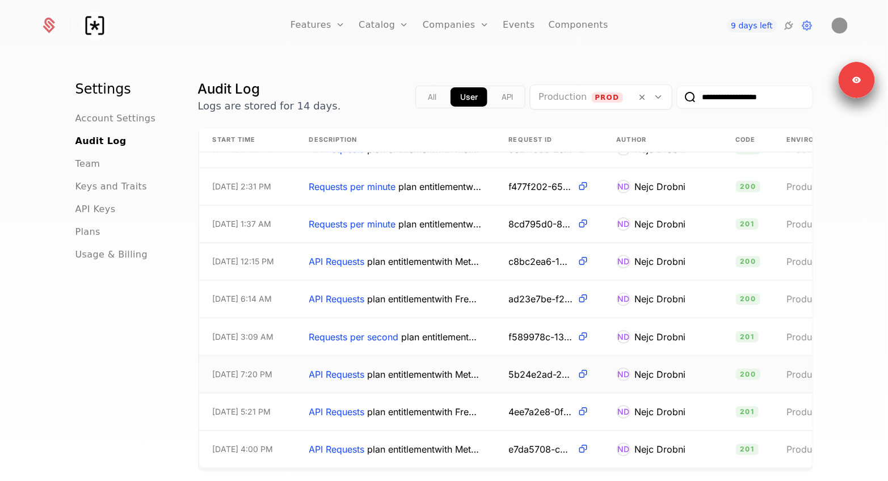
scroll to position [26, 0]
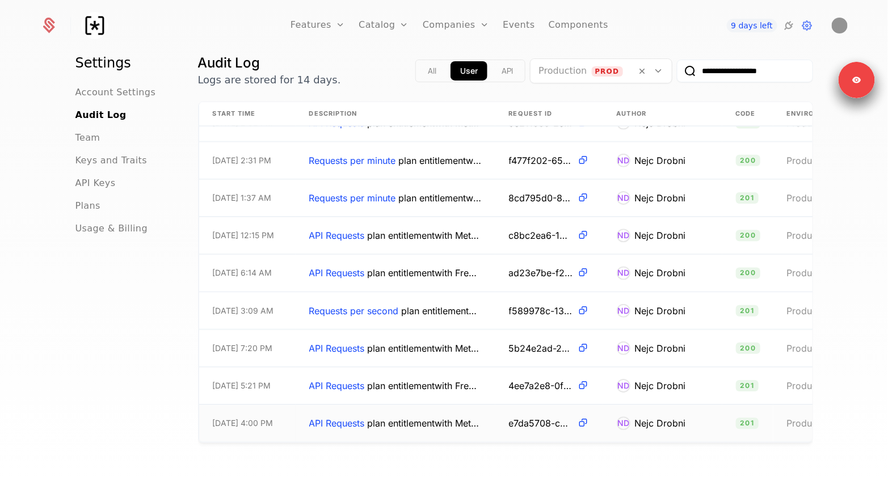
click at [402, 419] on span "API Requests plan entitlement with Metered created" at bounding box center [395, 424] width 173 height 14
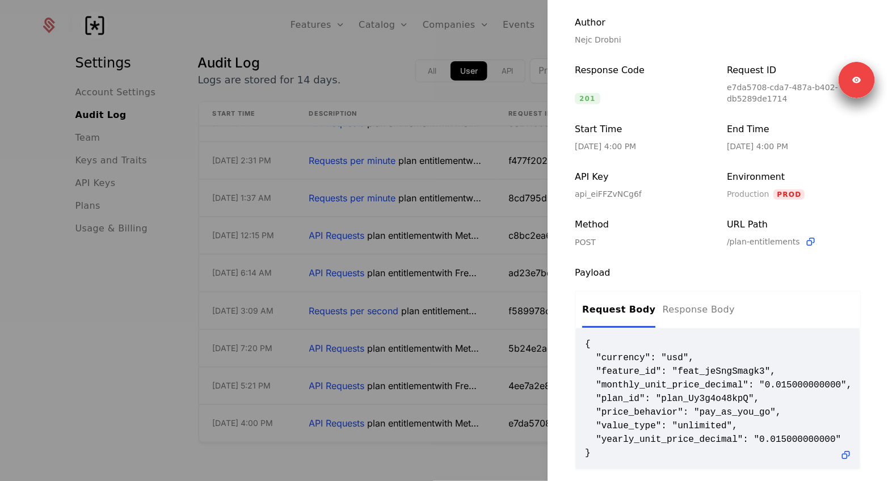
scroll to position [129, 0]
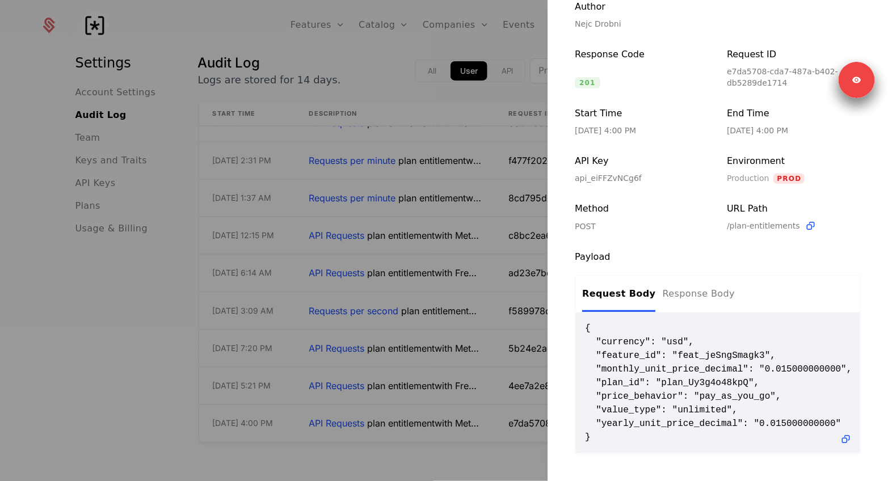
click at [704, 413] on span "{ "currency": "usd", "feature_id": "feat_jeSngSmagk3", "monthly_unit_price_deci…" at bounding box center [718, 383] width 266 height 123
click at [712, 405] on span "{ "currency": "usd", "feature_id": "feat_jeSngSmagk3", "monthly_unit_price_deci…" at bounding box center [718, 383] width 266 height 123
click at [715, 403] on span "{ "currency": "usd", "feature_id": "feat_jeSngSmagk3", "monthly_unit_price_deci…" at bounding box center [718, 383] width 266 height 123
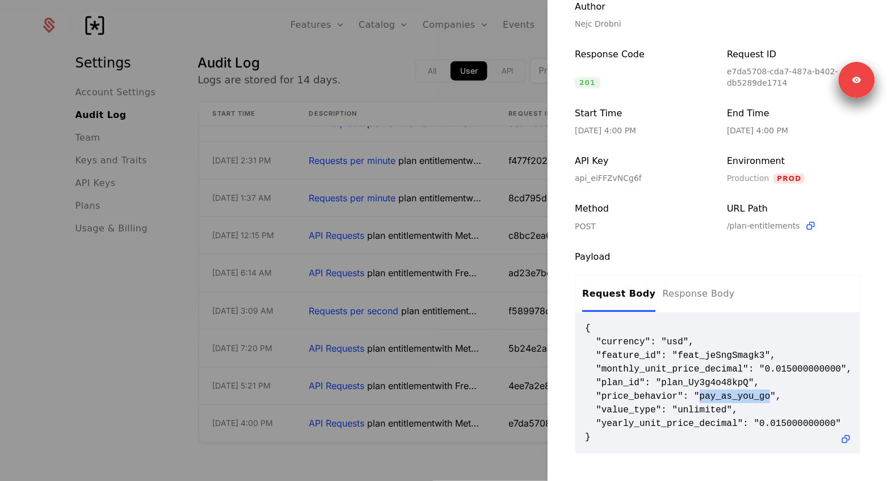
click at [715, 403] on span "{ "currency": "usd", "feature_id": "feat_jeSngSmagk3", "monthly_unit_price_deci…" at bounding box center [718, 383] width 266 height 123
click at [708, 416] on span "{ "currency": "usd", "feature_id": "feat_jeSngSmagk3", "monthly_unit_price_deci…" at bounding box center [718, 383] width 266 height 123
click at [401, 401] on div at bounding box center [444, 240] width 888 height 481
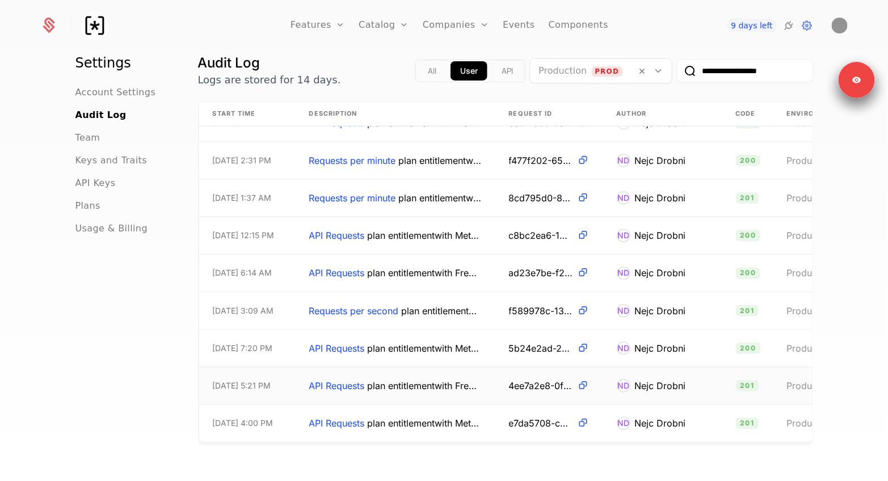
click at [414, 392] on td "API Requests plan entitlement with Free created" at bounding box center [396, 386] width 200 height 37
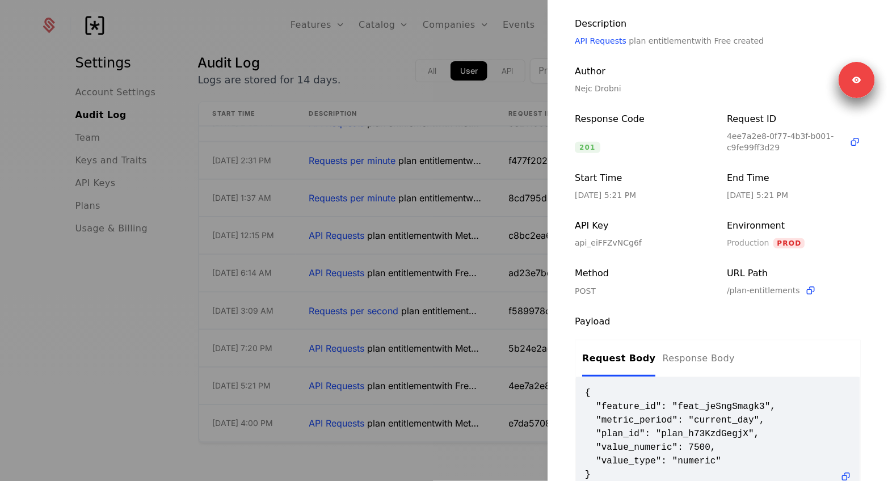
scroll to position [103, 0]
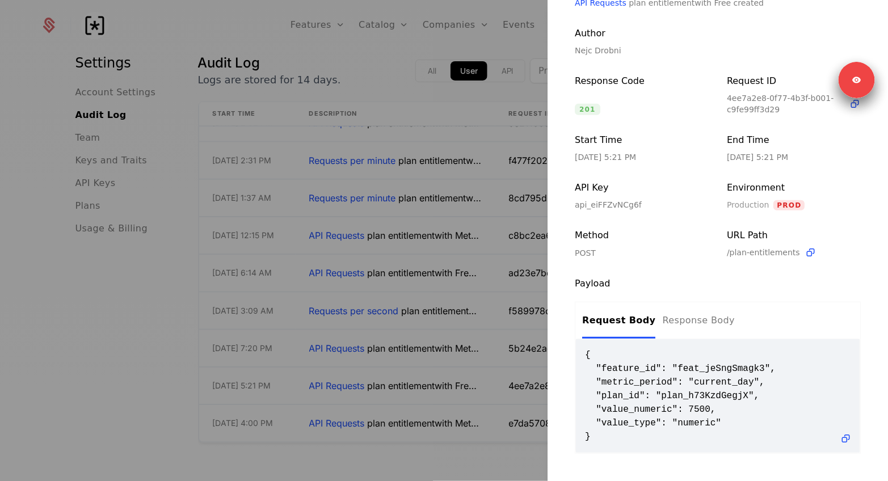
click at [407, 372] on div at bounding box center [444, 240] width 888 height 481
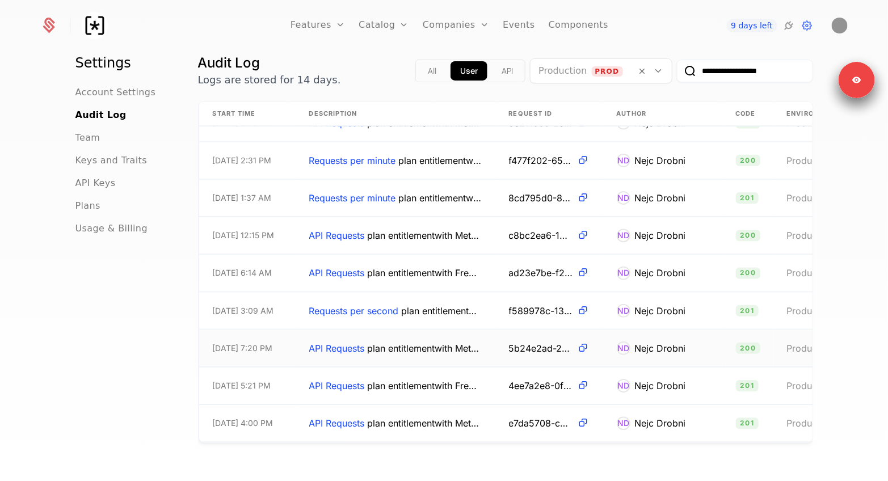
click at [415, 347] on span "API Requests plan entitlement with Metered updated" at bounding box center [395, 349] width 173 height 14
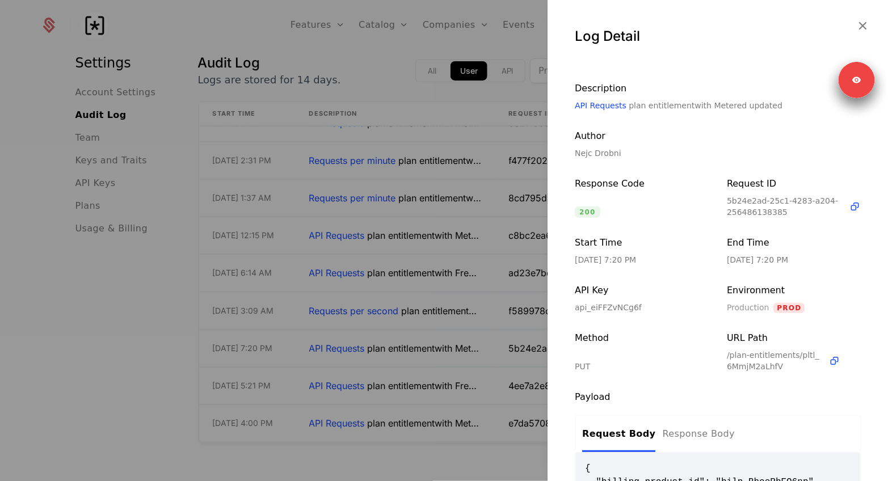
scroll to position [168, 0]
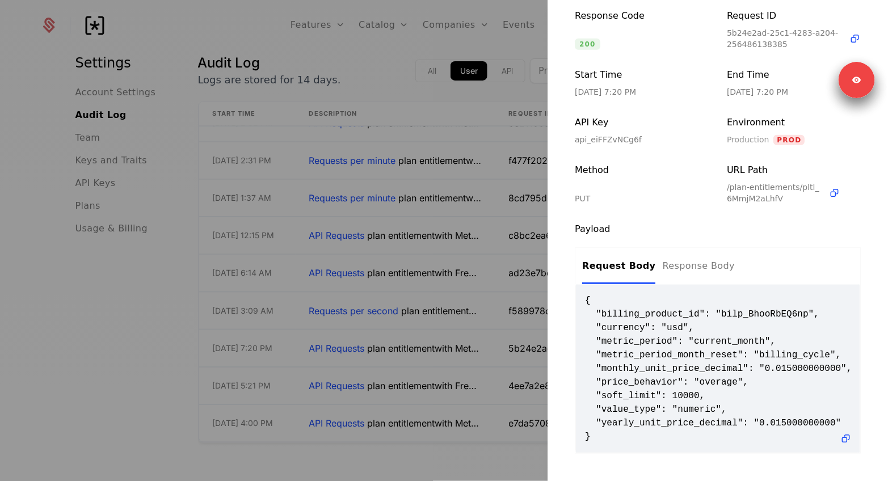
click at [434, 371] on div at bounding box center [444, 240] width 888 height 481
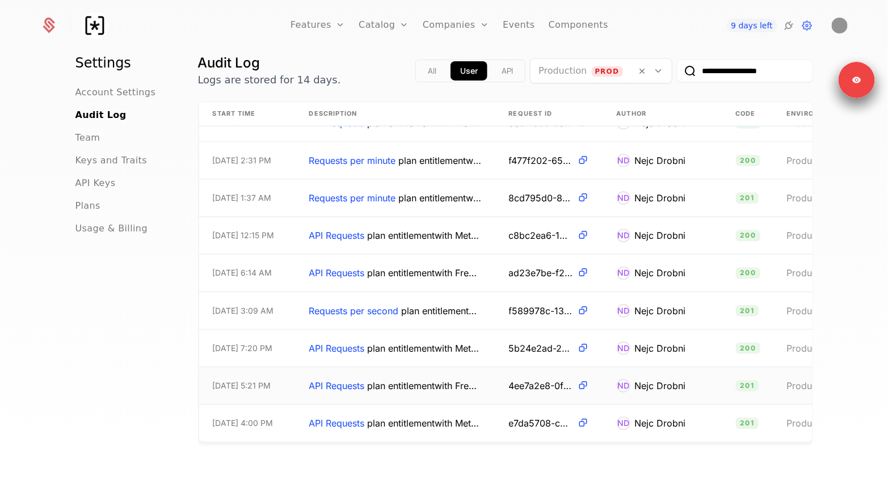
click at [434, 394] on td "API Requests plan entitlement with Free created" at bounding box center [396, 386] width 200 height 37
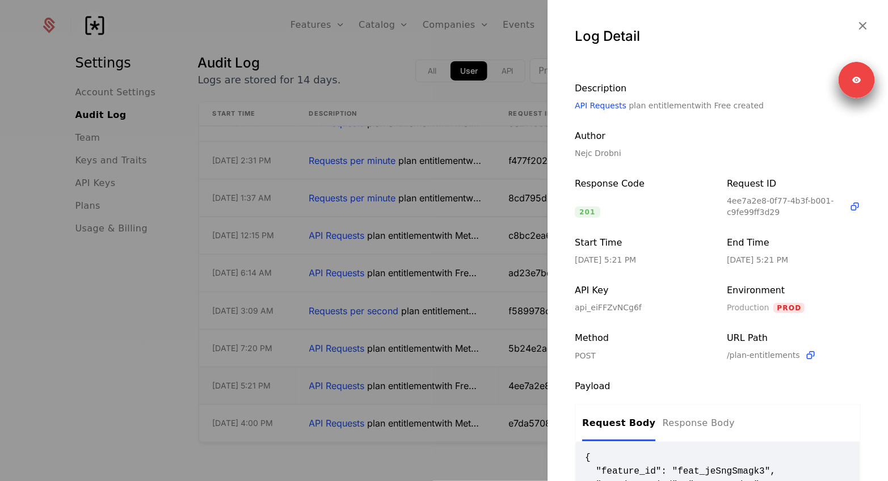
scroll to position [103, 0]
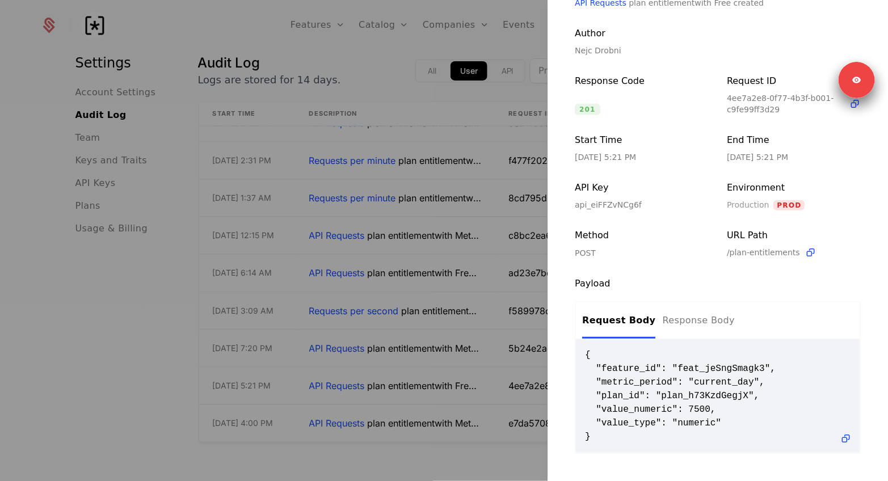
click at [398, 332] on div at bounding box center [444, 240] width 888 height 481
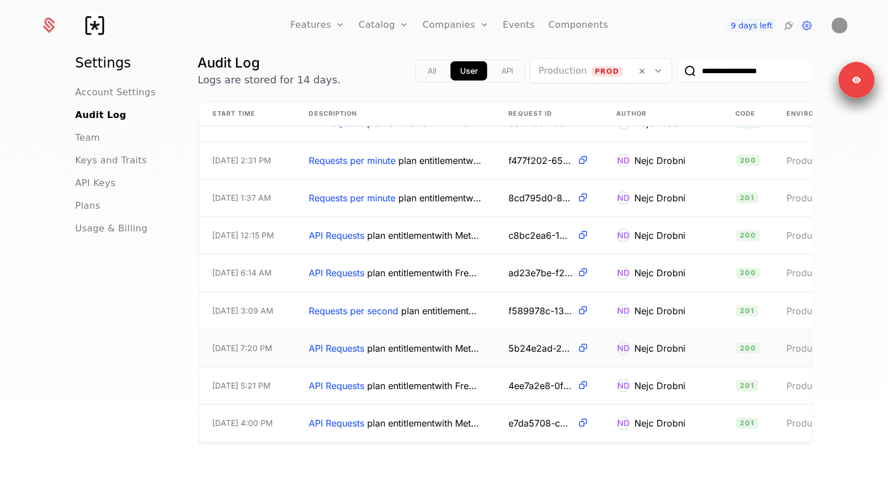
click at [425, 359] on td "API Requests plan entitlement with Metered updated" at bounding box center [396, 348] width 200 height 37
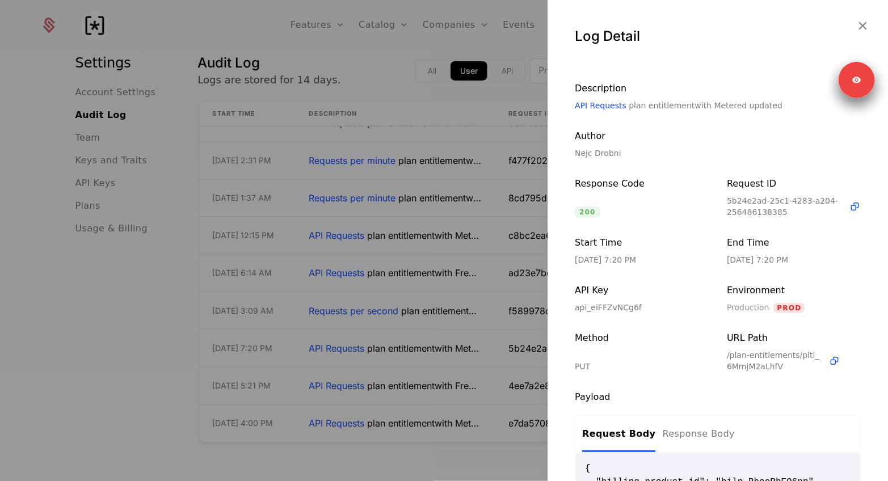
scroll to position [168, 0]
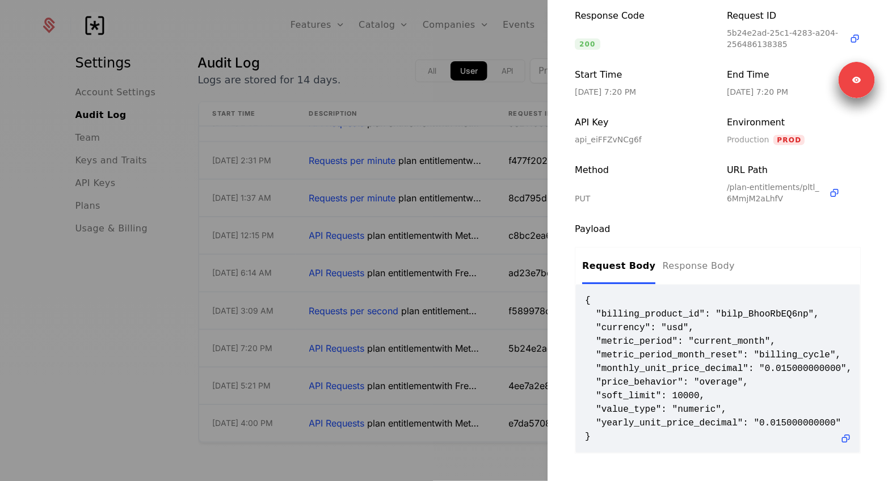
click at [470, 351] on div at bounding box center [444, 240] width 888 height 481
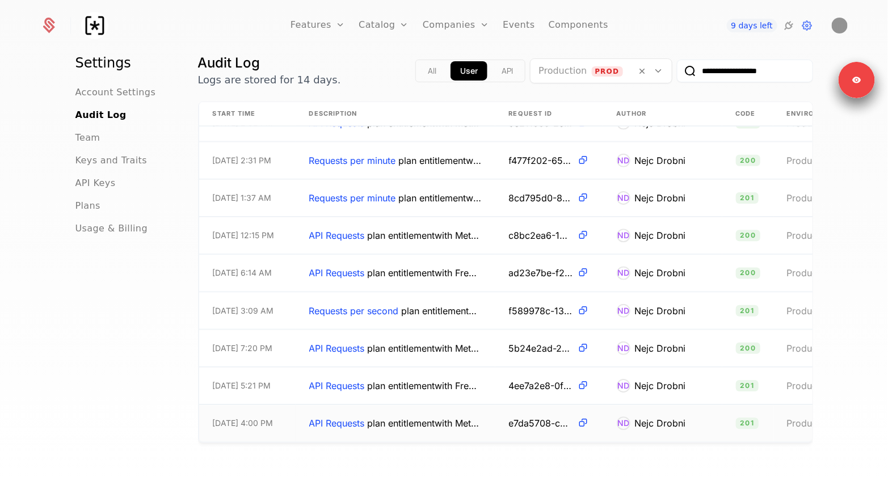
click at [258, 432] on td "8/29/25, 4:00 PM" at bounding box center [247, 423] width 96 height 36
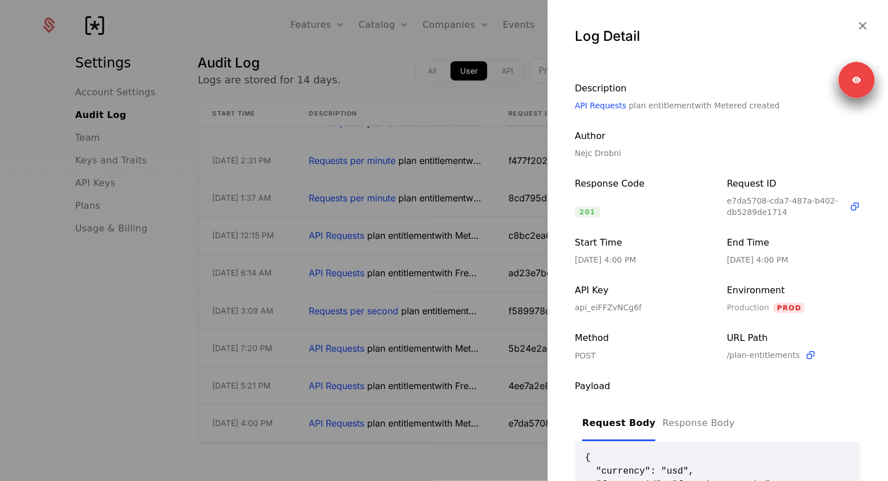
scroll to position [129, 0]
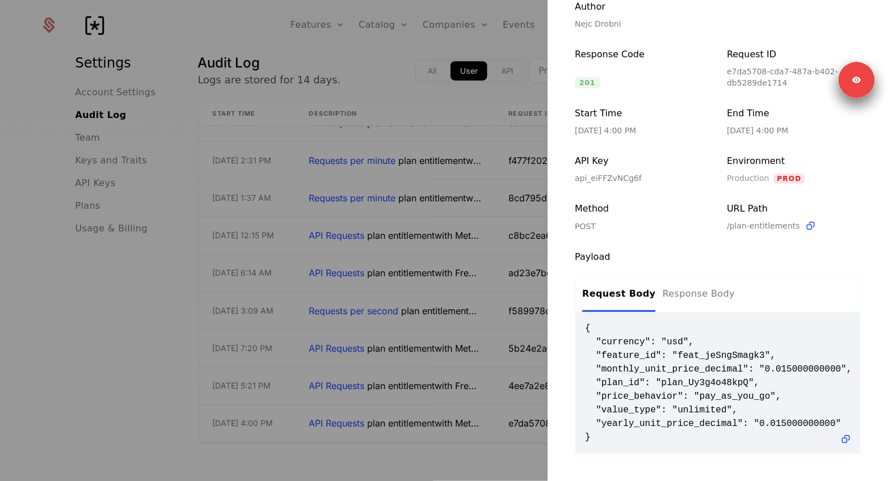
click at [431, 432] on div at bounding box center [444, 240] width 888 height 481
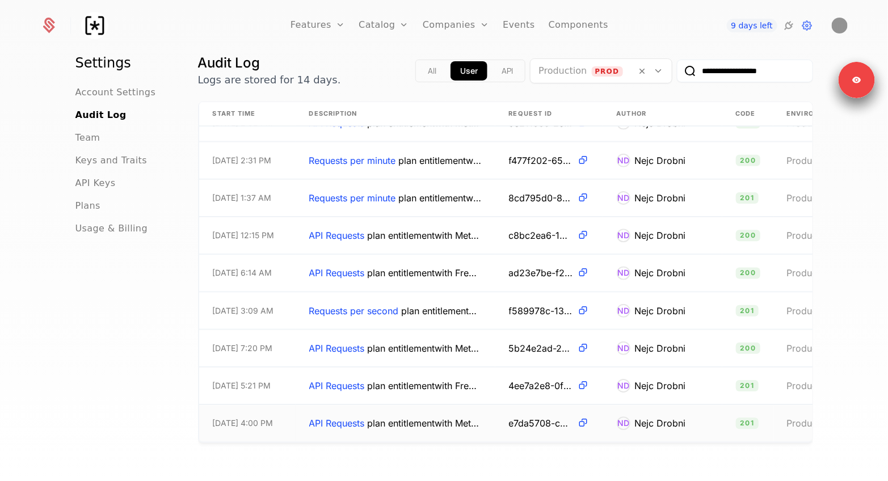
click at [441, 411] on td "API Requests plan entitlement with Metered created" at bounding box center [396, 423] width 200 height 36
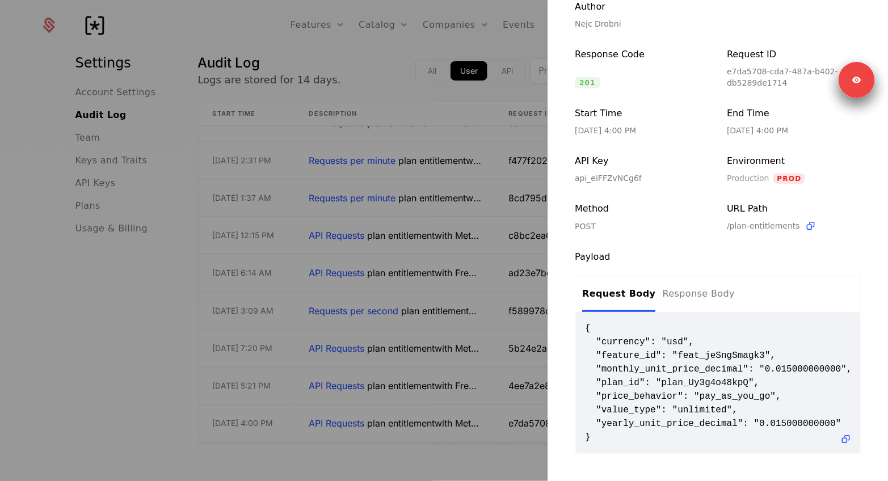
click at [548, 440] on div "Payload Request Body Response Body { "currency": "usd", "feature_id": "feat_jeS…" at bounding box center [718, 343] width 341 height 222
click at [419, 419] on div at bounding box center [444, 240] width 888 height 481
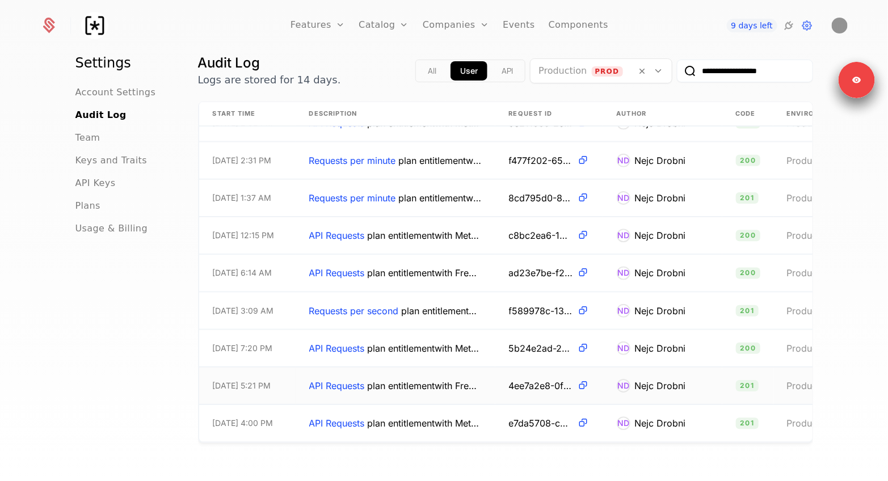
click at [422, 392] on td "API Requests plan entitlement with Free created" at bounding box center [396, 386] width 200 height 37
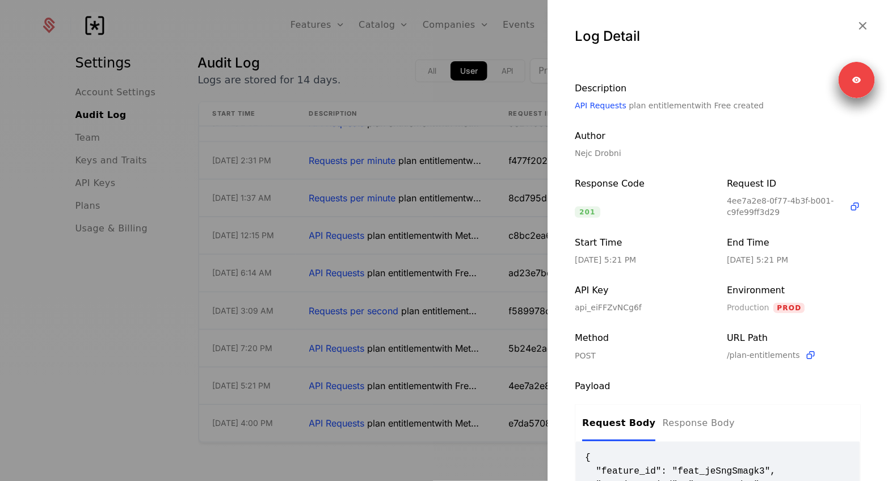
scroll to position [103, 0]
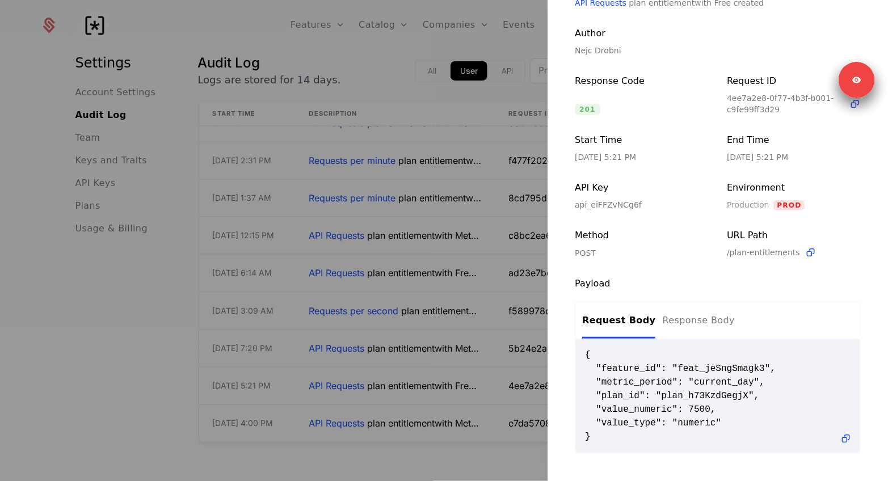
click at [477, 394] on div at bounding box center [444, 240] width 888 height 481
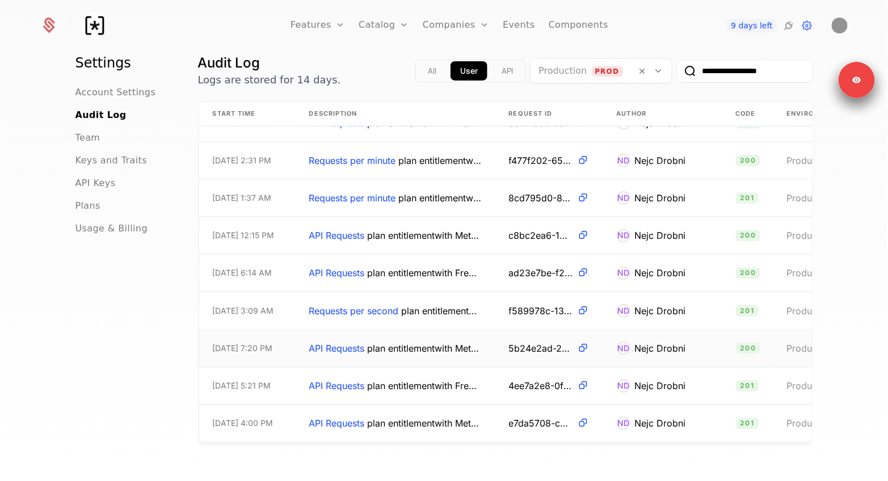
click at [422, 354] on span "API Requests plan entitlement with Metered updated" at bounding box center [395, 349] width 173 height 14
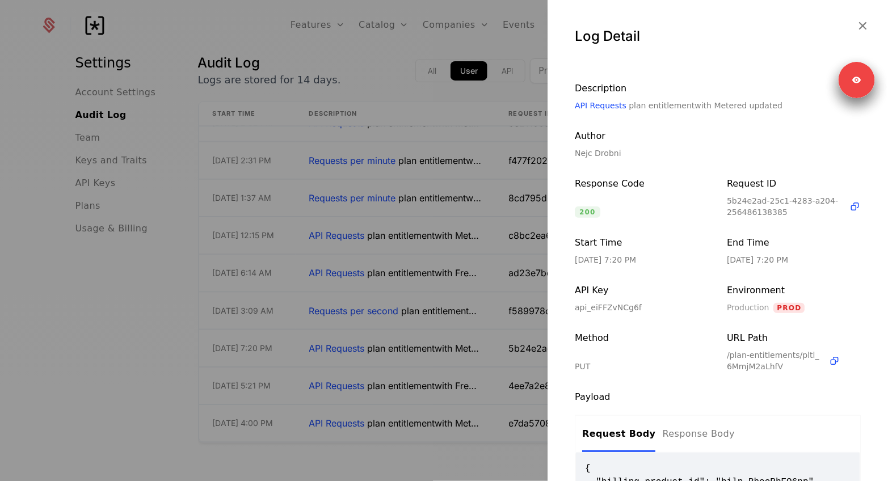
scroll to position [168, 0]
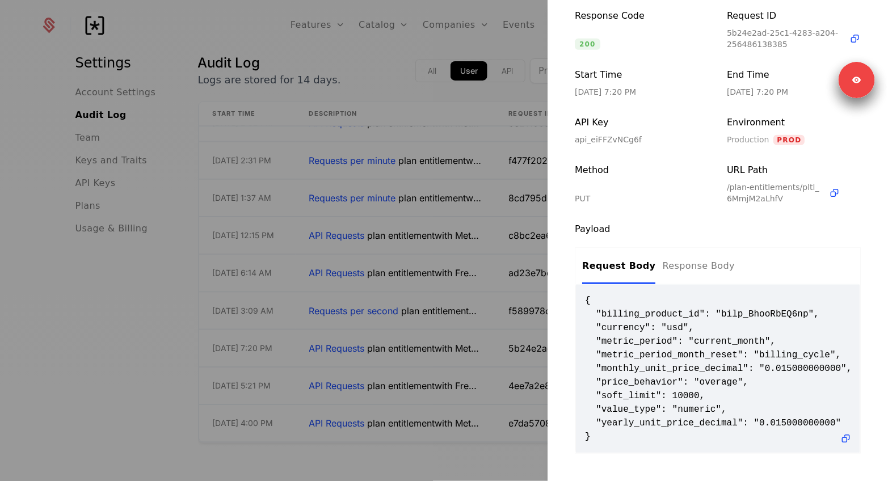
click at [331, 90] on div at bounding box center [444, 240] width 888 height 481
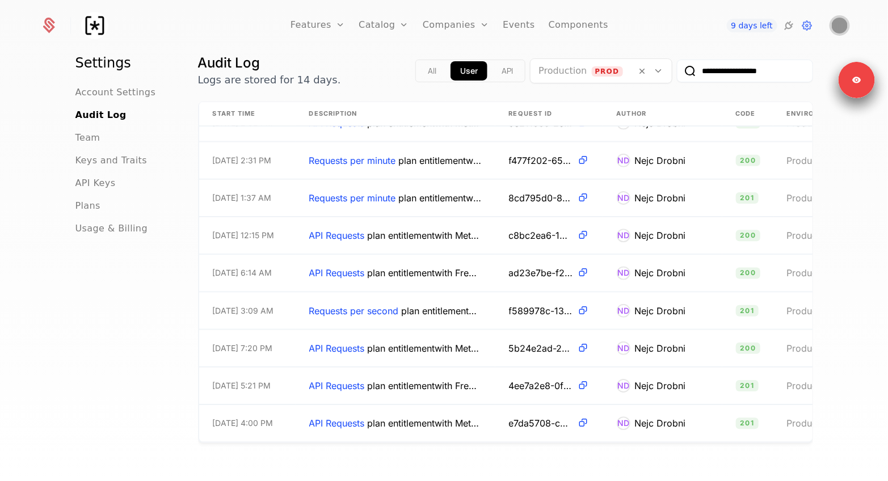
click at [838, 29] on img "Open user button" at bounding box center [840, 26] width 16 height 16
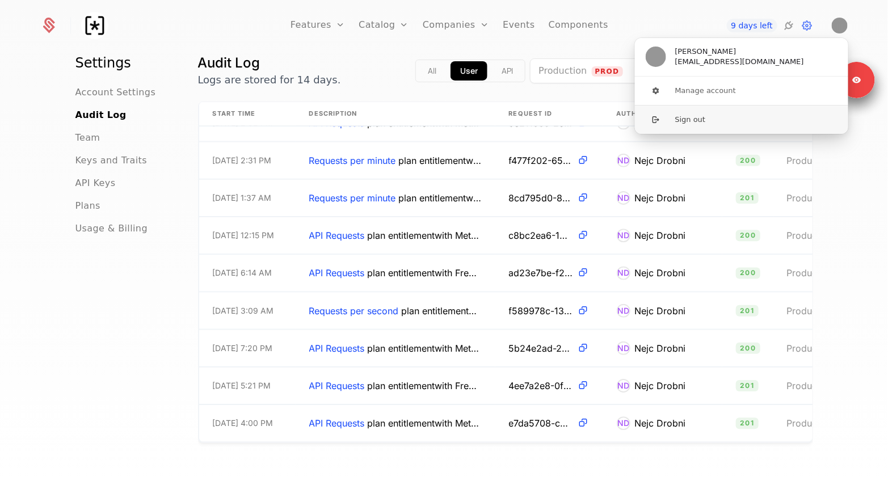
click at [695, 121] on button "Sign out" at bounding box center [742, 119] width 215 height 29
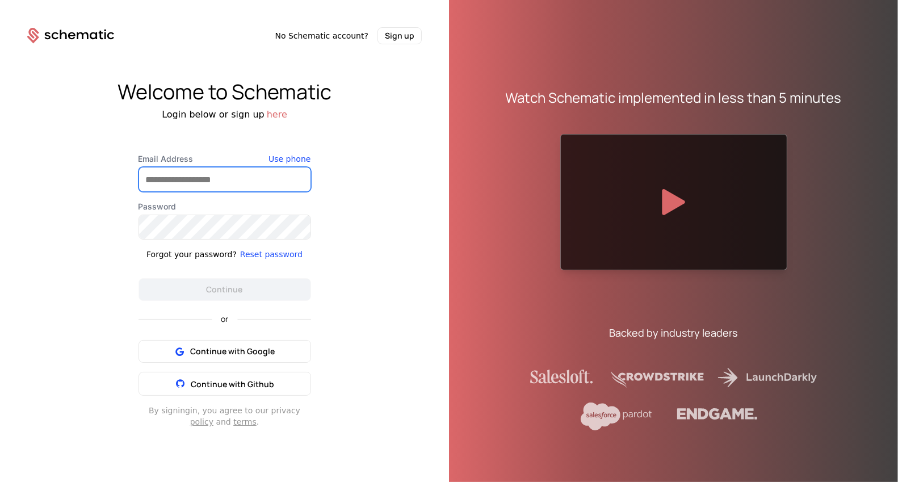
click at [193, 178] on input "Email Address" at bounding box center [224, 179] width 171 height 24
paste input "**********"
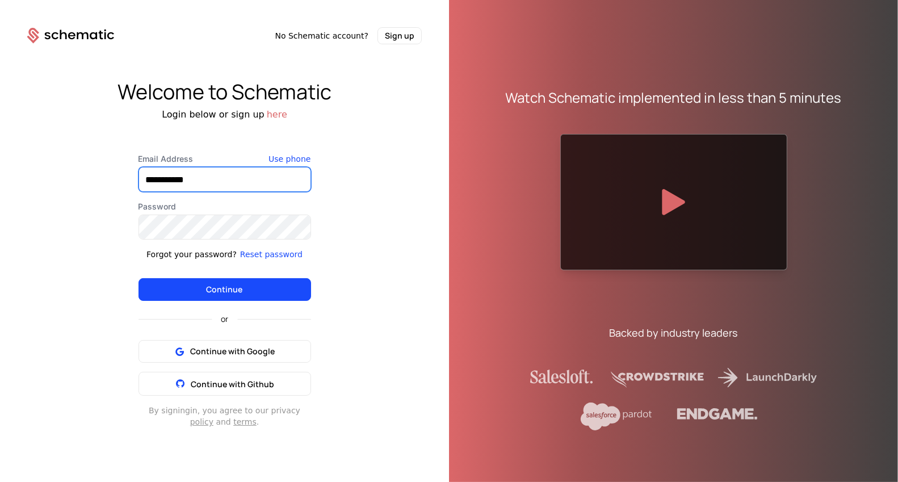
type input "**********"
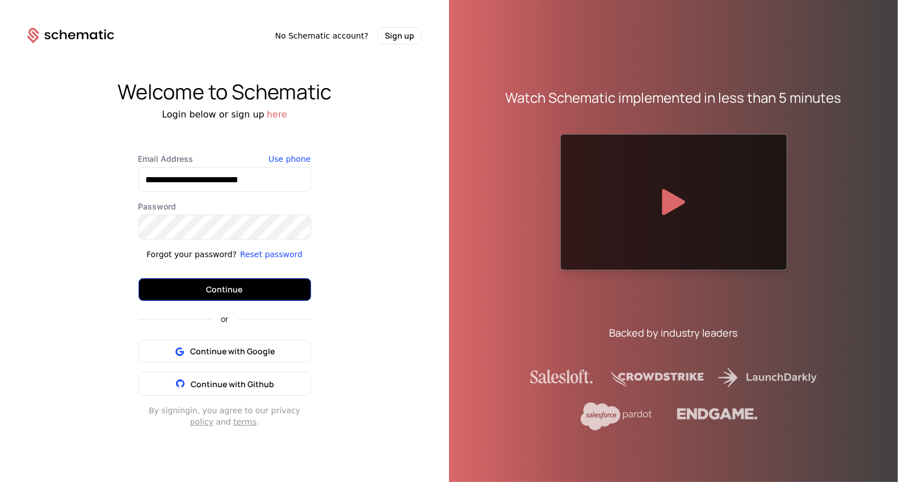
click at [260, 291] on button "Continue" at bounding box center [224, 289] width 173 height 23
